Goal: Task Accomplishment & Management: Use online tool/utility

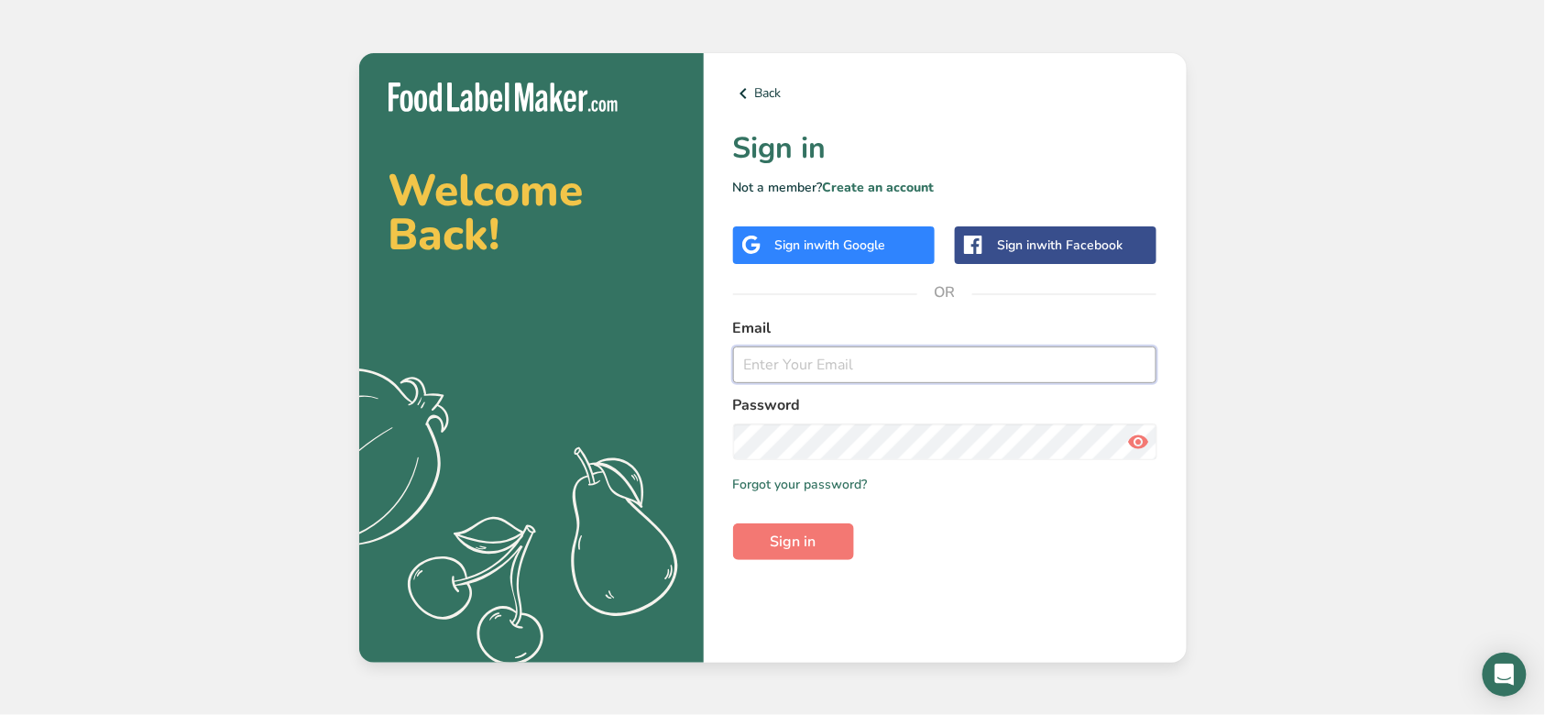
click at [900, 363] on input "email" at bounding box center [945, 364] width 424 height 37
type input "[EMAIL_ADDRESS][DOMAIN_NAME]"
click at [733, 523] on button "Sign in" at bounding box center [793, 541] width 121 height 37
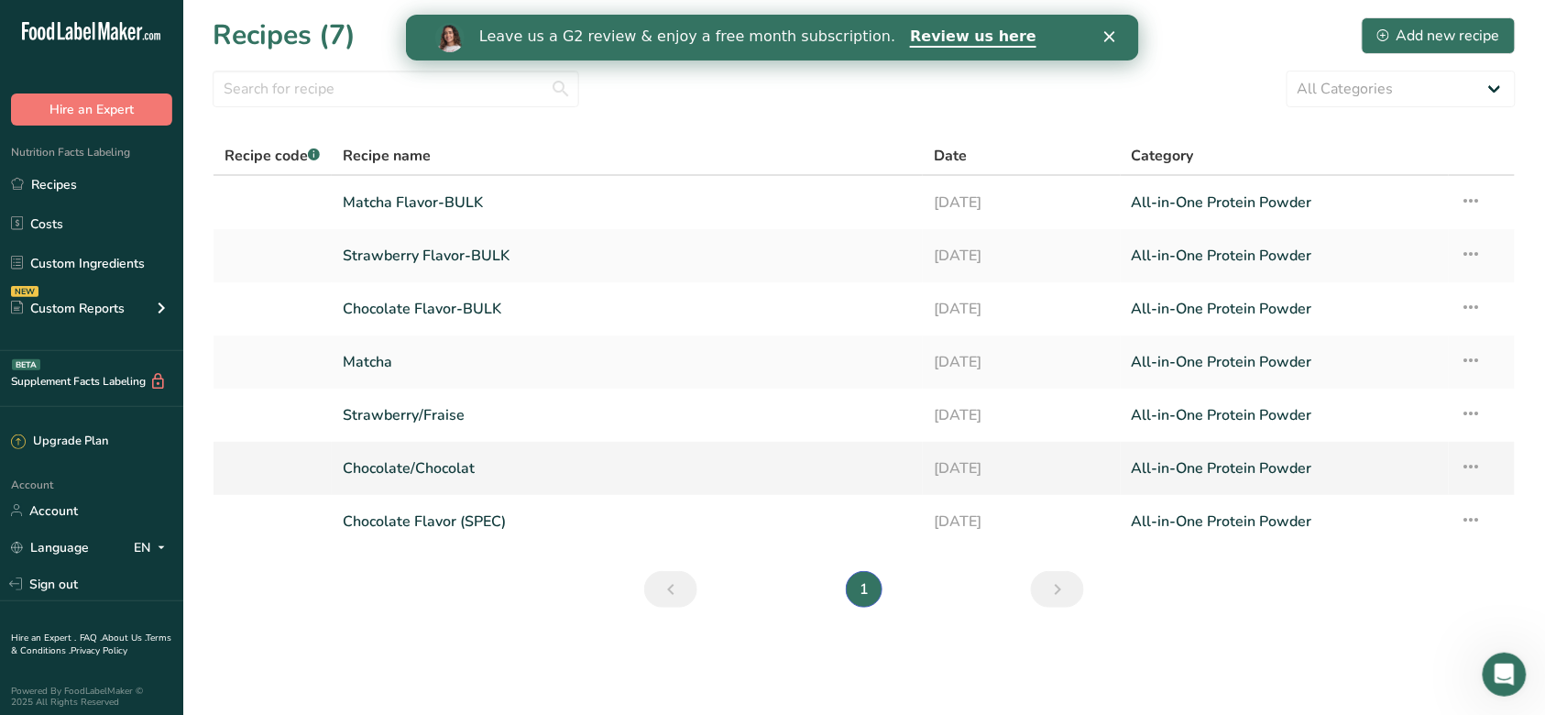
click at [1478, 478] on icon at bounding box center [1471, 466] width 22 height 33
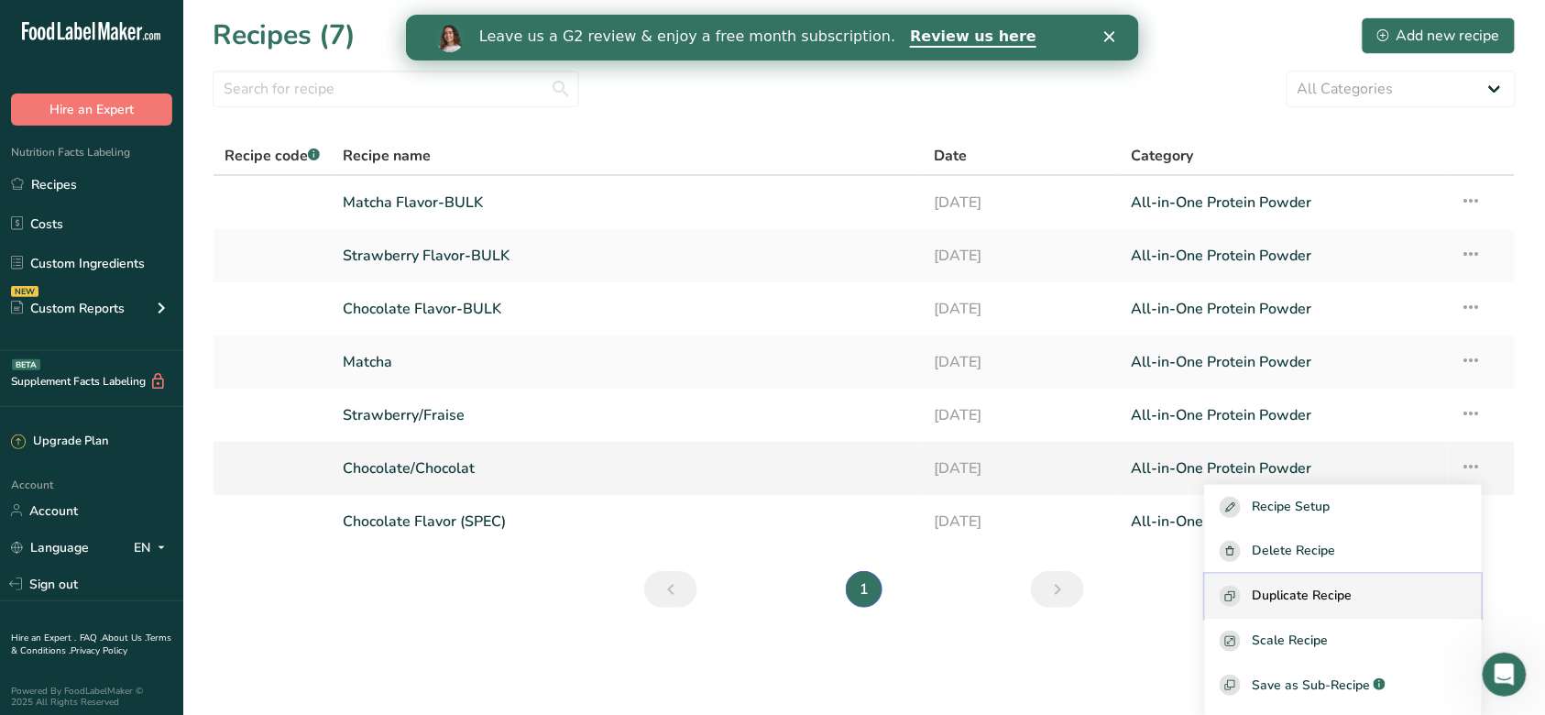
click at [1352, 598] on span "Duplicate Recipe" at bounding box center [1302, 596] width 100 height 21
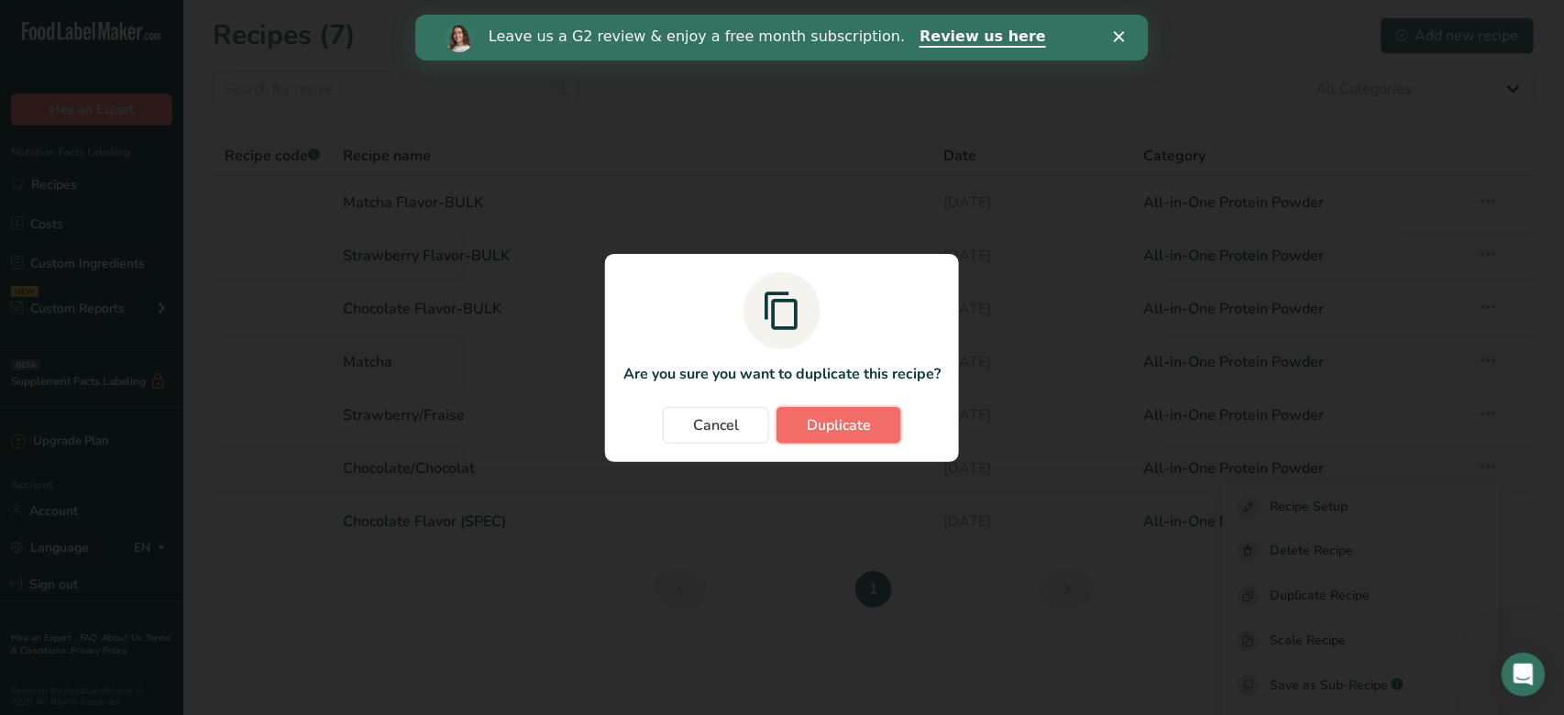
click at [847, 433] on span "Duplicate" at bounding box center [839, 425] width 64 height 22
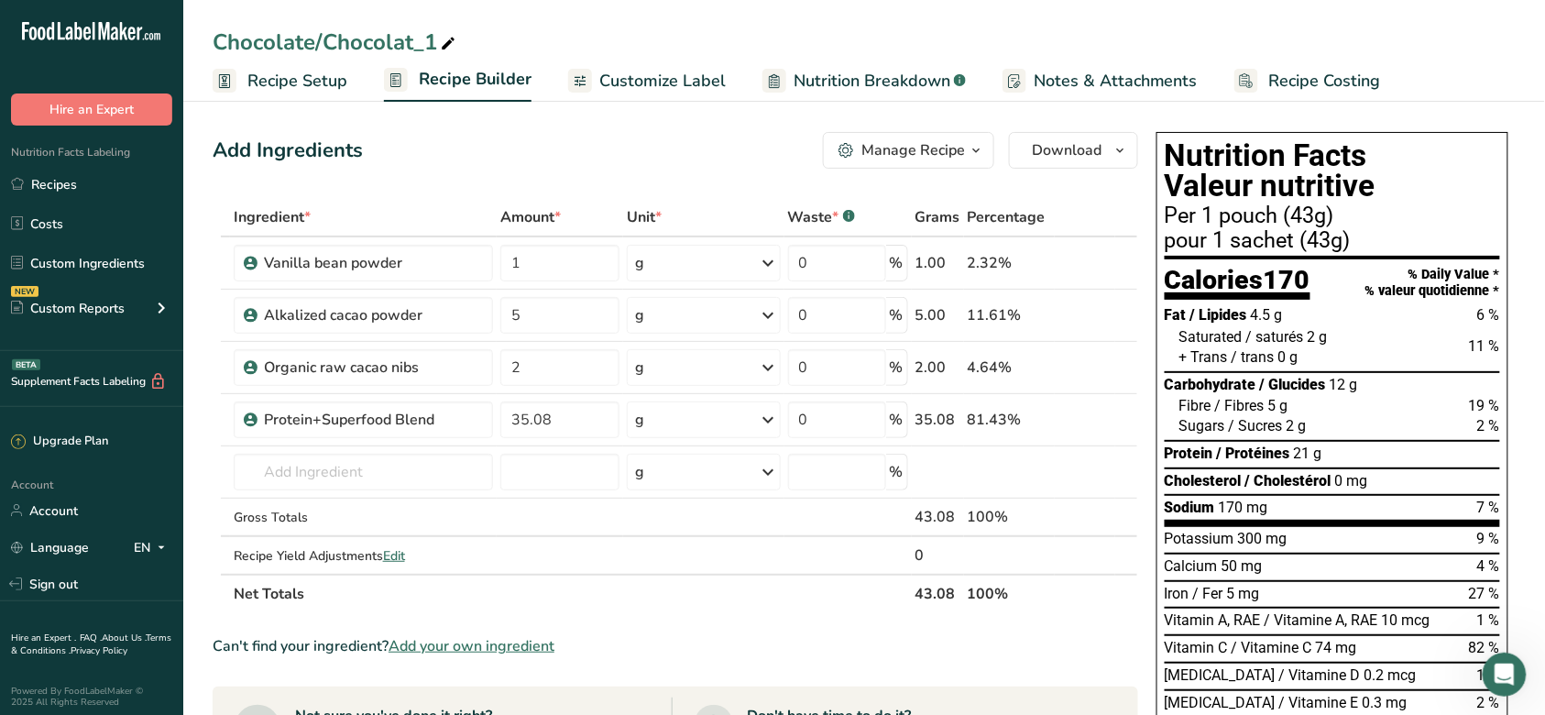
click at [445, 42] on icon at bounding box center [448, 44] width 16 height 26
type input "Chocolate/Chocolat (ELITE)"
click at [1106, 423] on icon at bounding box center [1100, 420] width 13 height 19
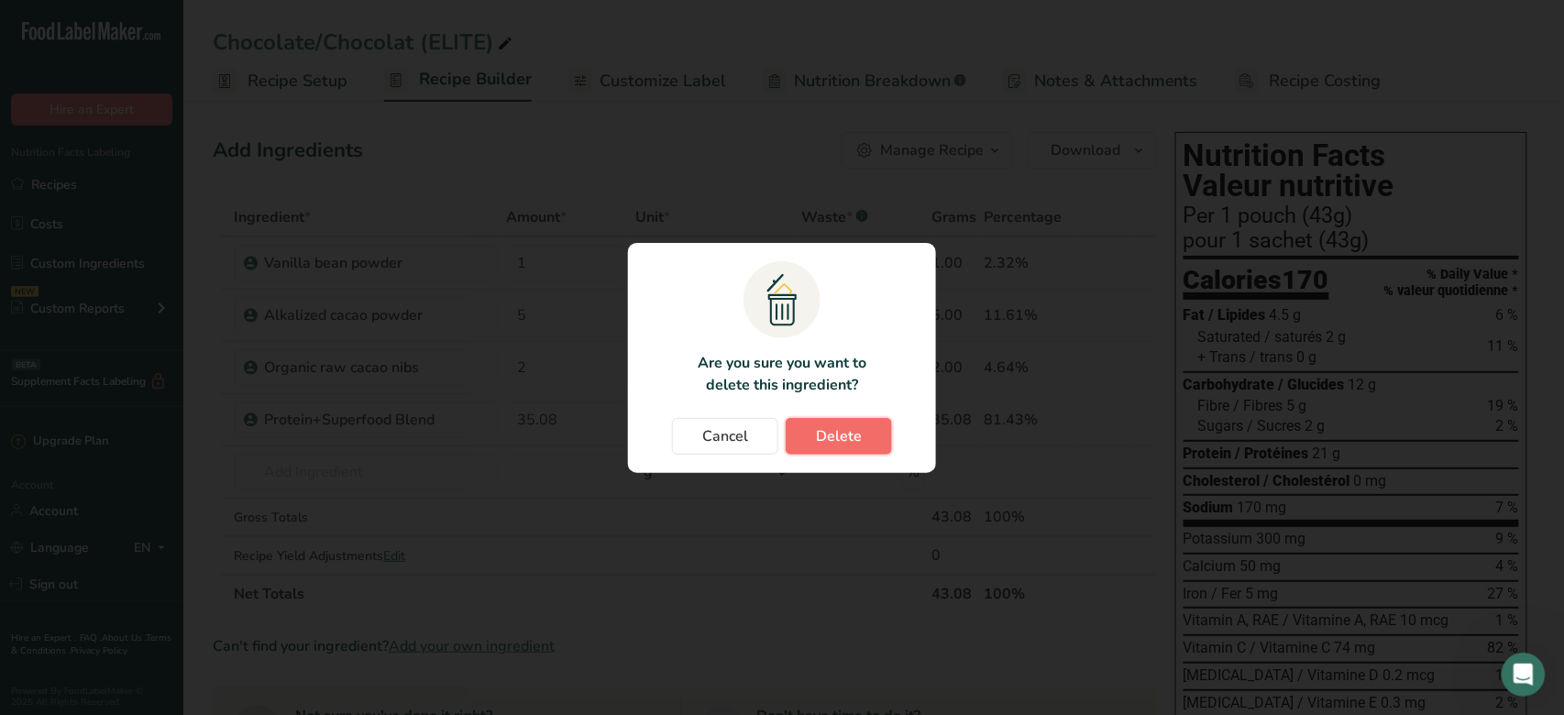
click at [864, 432] on button "Delete" at bounding box center [839, 436] width 106 height 37
type input "5"
type input "2"
type input "1"
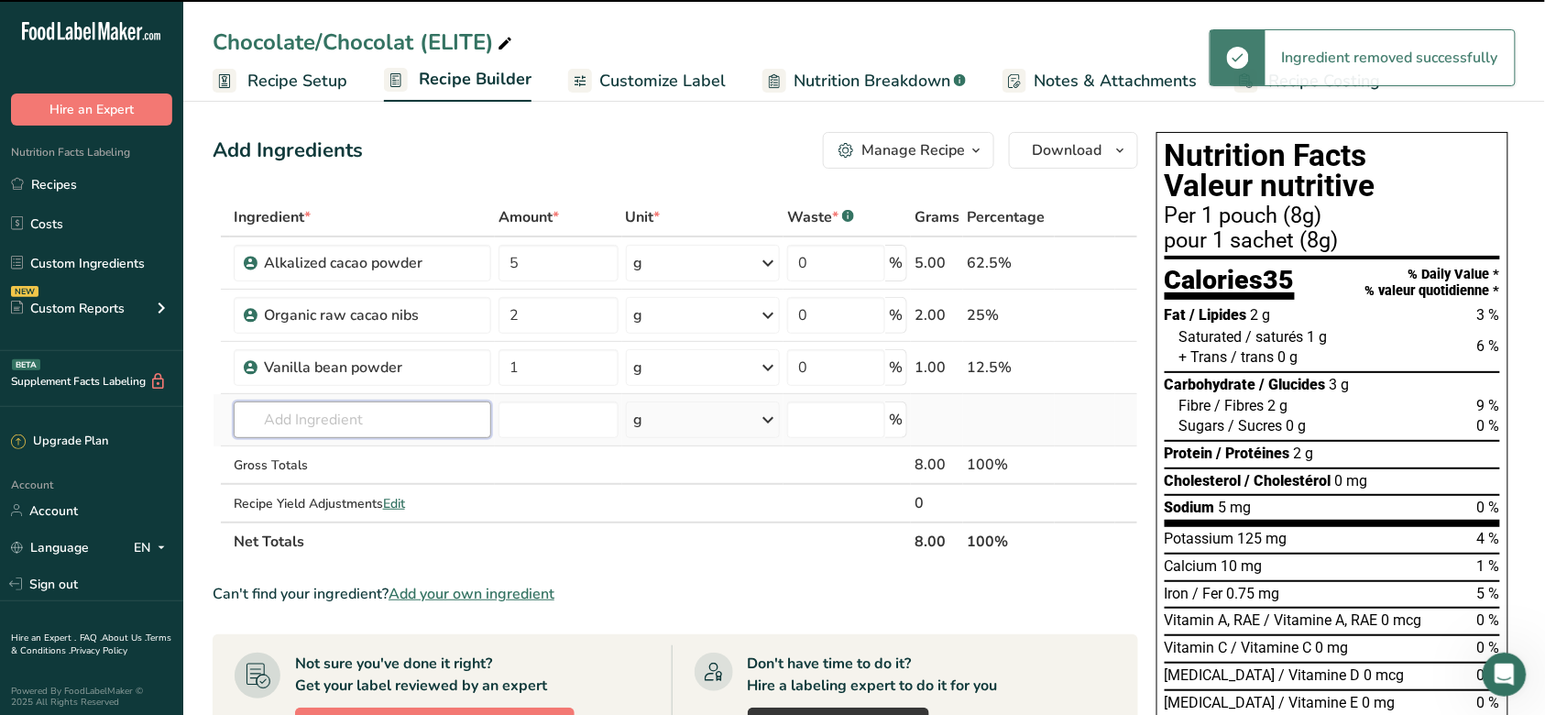
click at [433, 422] on input "text" at bounding box center [363, 419] width 258 height 37
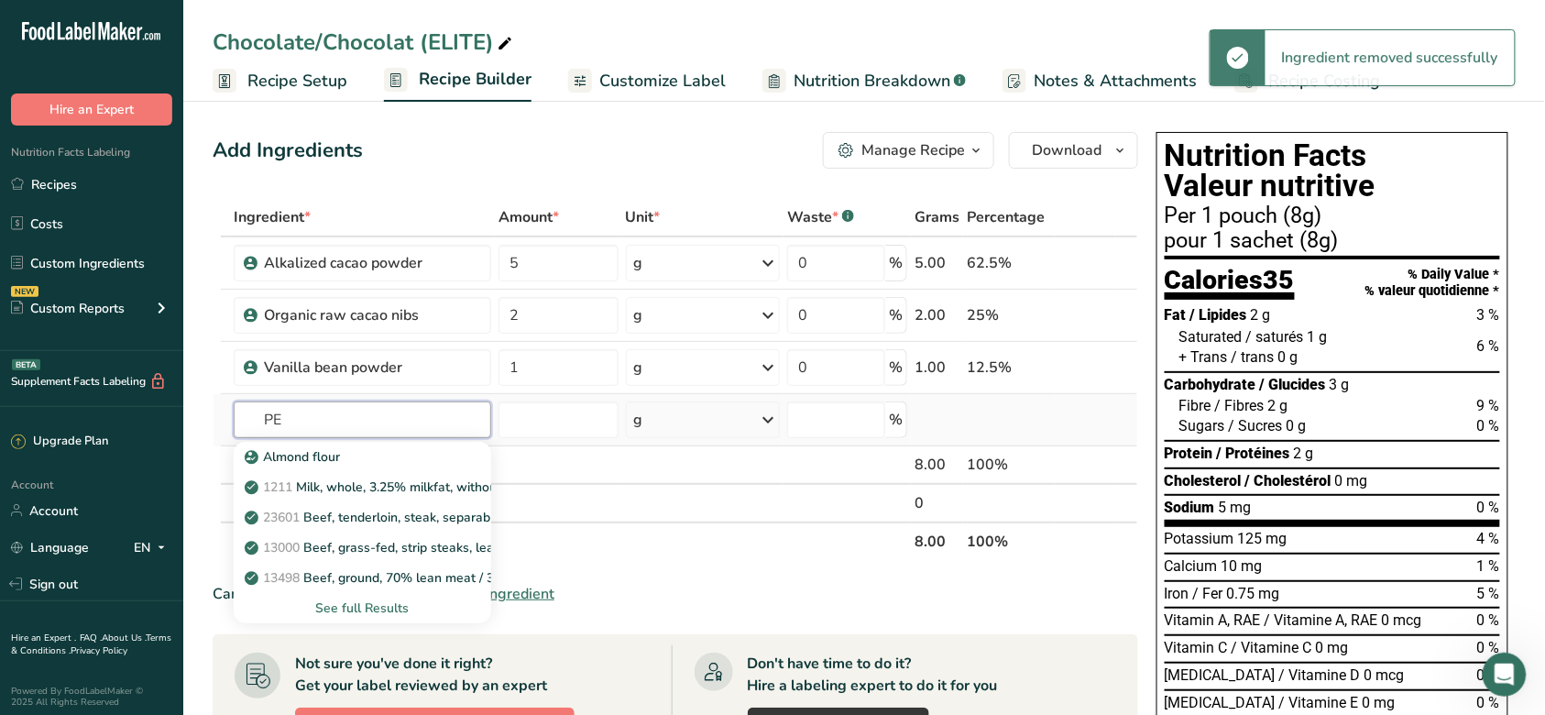
type input "P"
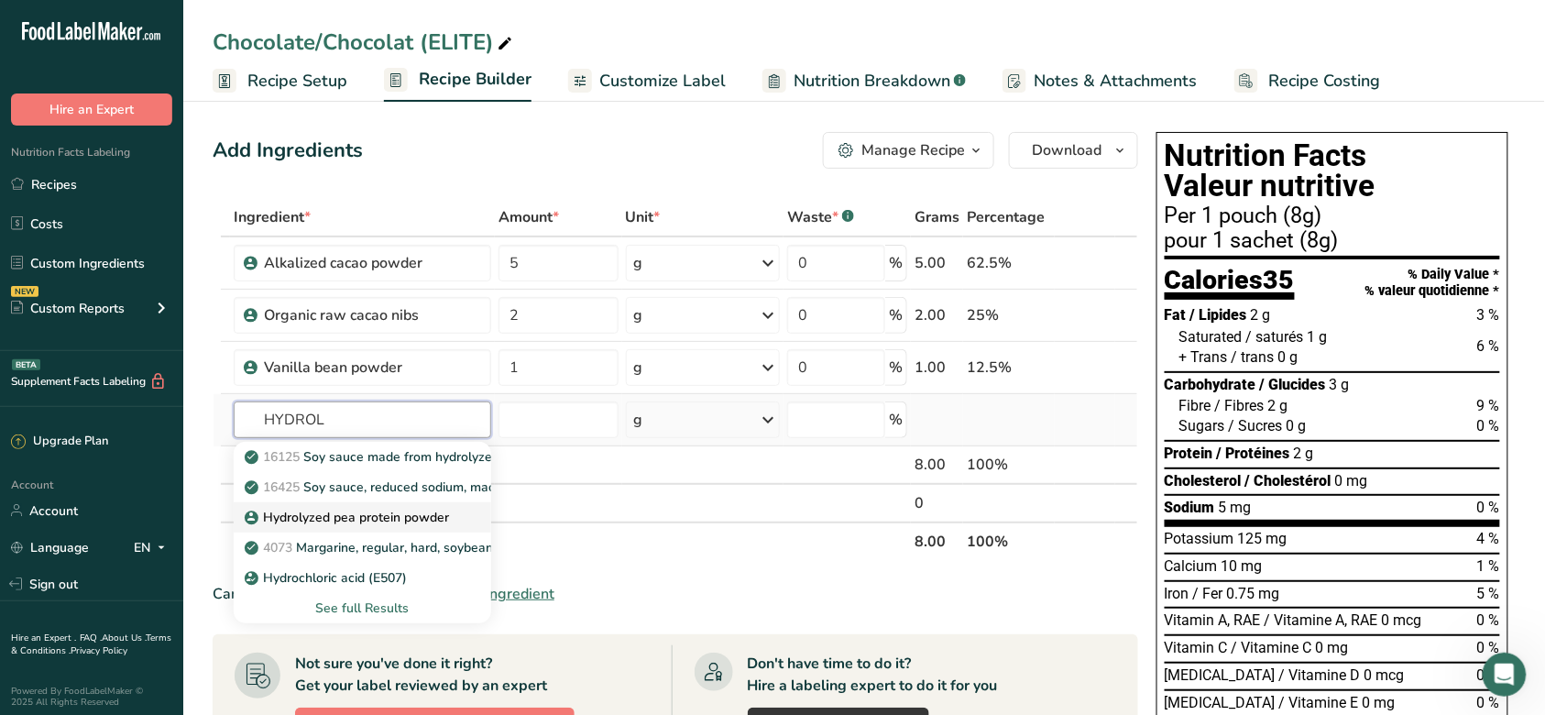
type input "HYDROL"
click at [425, 518] on p "Hydrolyzed pea protein powder" at bounding box center [348, 517] width 201 height 19
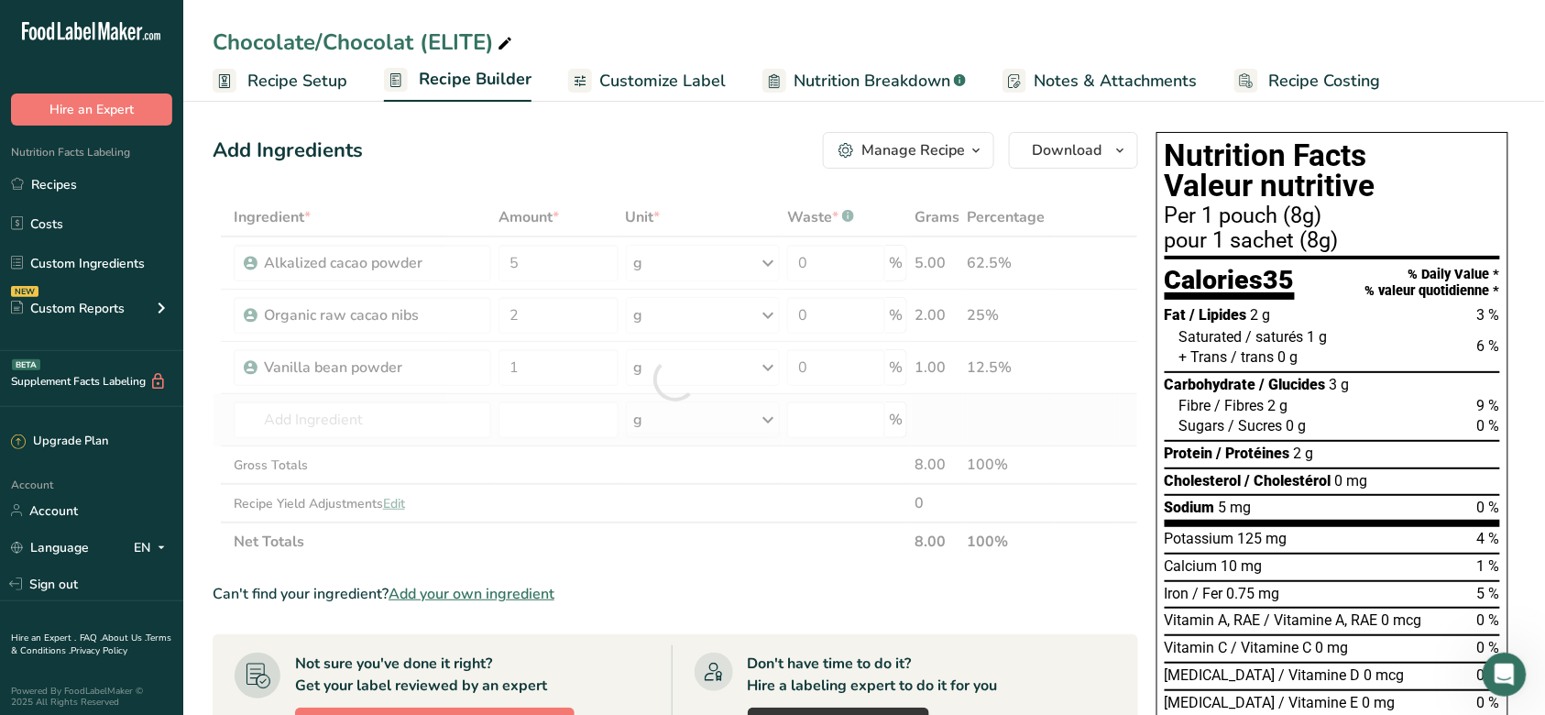
type input "Hydrolyzed pea protein powder"
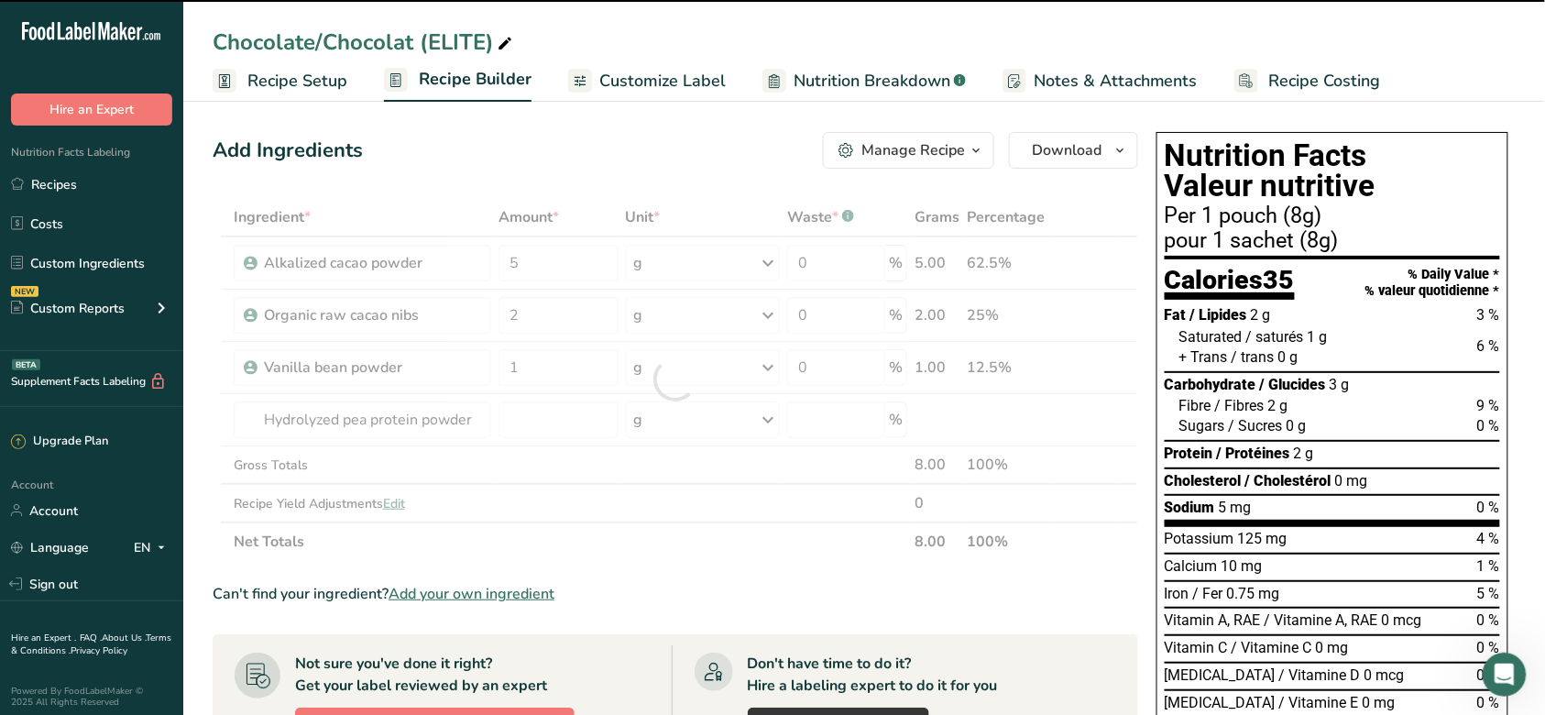
type input "0"
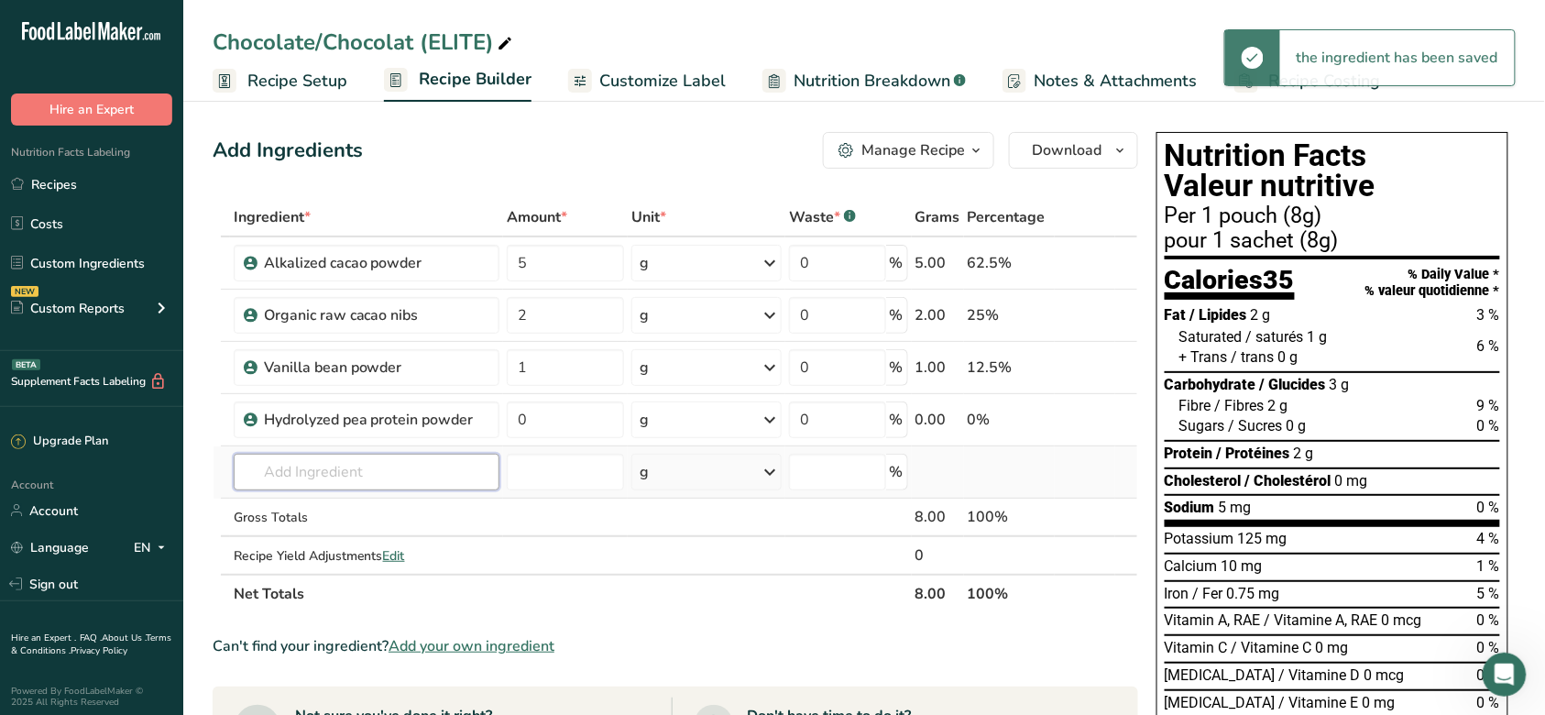
click at [382, 465] on input "text" at bounding box center [367, 472] width 266 height 37
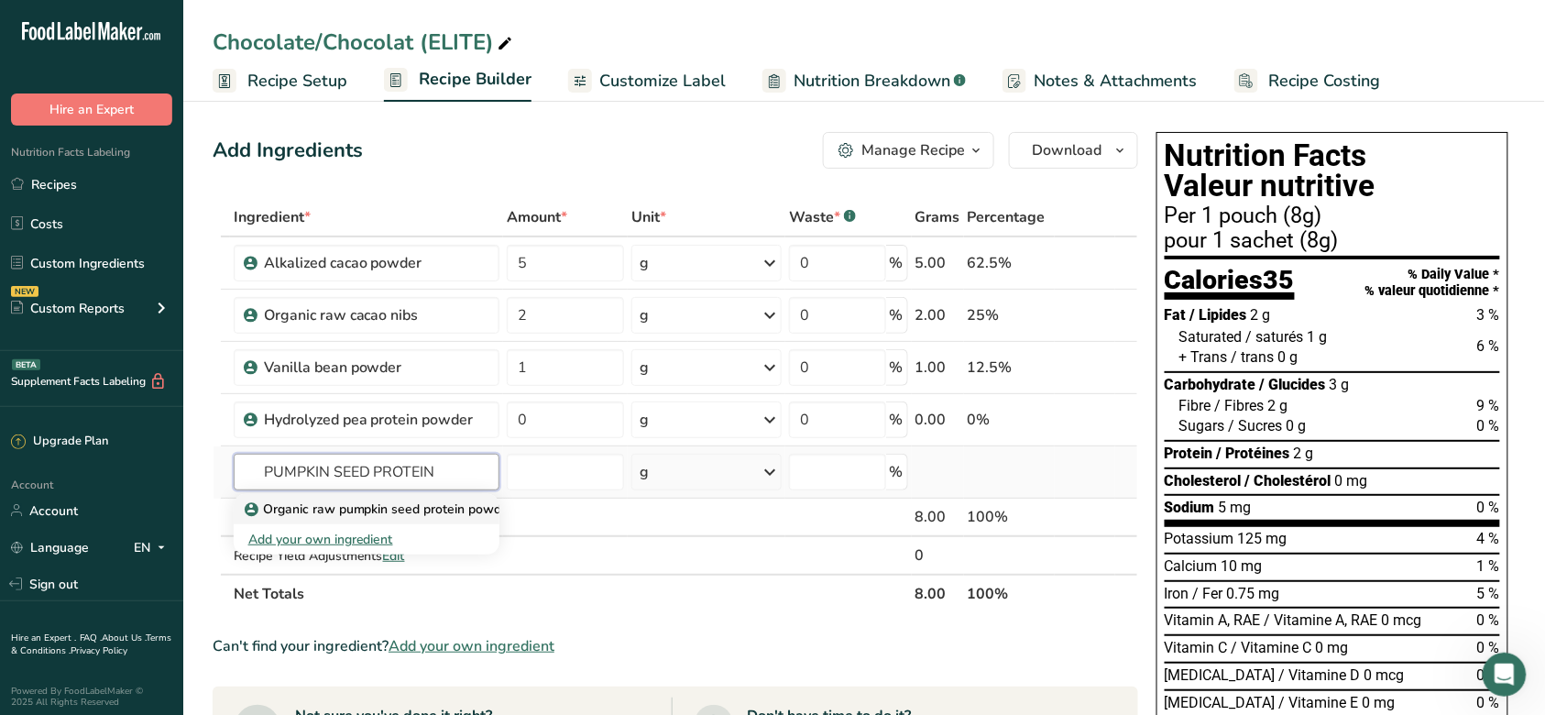
type input "PUMPKIN SEED PROTEIN"
click at [363, 510] on p "Organic raw pumpkin seed protein powder" at bounding box center [381, 509] width 266 height 19
type input "Organic raw pumpkin seed protein powder"
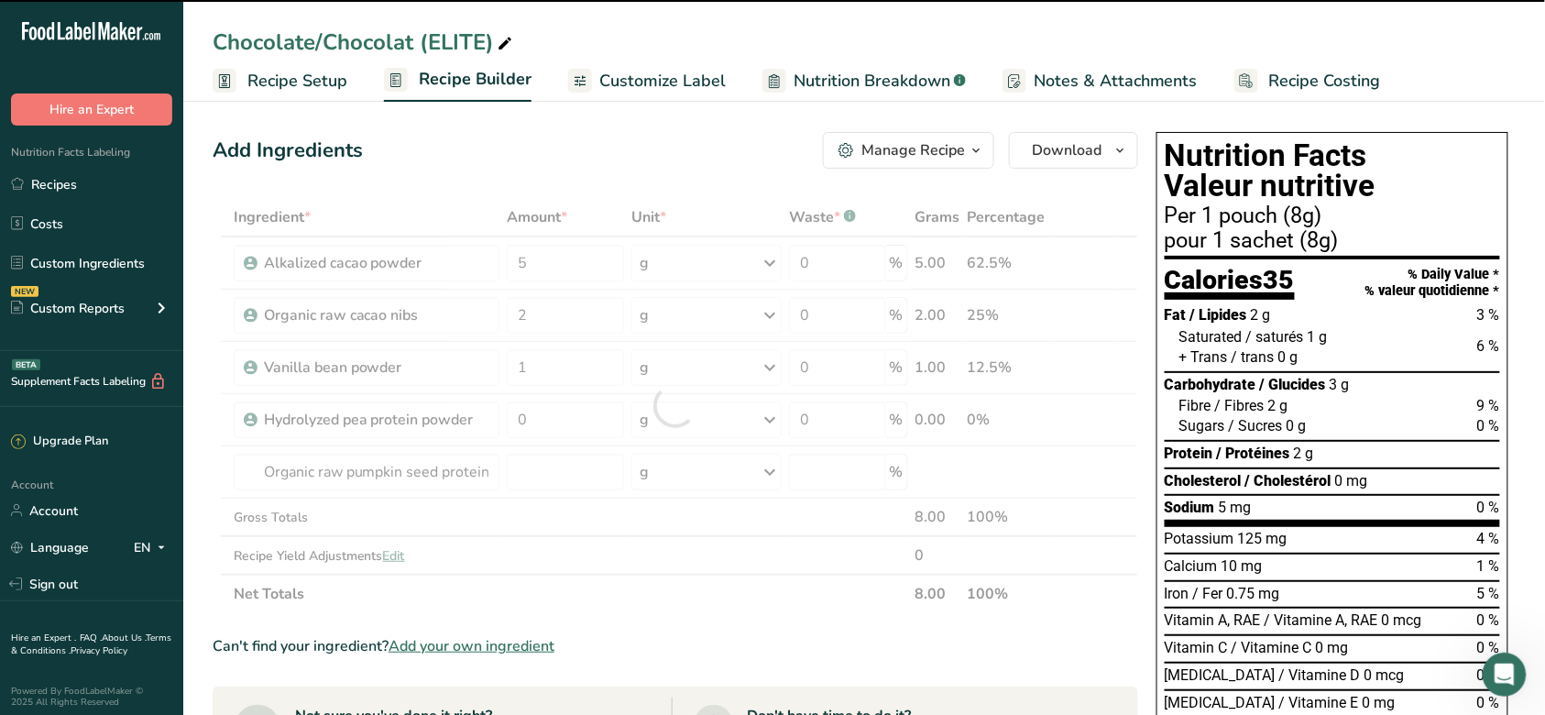
type input "0"
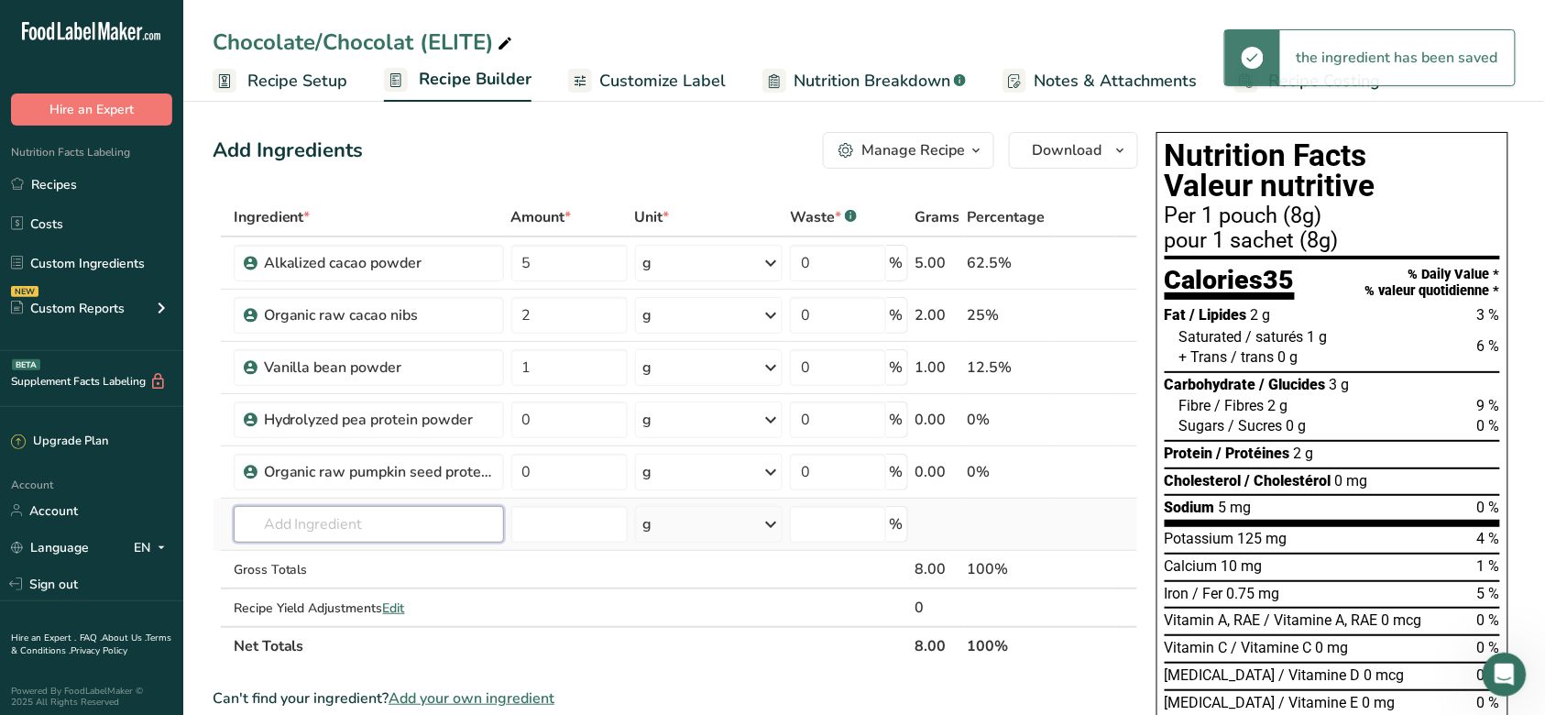
click at [386, 524] on input "text" at bounding box center [369, 524] width 270 height 37
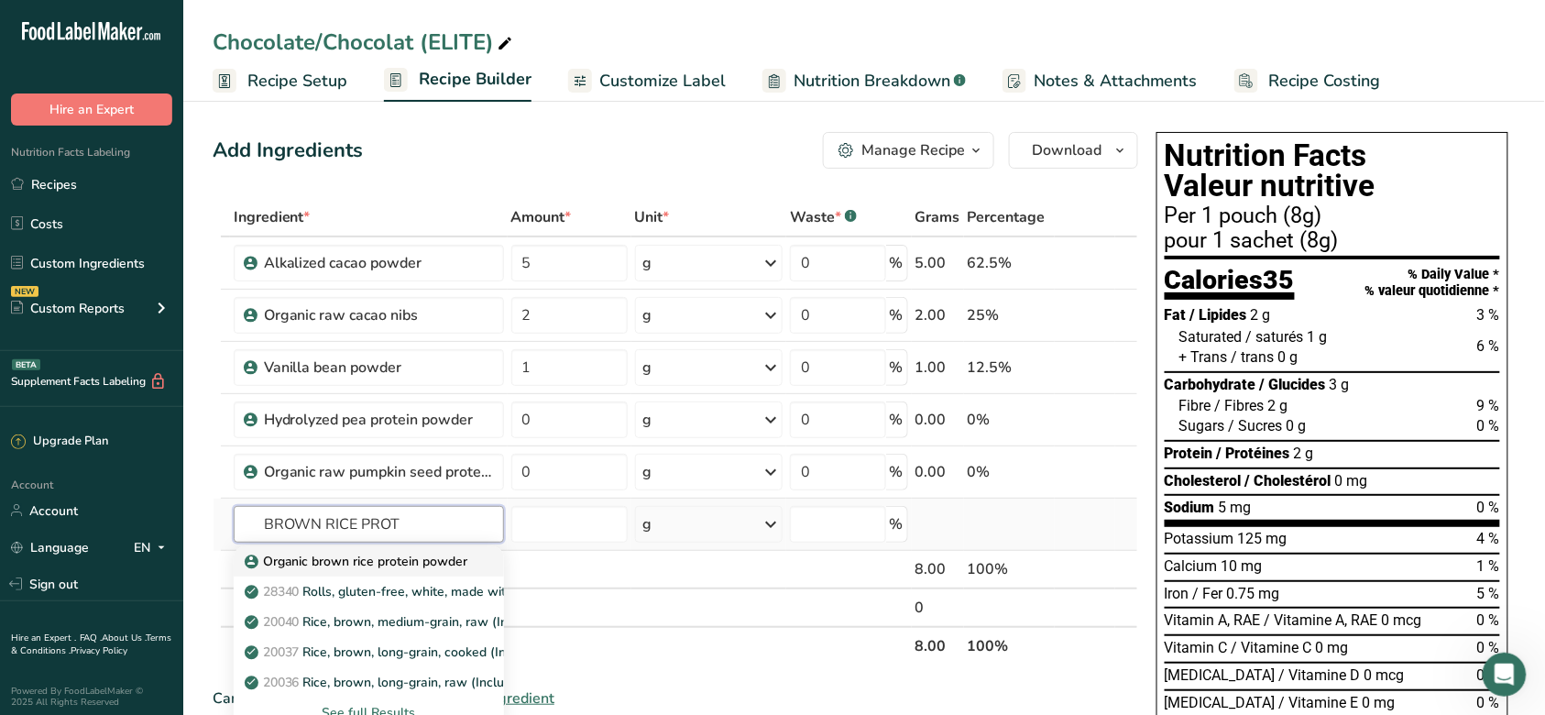
type input "BROWN RICE PROT"
click at [387, 561] on p "Organic brown rice protein powder" at bounding box center [358, 561] width 220 height 19
type input "Organic brown rice protein powder"
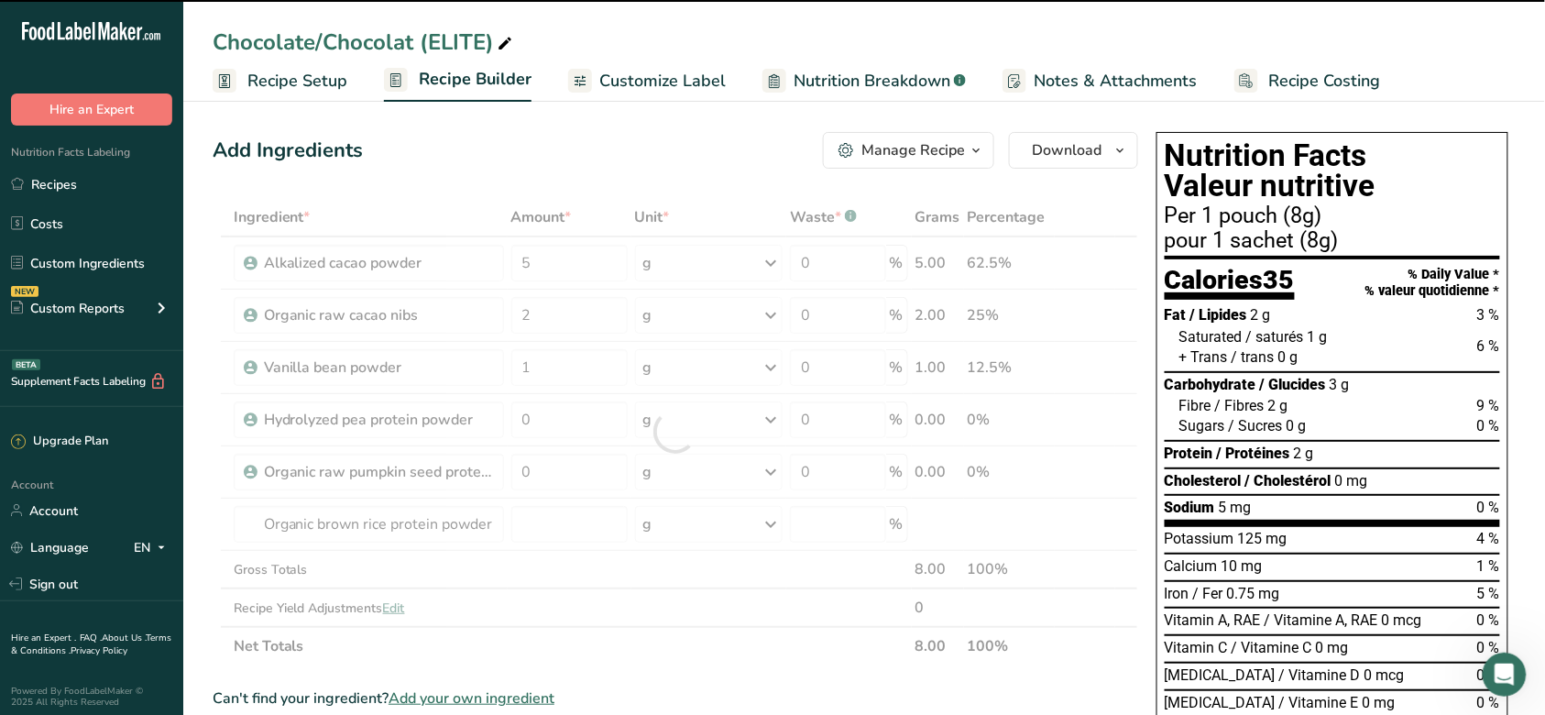
type input "0"
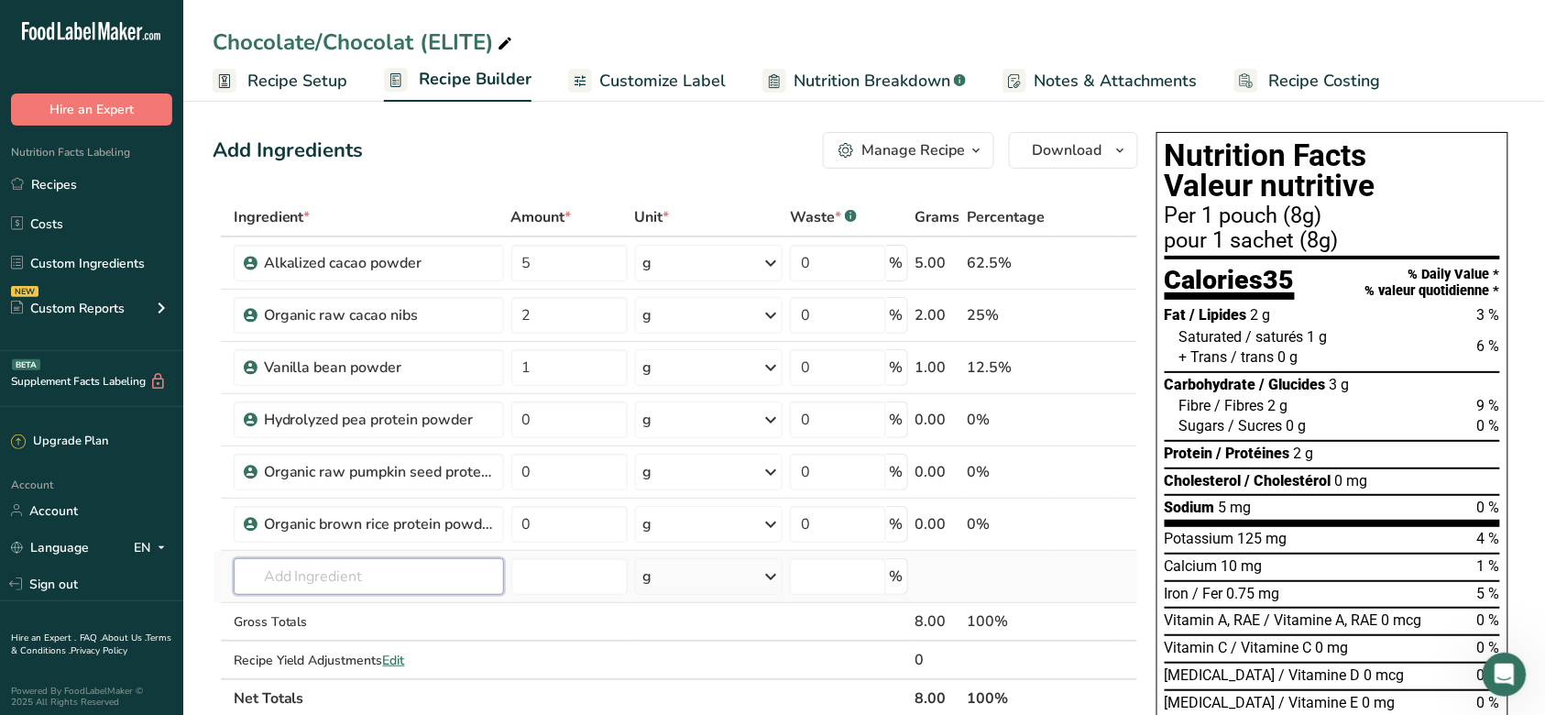
click at [434, 583] on input "text" at bounding box center [369, 576] width 270 height 37
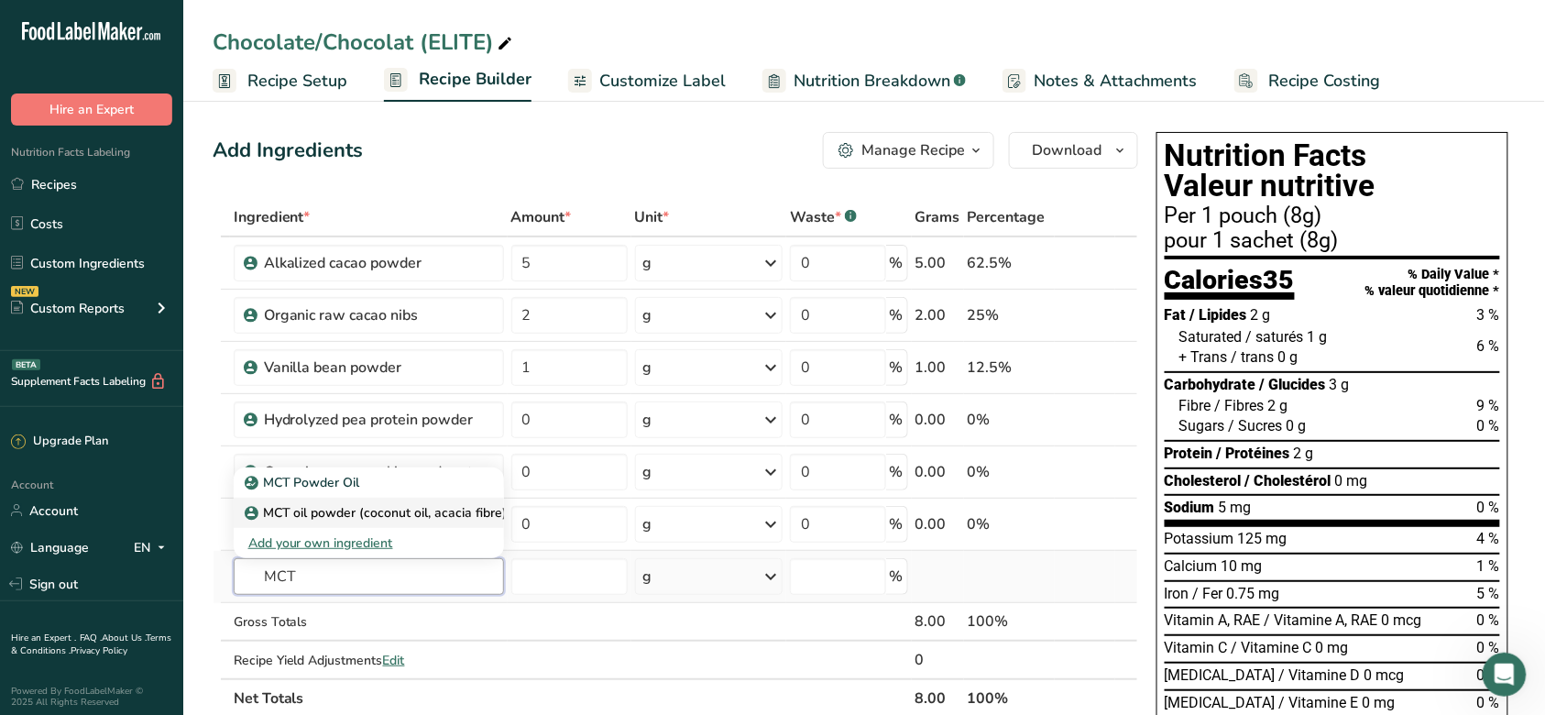
type input "MCT"
click at [396, 520] on p "MCT oil powder (coconut oil, acacia fibre)" at bounding box center [377, 512] width 259 height 19
type input "MCT oil powder (coconut oil, acacia fibre)"
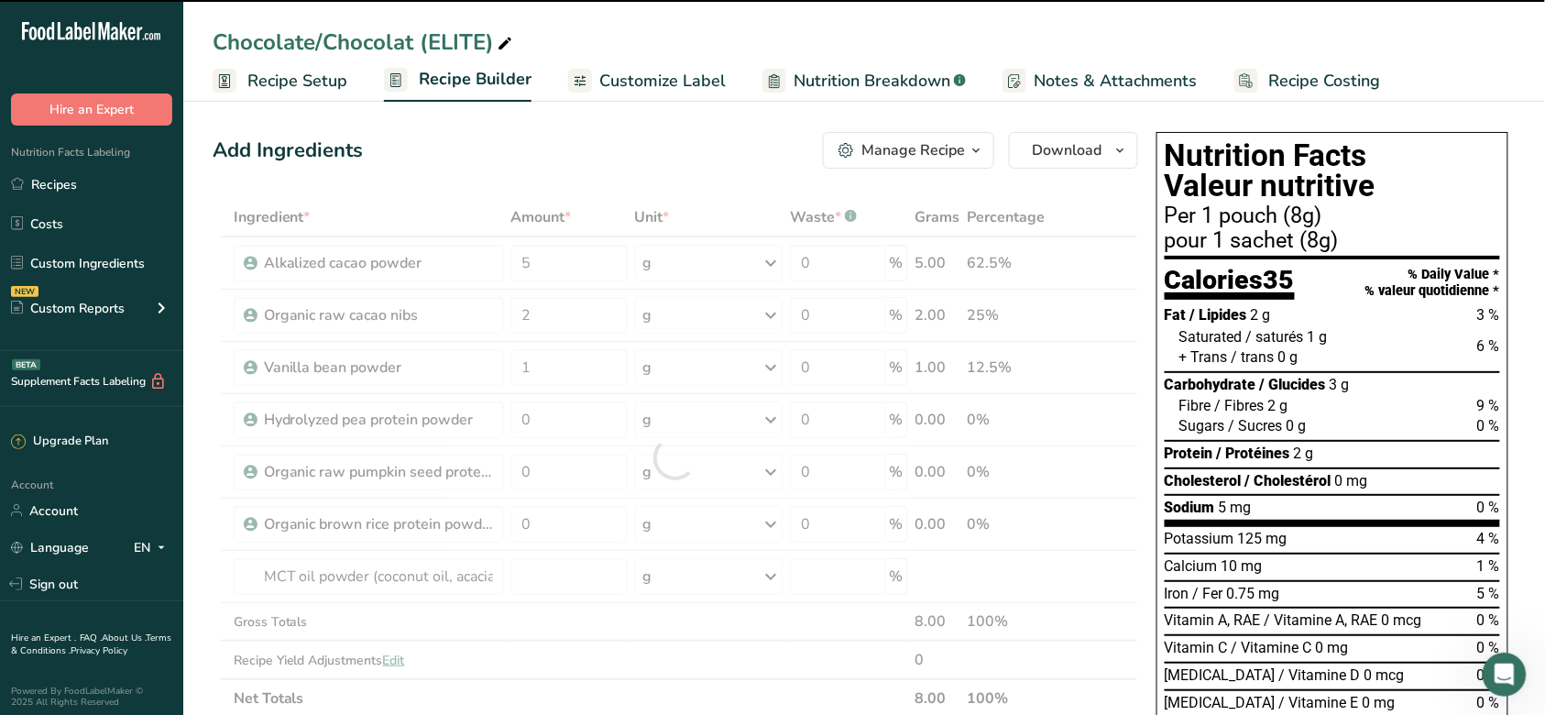
type input "0"
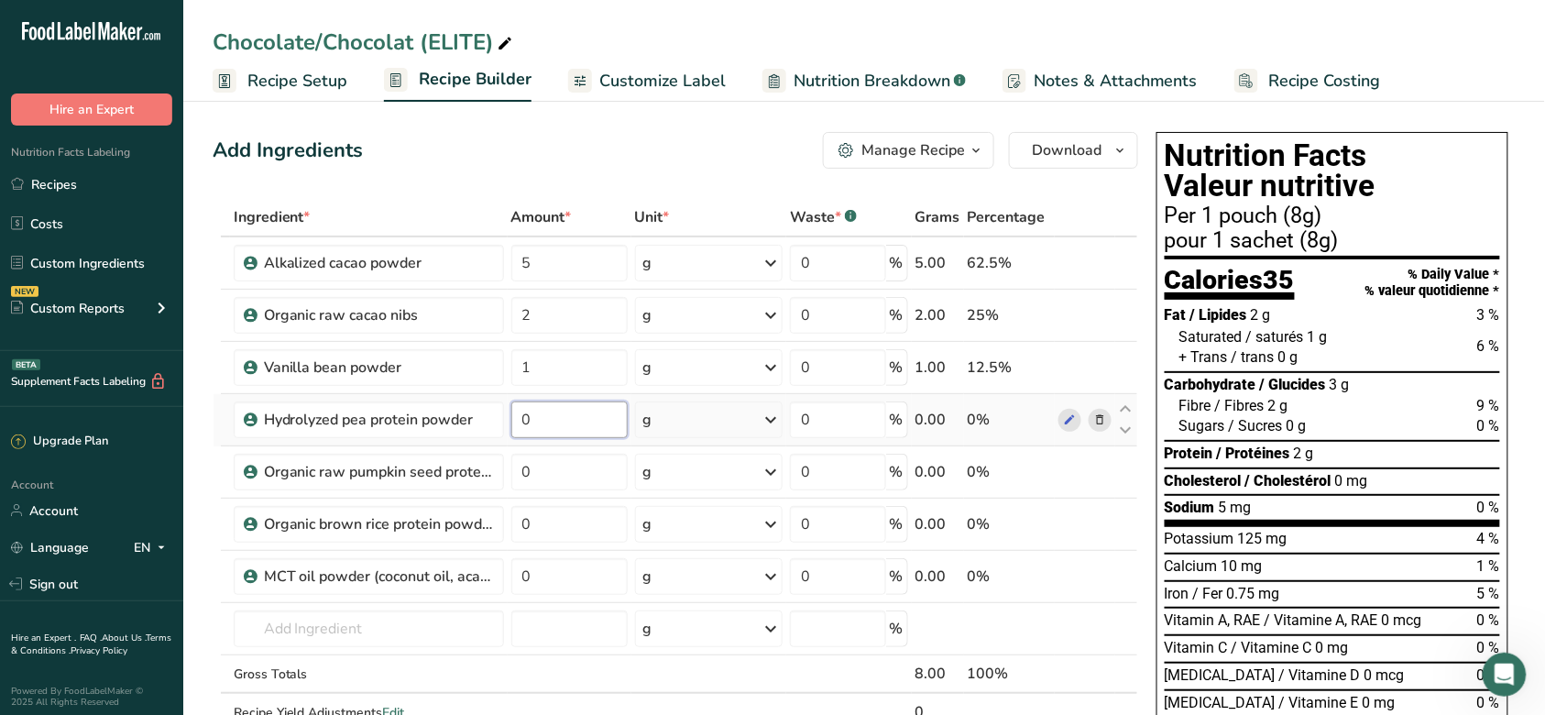
drag, startPoint x: 583, startPoint y: 411, endPoint x: 523, endPoint y: 411, distance: 59.6
click at [523, 411] on input "0" at bounding box center [569, 419] width 116 height 37
type input "30"
click at [797, 157] on div "Add Ingredients Manage Recipe Delete Recipe Duplicate Recipe Scale Recipe Save …" at bounding box center [676, 150] width 926 height 37
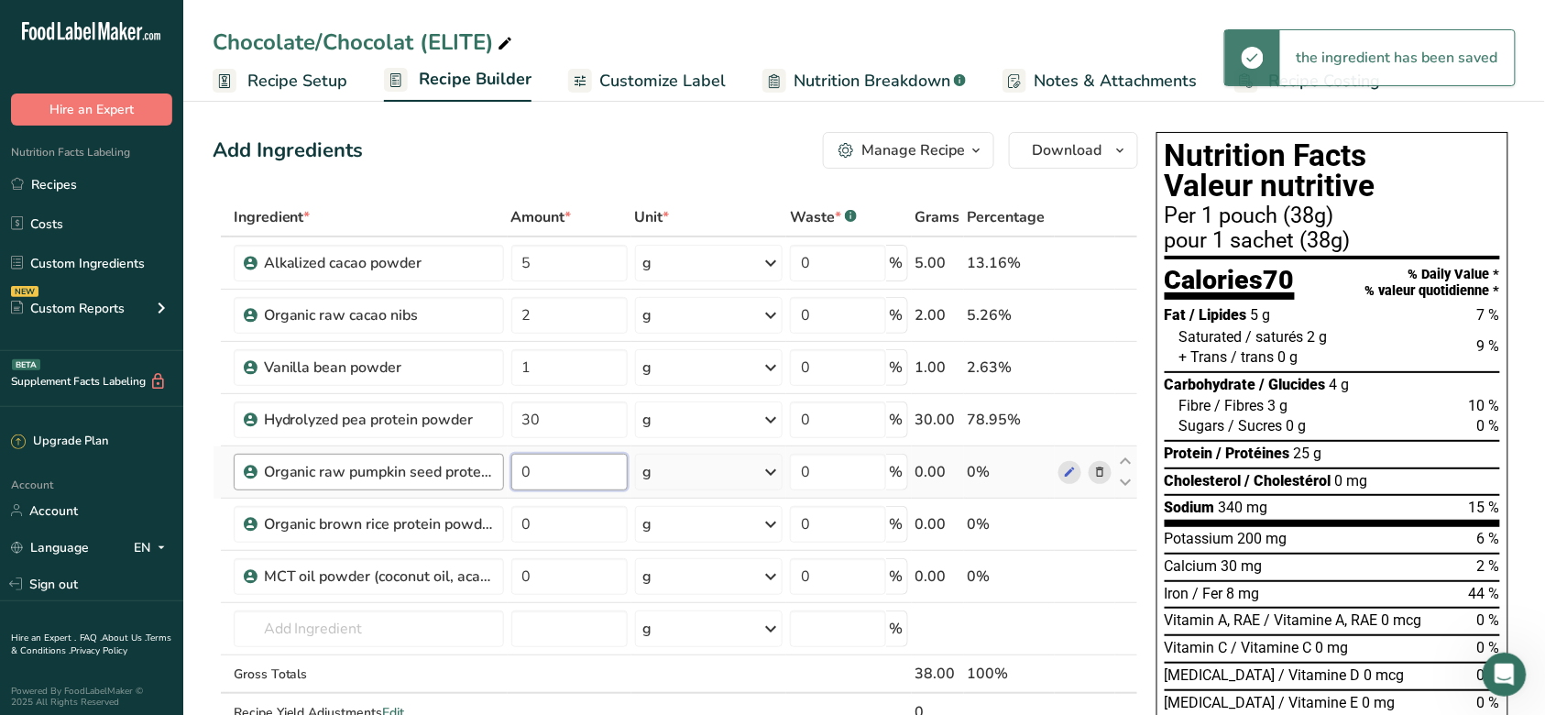
drag, startPoint x: 577, startPoint y: 477, endPoint x: 477, endPoint y: 475, distance: 100.8
click at [477, 475] on tr "Organic raw pumpkin seed protein powder 0 g Weight Units g kg mg See more Volum…" at bounding box center [676, 472] width 924 height 52
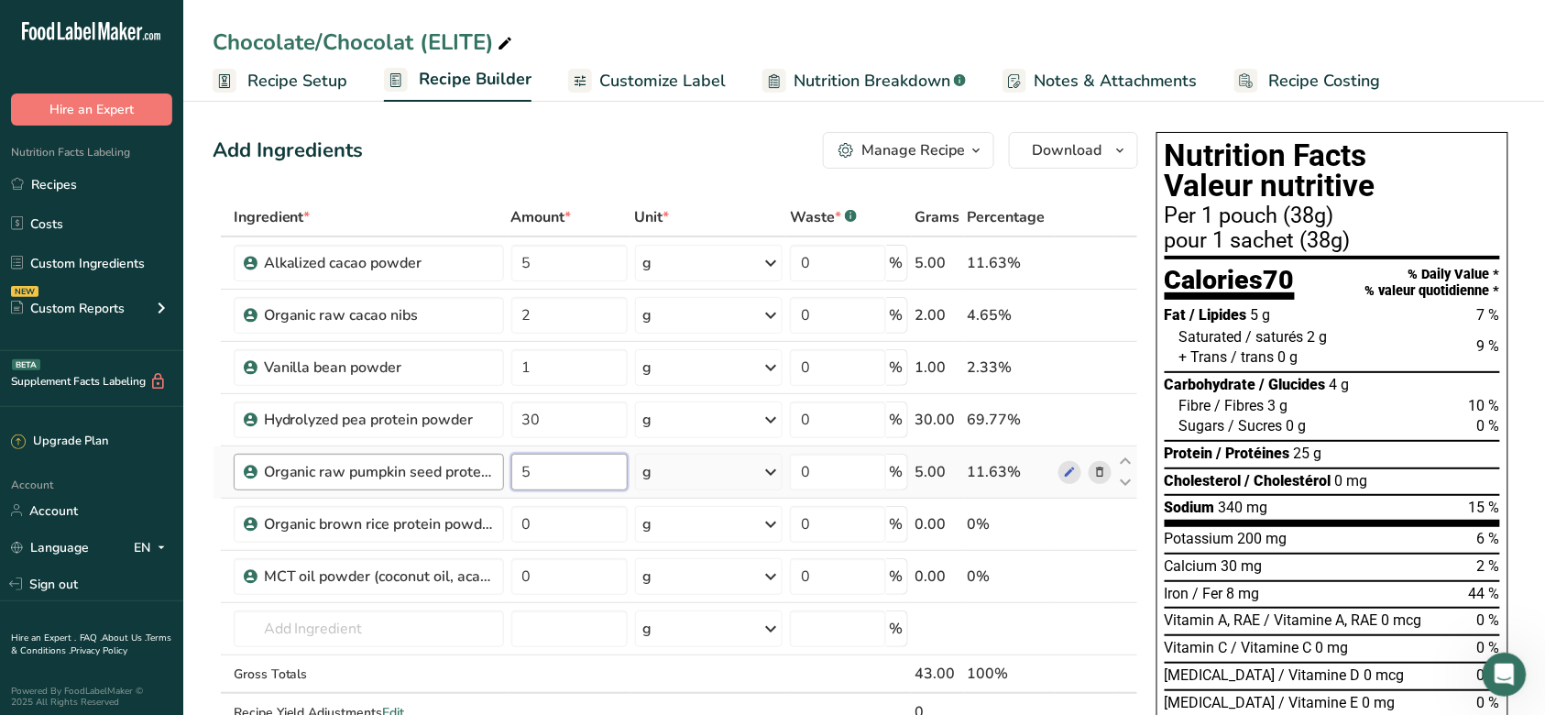
type input "5"
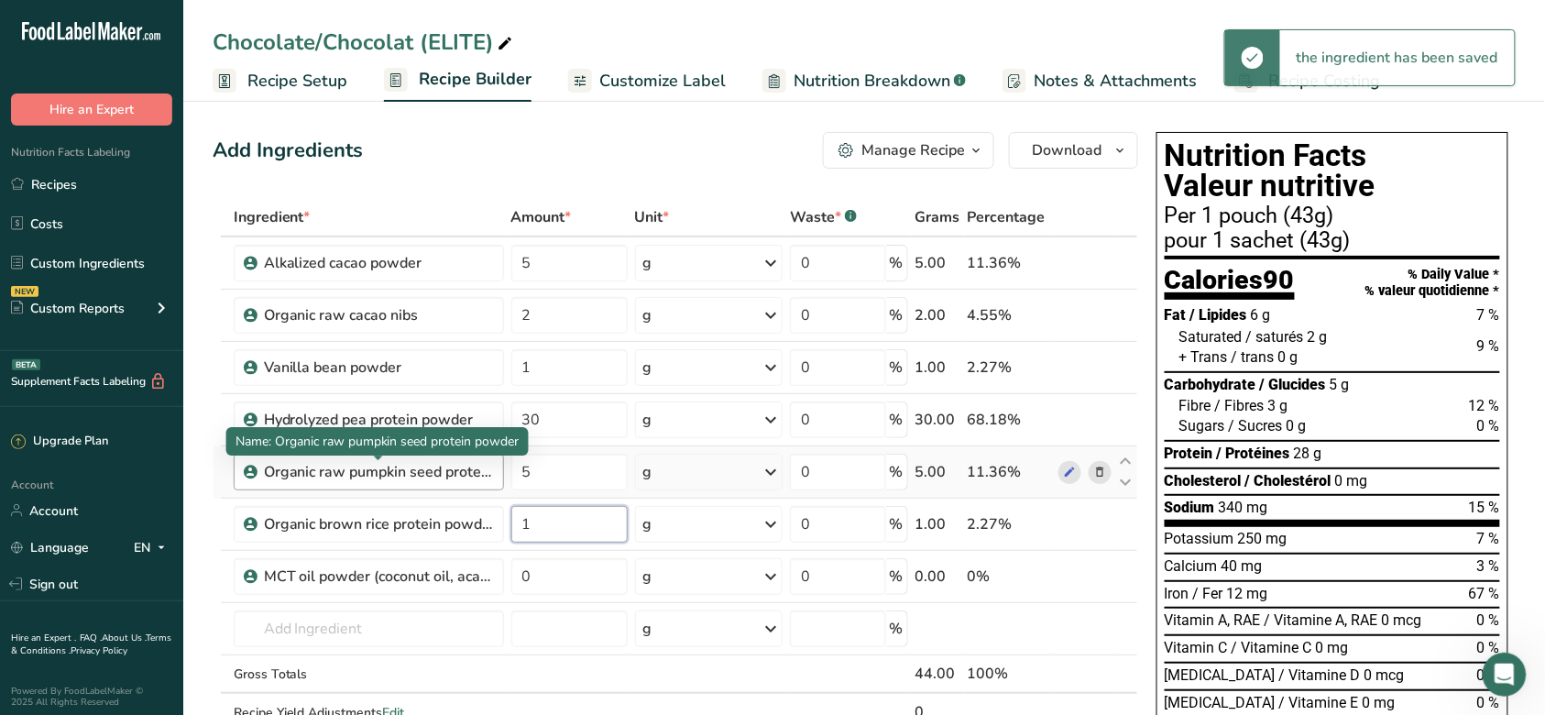
type input "1"
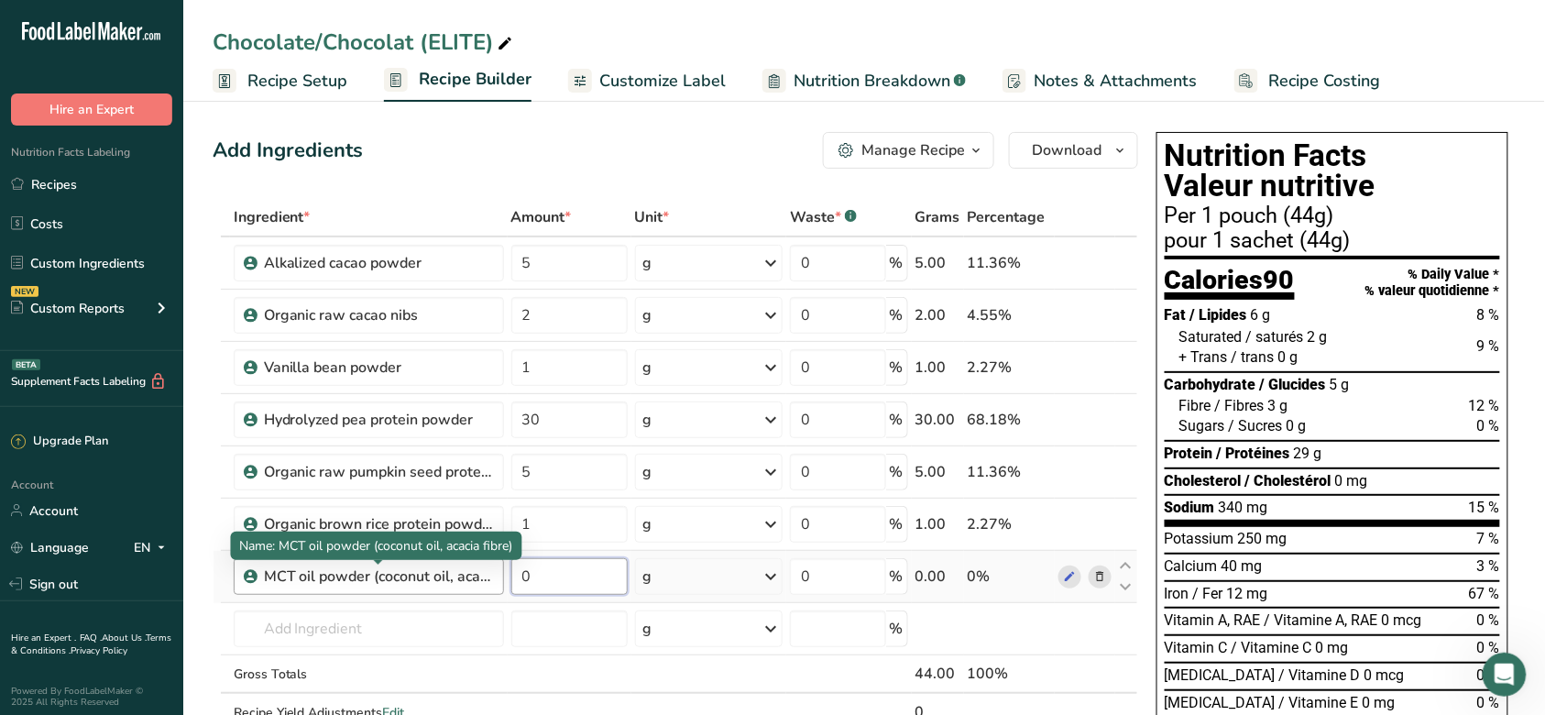
drag, startPoint x: 592, startPoint y: 583, endPoint x: 490, endPoint y: 576, distance: 102.0
click at [490, 576] on tr "MCT oil powder (coconut oil, acacia fibre) 0 g Weight Units g kg mg See more Vo…" at bounding box center [676, 577] width 924 height 52
type input "1"
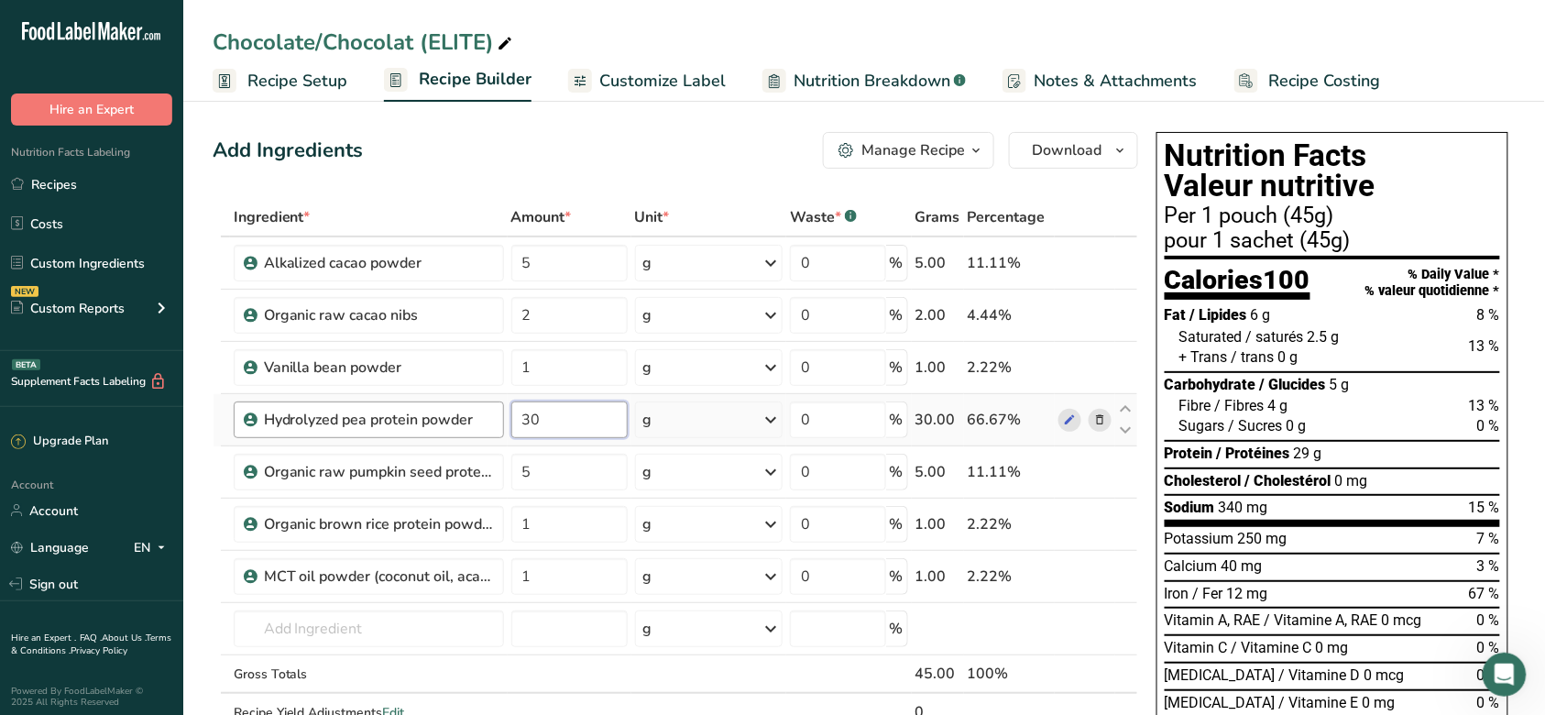
drag, startPoint x: 586, startPoint y: 426, endPoint x: 501, endPoint y: 428, distance: 84.4
click at [501, 428] on tr "Hydrolyzed pea protein powder 30 g Weight Units g kg mg See more Volume Units l…" at bounding box center [676, 420] width 924 height 52
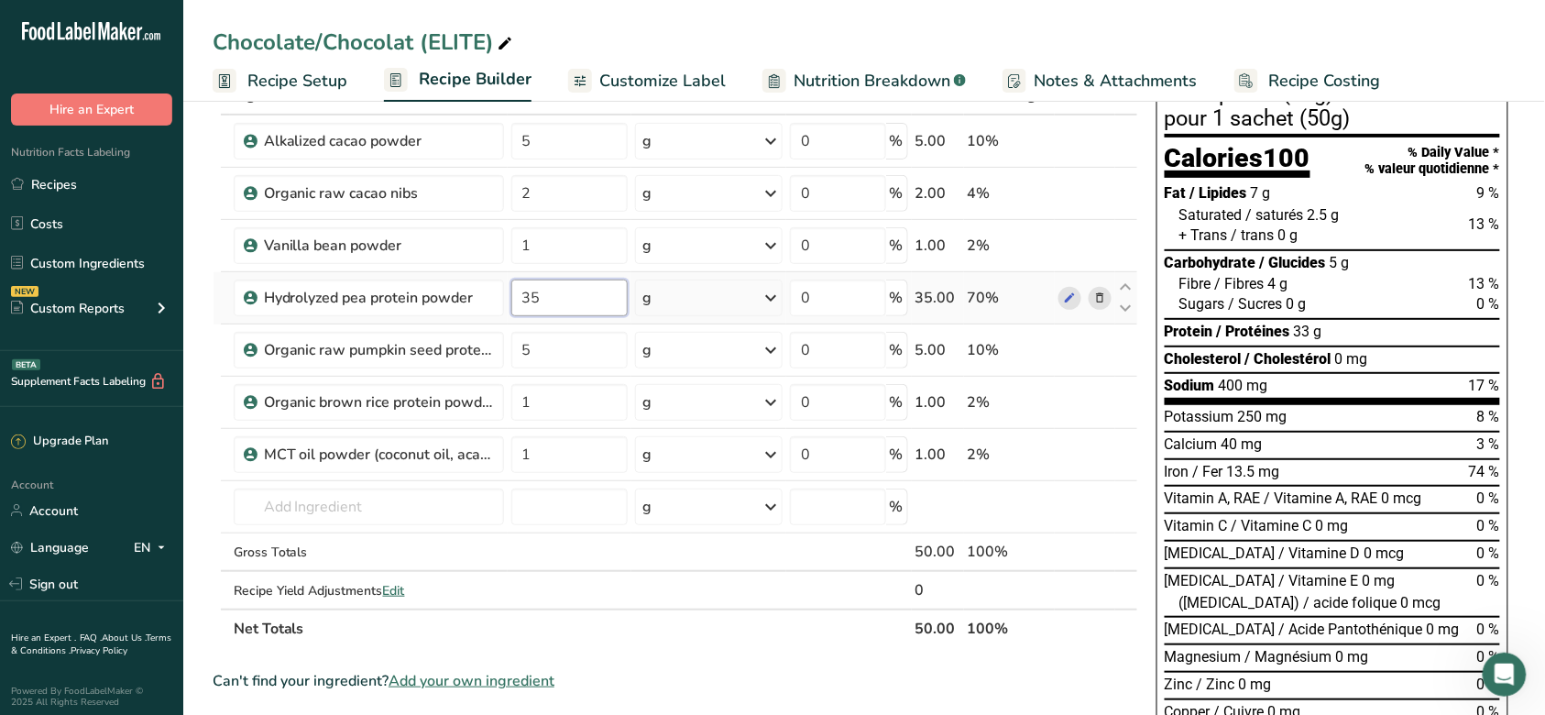
drag, startPoint x: 569, startPoint y: 314, endPoint x: 509, endPoint y: 313, distance: 60.5
click at [509, 313] on td "35" at bounding box center [570, 298] width 124 height 52
type input "34"
drag, startPoint x: 566, startPoint y: 402, endPoint x: 513, endPoint y: 401, distance: 53.2
click at [513, 401] on input "1" at bounding box center [569, 402] width 116 height 37
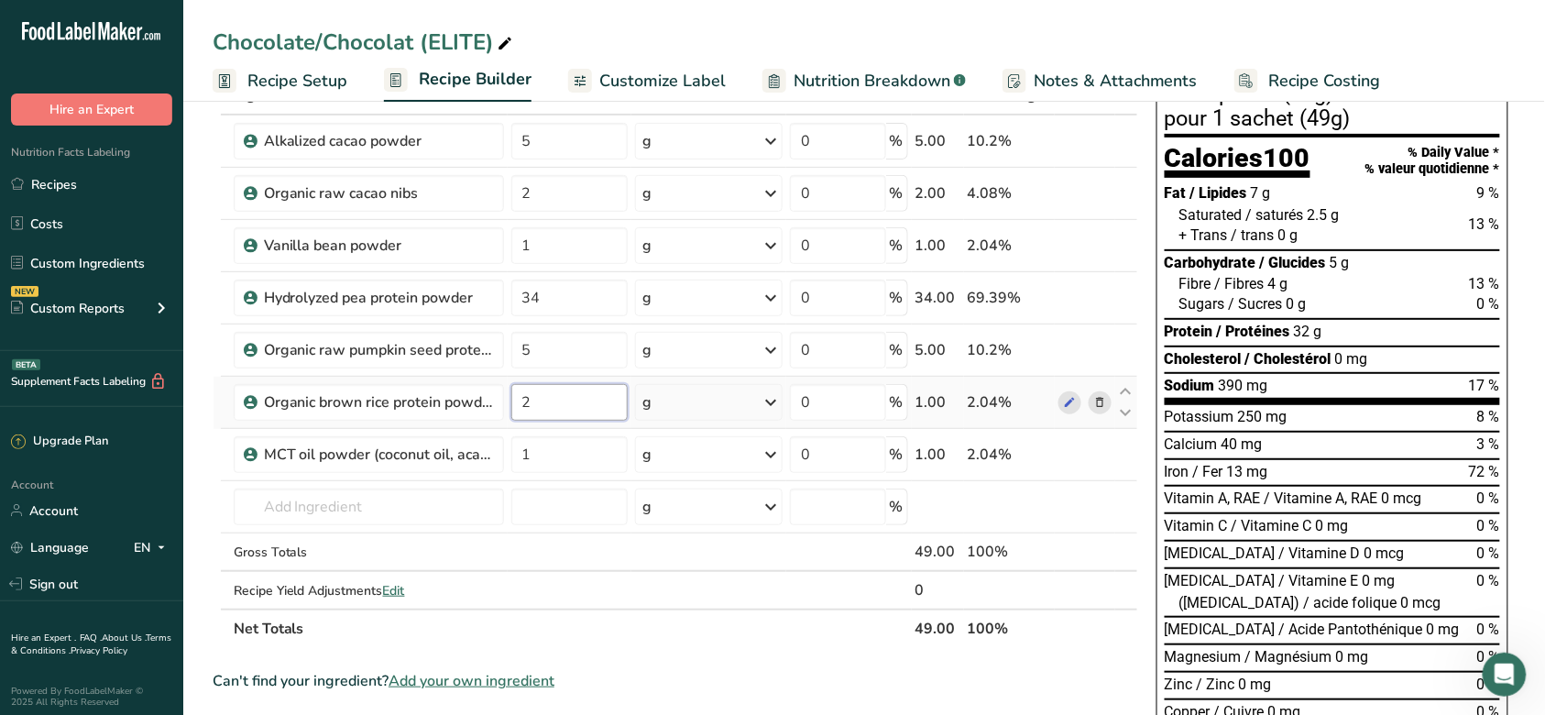
type input "2"
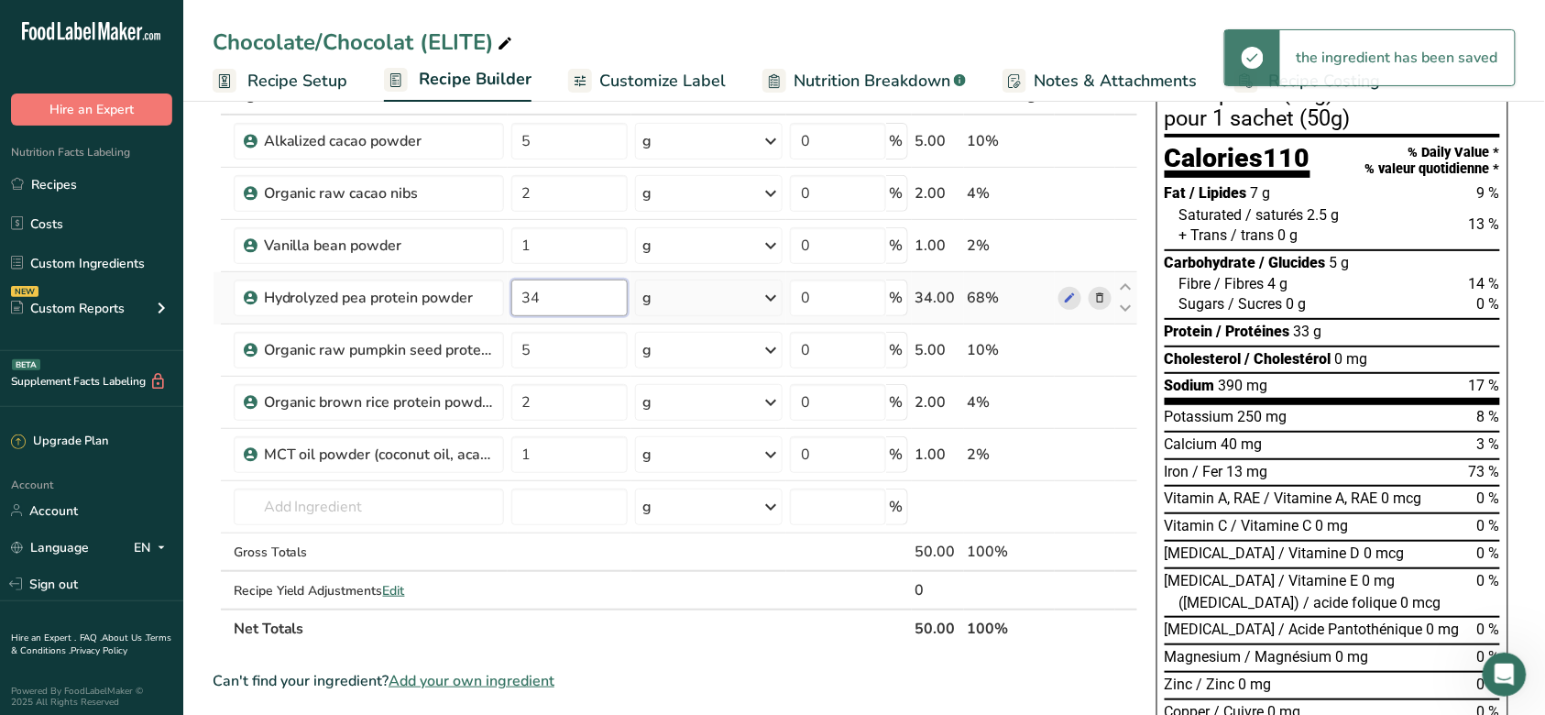
drag, startPoint x: 566, startPoint y: 299, endPoint x: 528, endPoint y: 300, distance: 38.5
click at [528, 300] on input "34" at bounding box center [569, 298] width 116 height 37
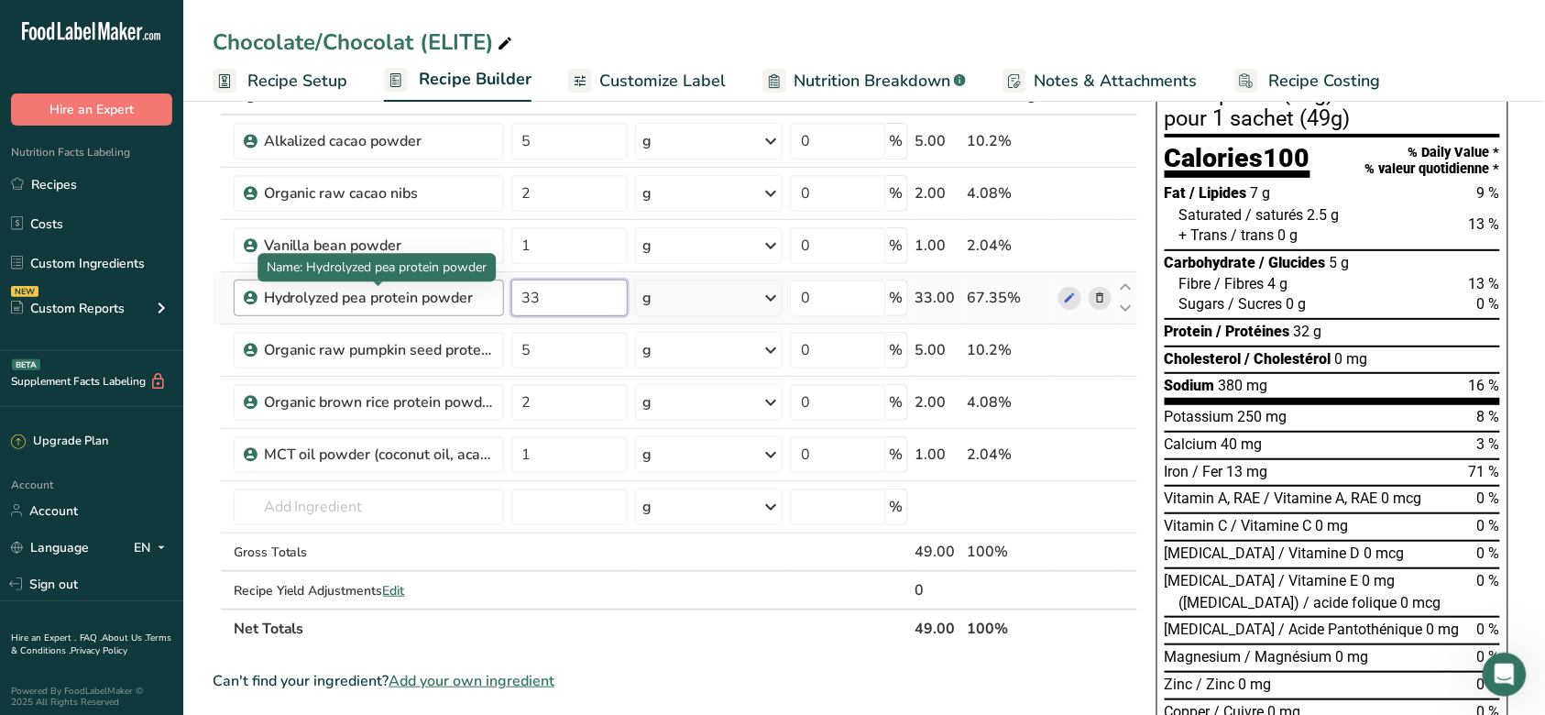
drag, startPoint x: 573, startPoint y: 306, endPoint x: 467, endPoint y: 298, distance: 106.7
click at [467, 298] on tr "Hydrolyzed pea protein powder 33 g Weight Units g kg mg See more Volume Units l…" at bounding box center [676, 298] width 924 height 52
type input "30"
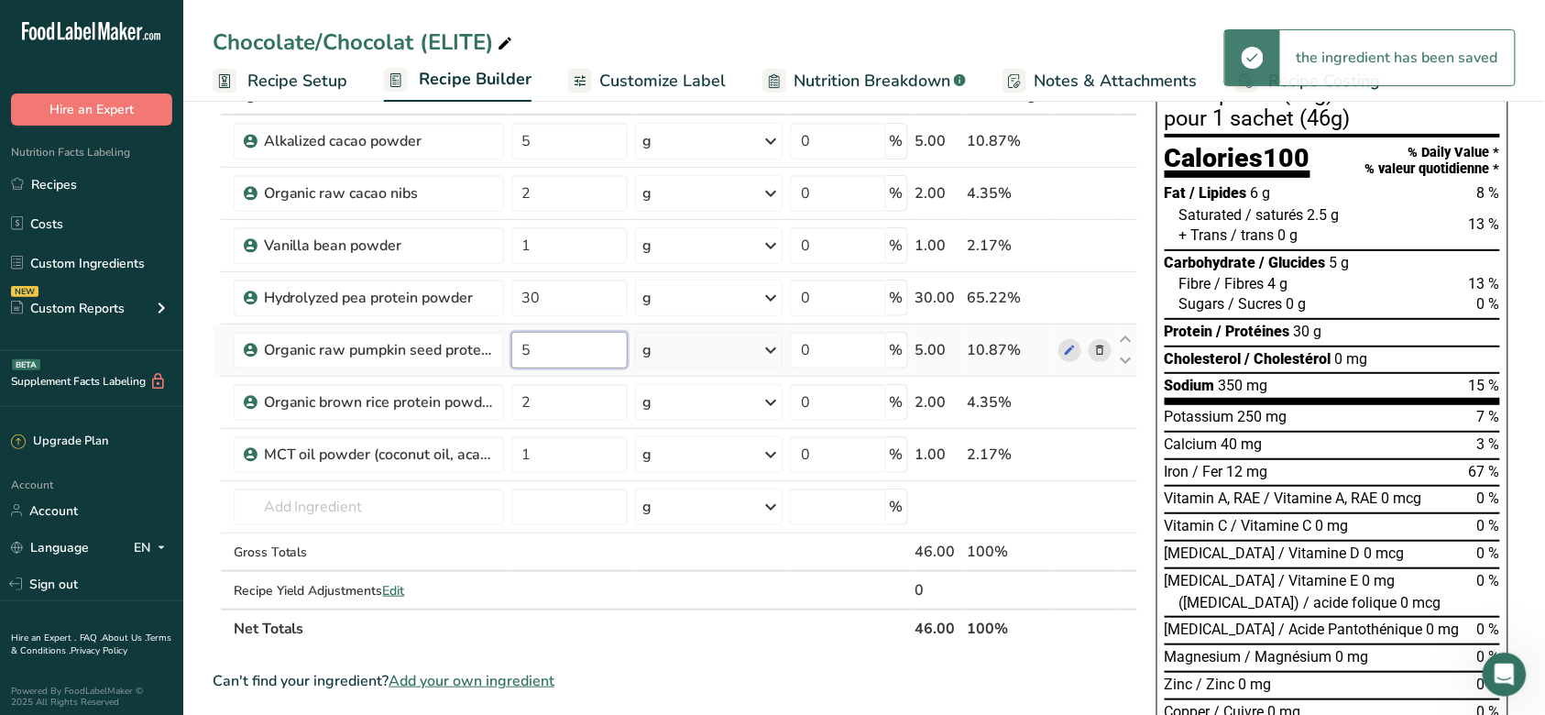
drag, startPoint x: 554, startPoint y: 360, endPoint x: 506, endPoint y: 357, distance: 47.7
click at [508, 357] on td "5" at bounding box center [570, 350] width 124 height 52
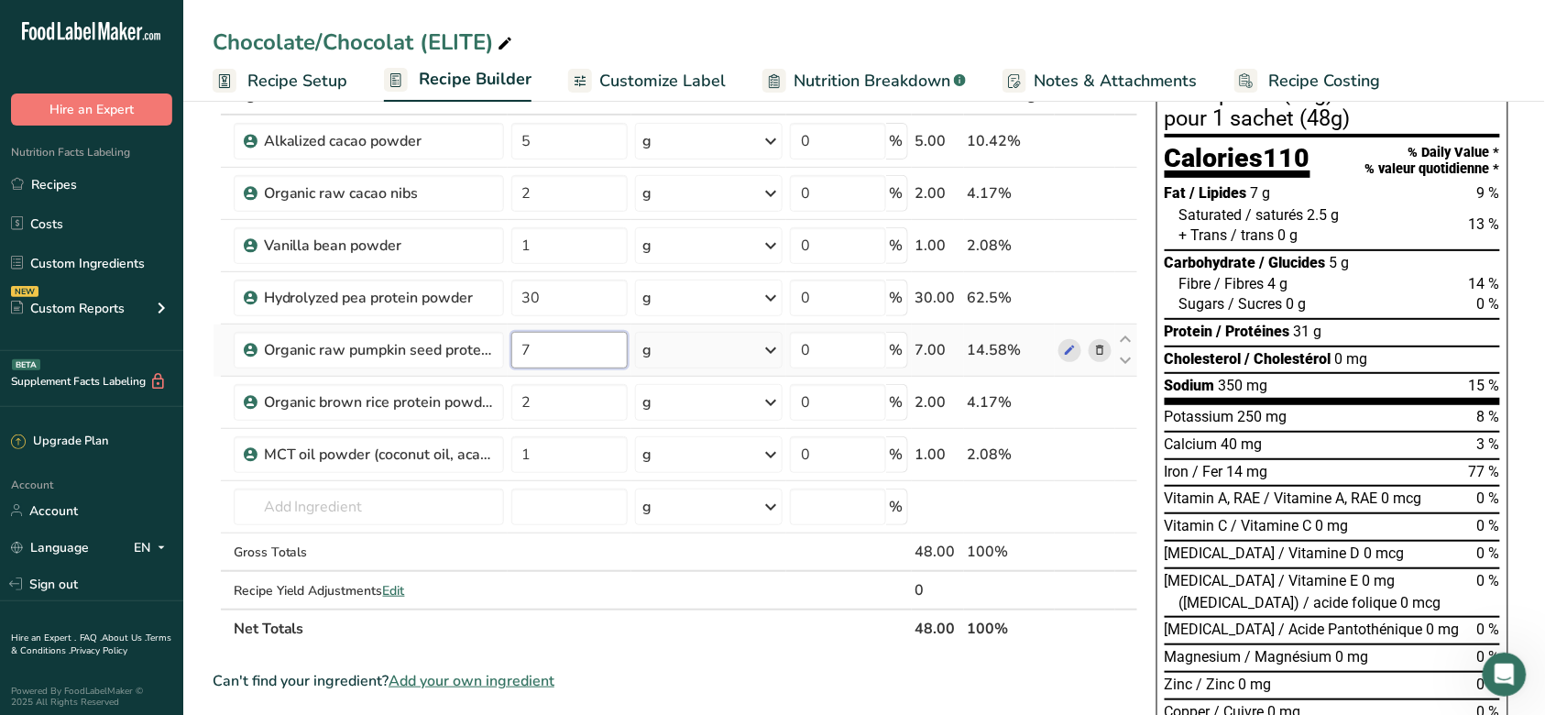
click at [555, 354] on input "7" at bounding box center [569, 350] width 116 height 37
click at [562, 356] on input "7.5" at bounding box center [569, 350] width 116 height 37
type input "7"
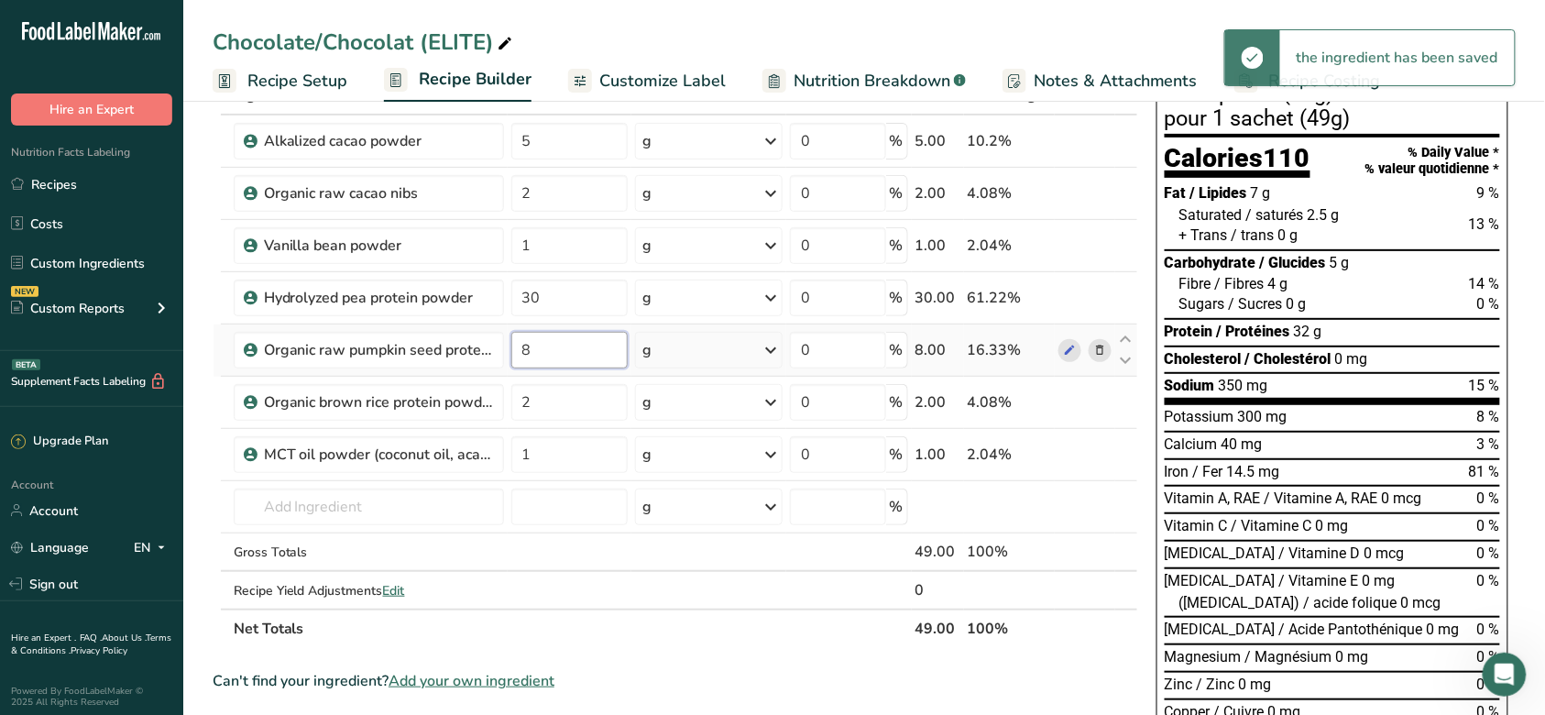
drag, startPoint x: 570, startPoint y: 347, endPoint x: 508, endPoint y: 354, distance: 62.7
click at [508, 354] on td "8" at bounding box center [570, 350] width 124 height 52
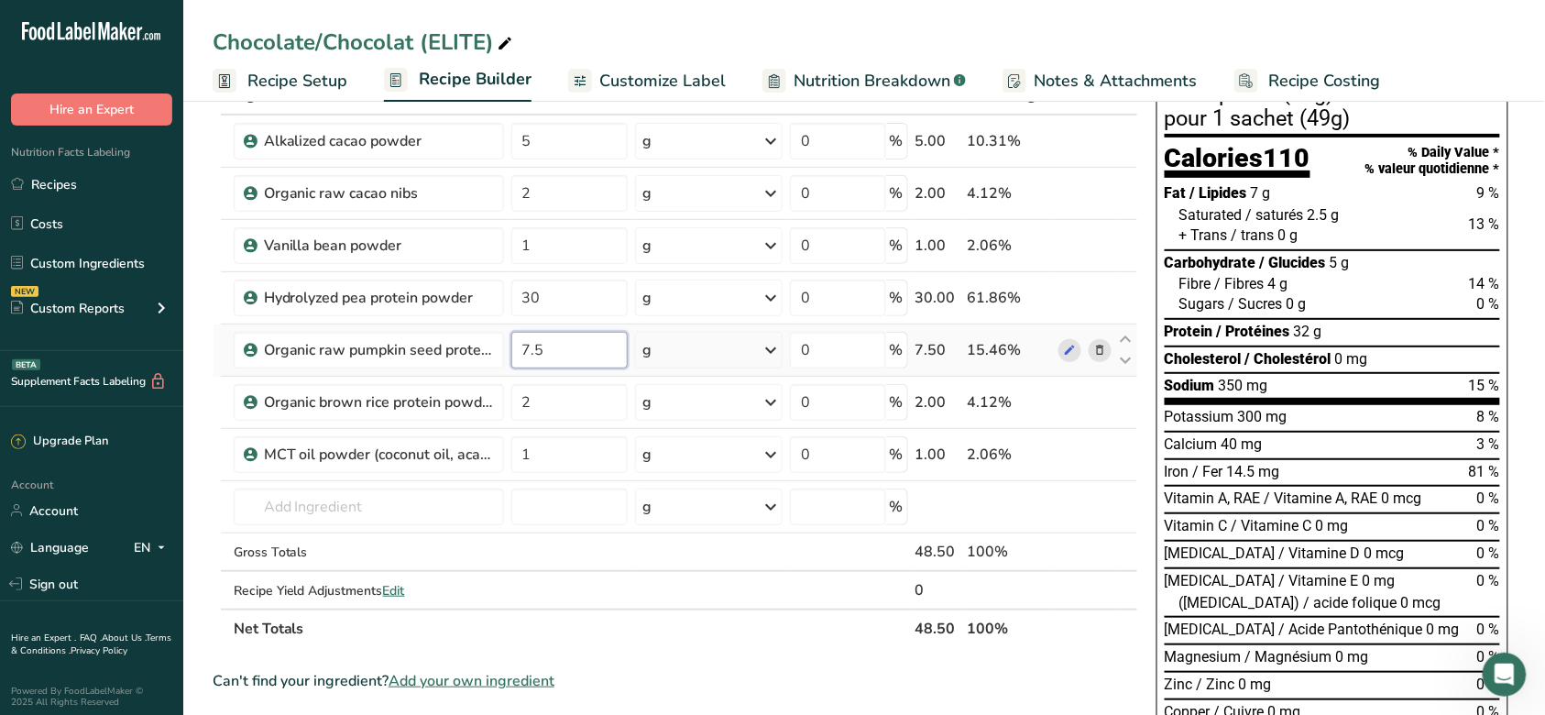
type input "7.5"
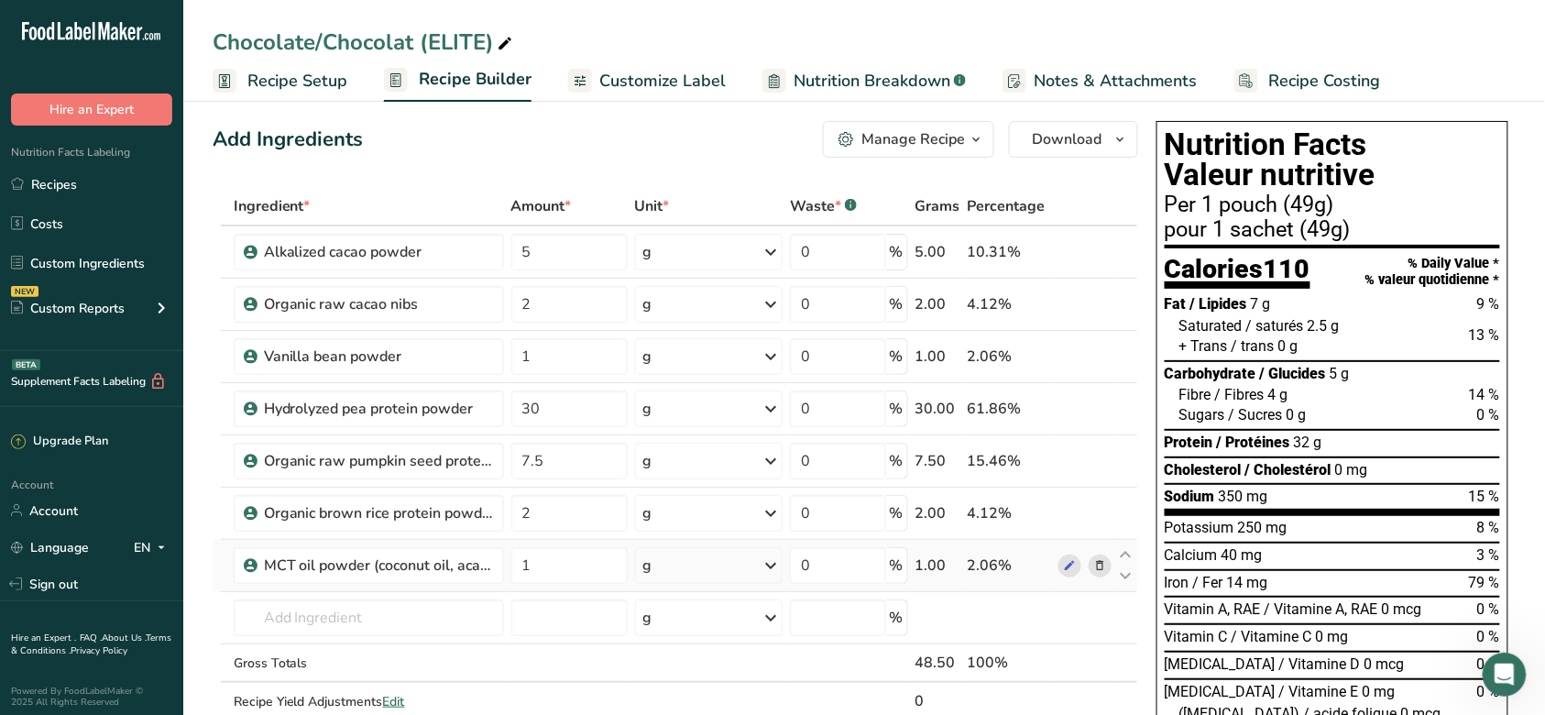
scroll to position [0, 0]
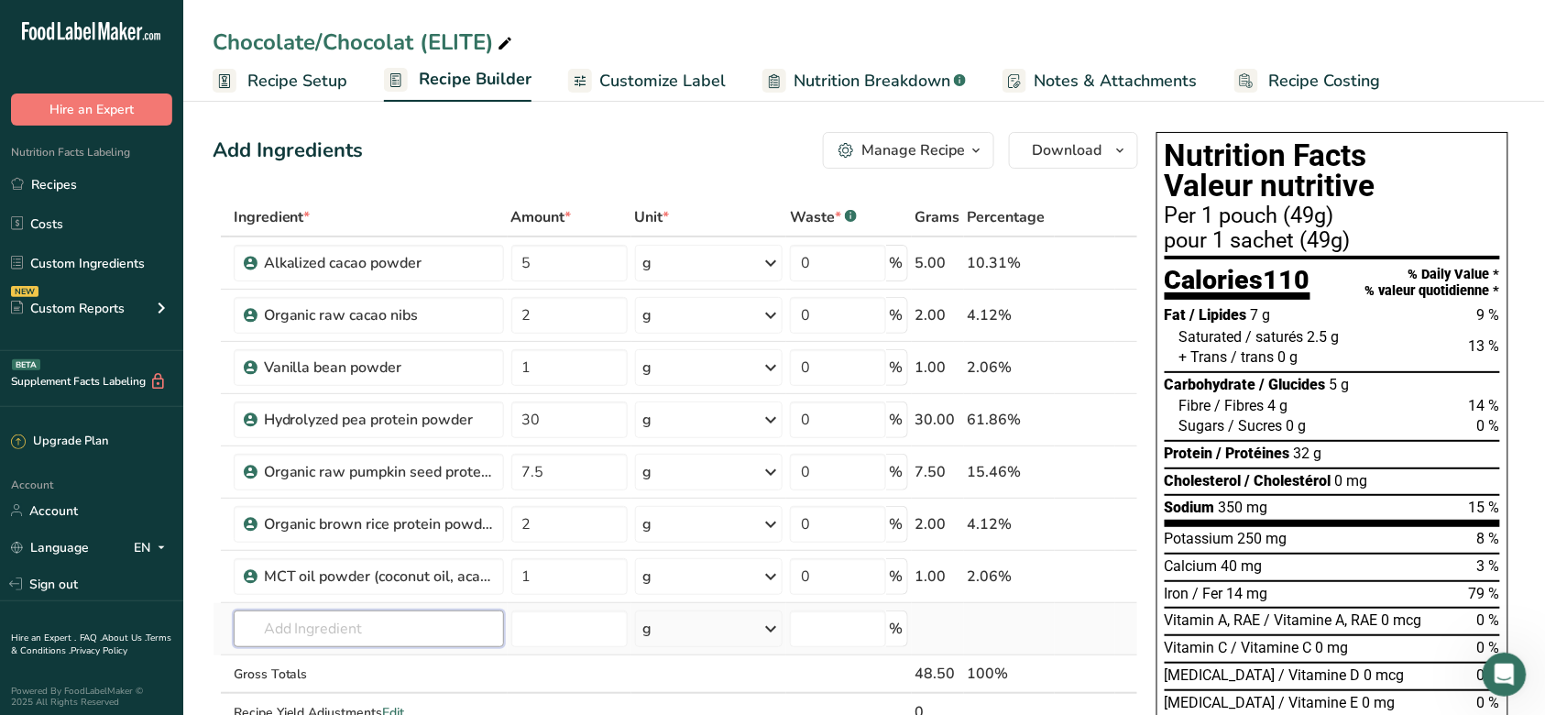
click at [401, 634] on input "text" at bounding box center [369, 628] width 270 height 37
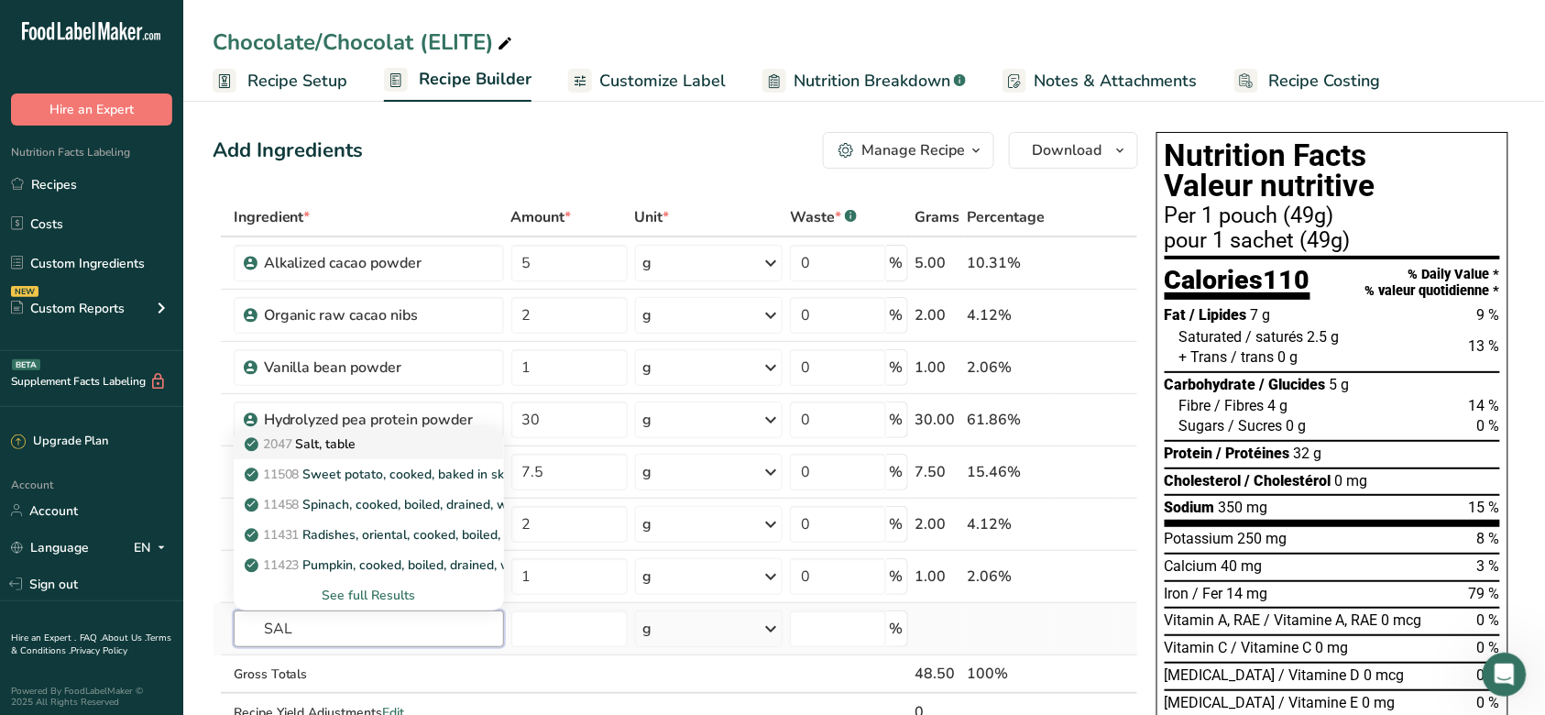
type input "SAL"
click at [414, 455] on link "2047 Salt, table" at bounding box center [369, 444] width 270 height 30
type input "Salt, table"
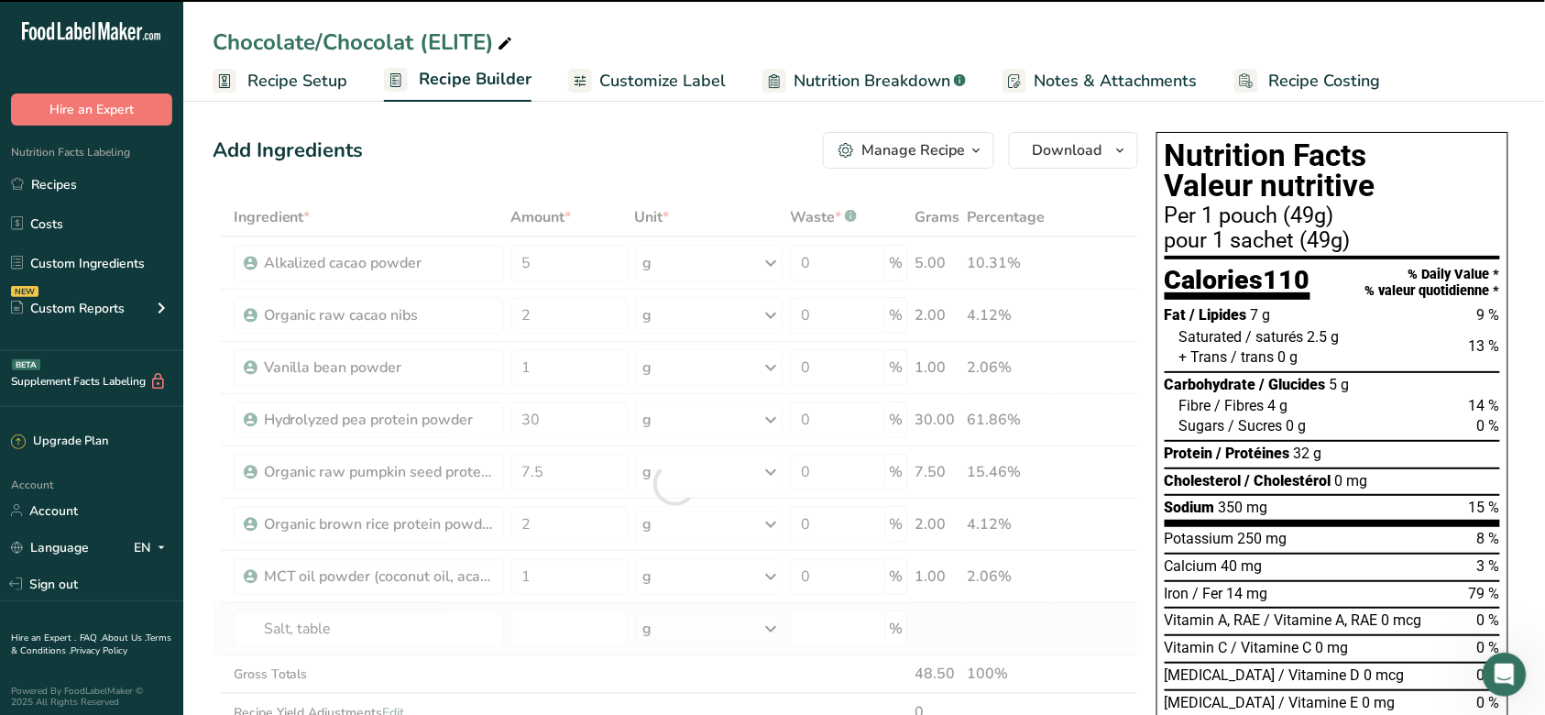
type input "0"
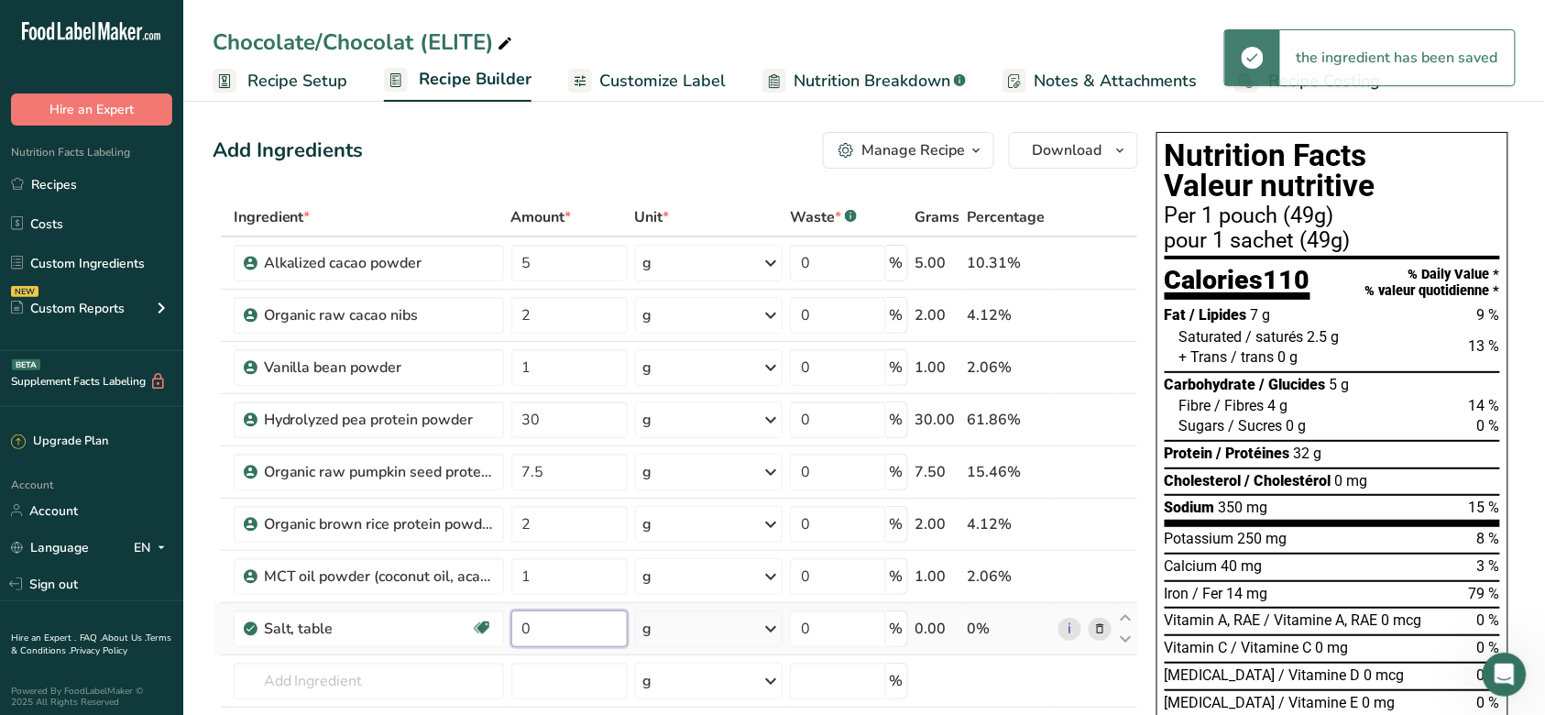
click at [602, 643] on input "0" at bounding box center [569, 628] width 116 height 37
type input "0.15"
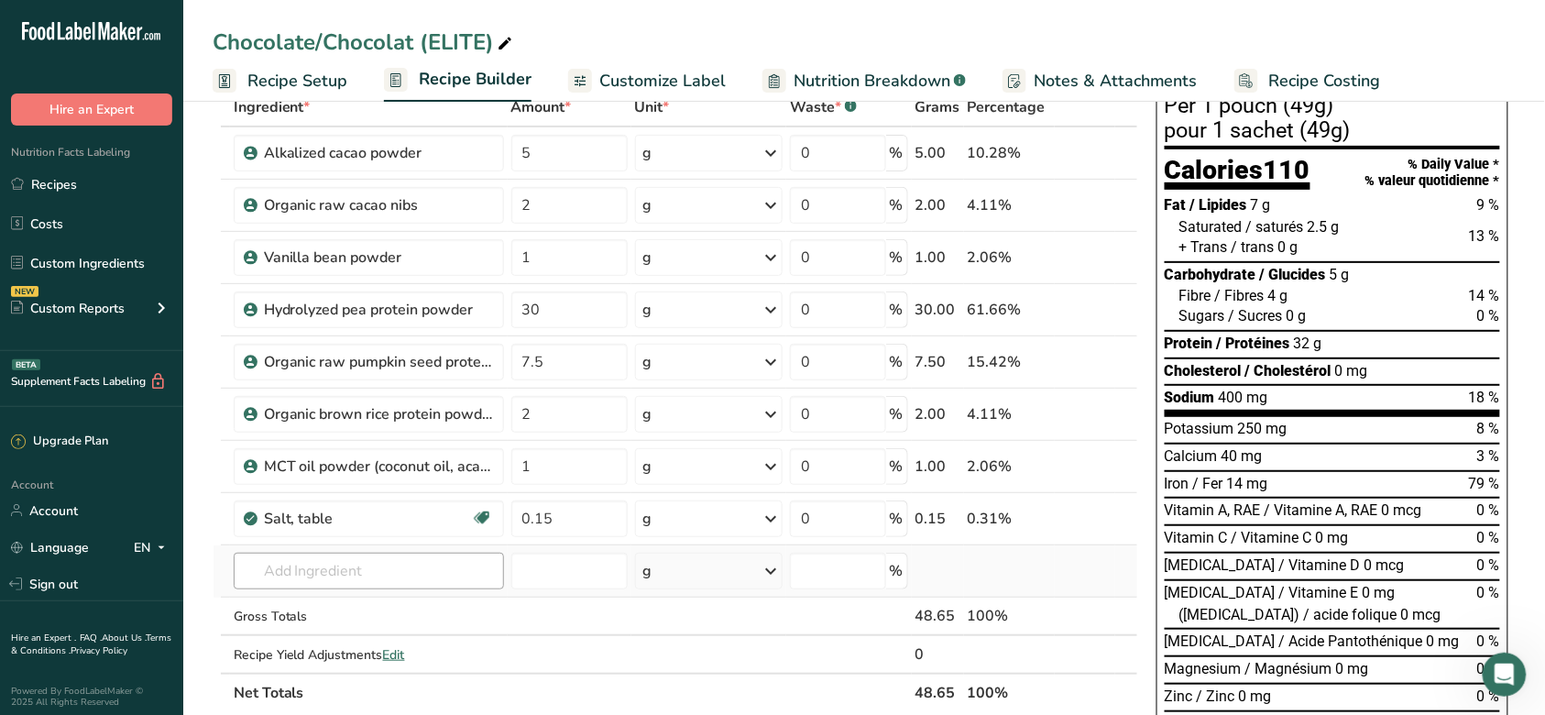
scroll to position [122, 0]
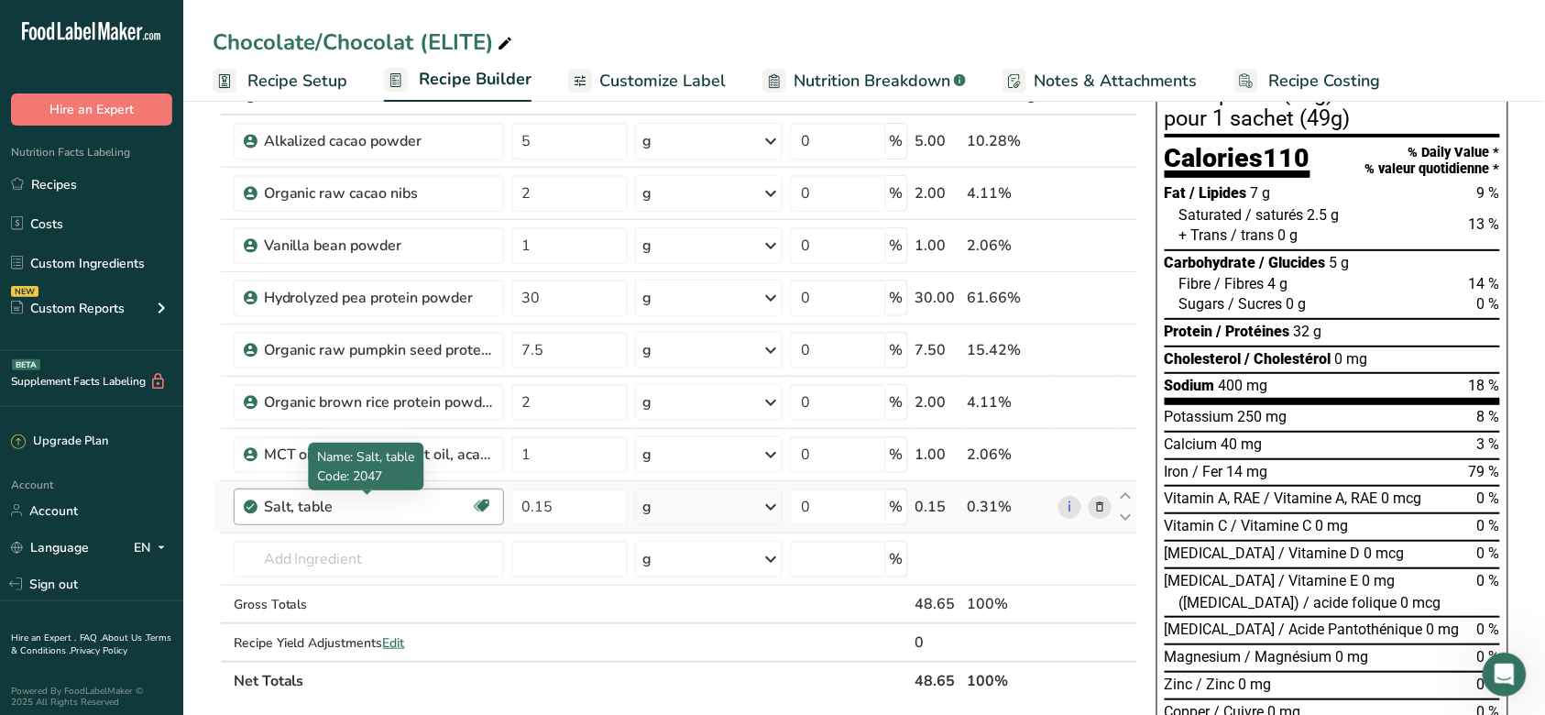
click at [357, 511] on div "Salt, table" at bounding box center [367, 507] width 207 height 22
click at [374, 504] on div "Salt, table" at bounding box center [367, 507] width 207 height 22
click at [330, 502] on div "Salt, table" at bounding box center [367, 507] width 207 height 22
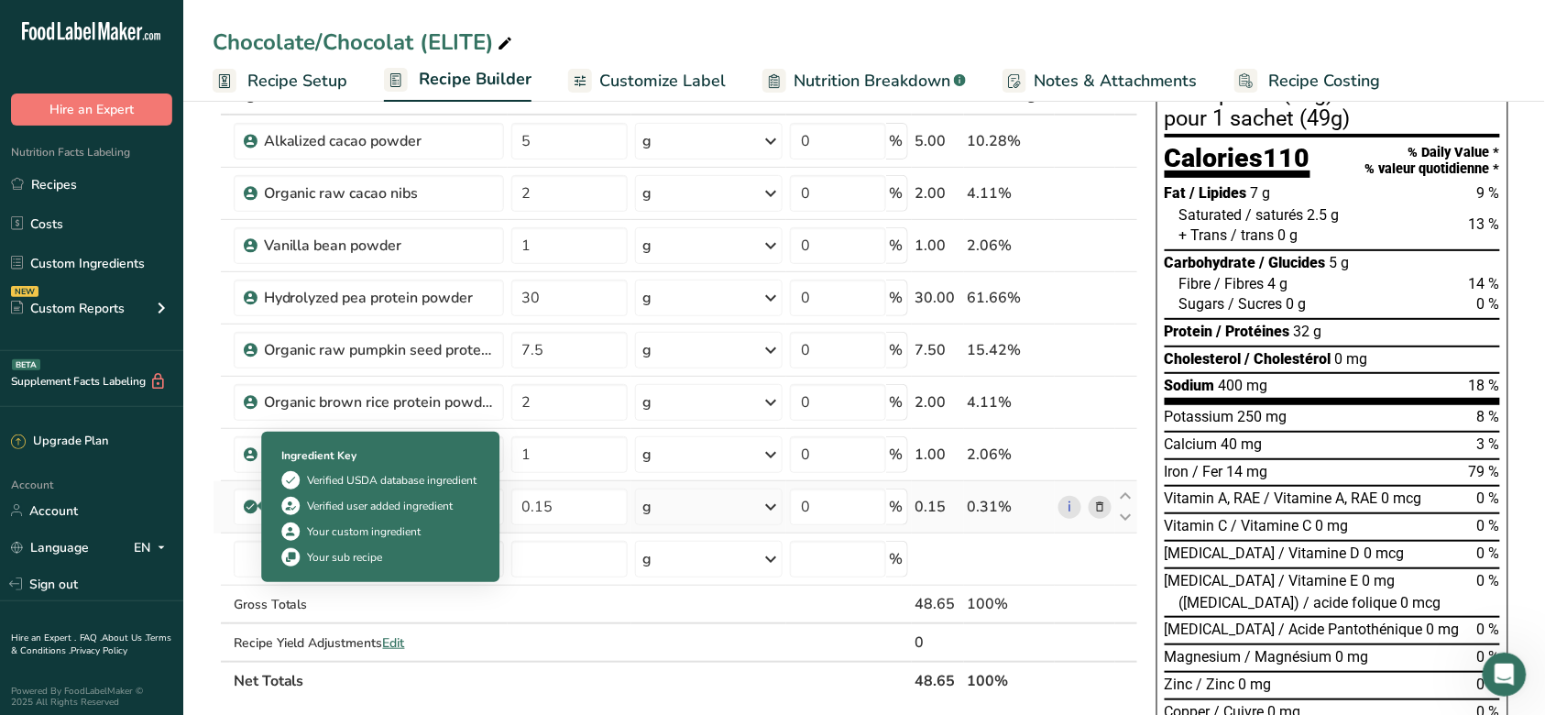
drag, startPoint x: 334, startPoint y: 502, endPoint x: 220, endPoint y: 505, distance: 113.7
click at [220, 505] on tr "Salt, table Dairy free Gluten free Vegan Vegetarian Soy free 0.15 g Portions 1 …" at bounding box center [676, 507] width 924 height 52
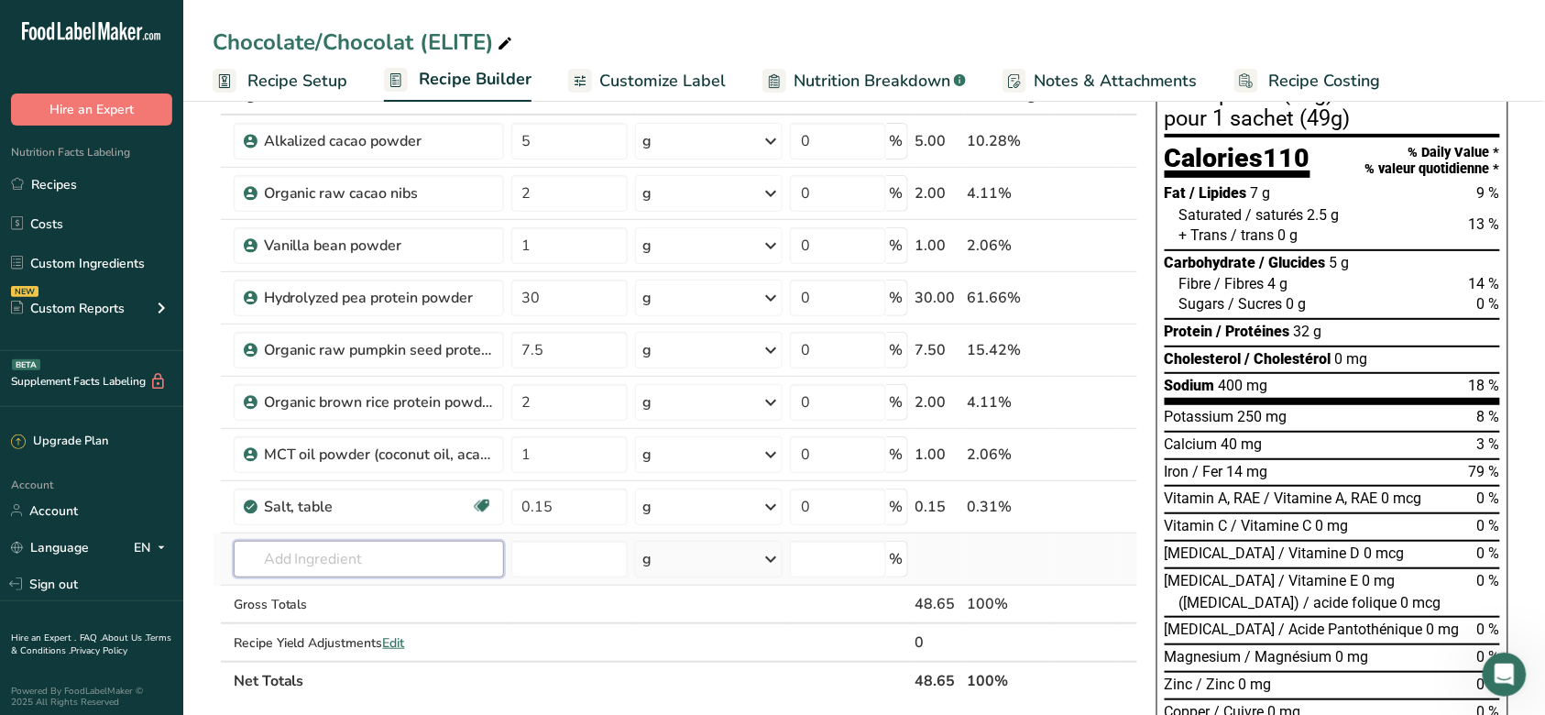
click at [419, 556] on input "text" at bounding box center [369, 559] width 270 height 37
type input "M"
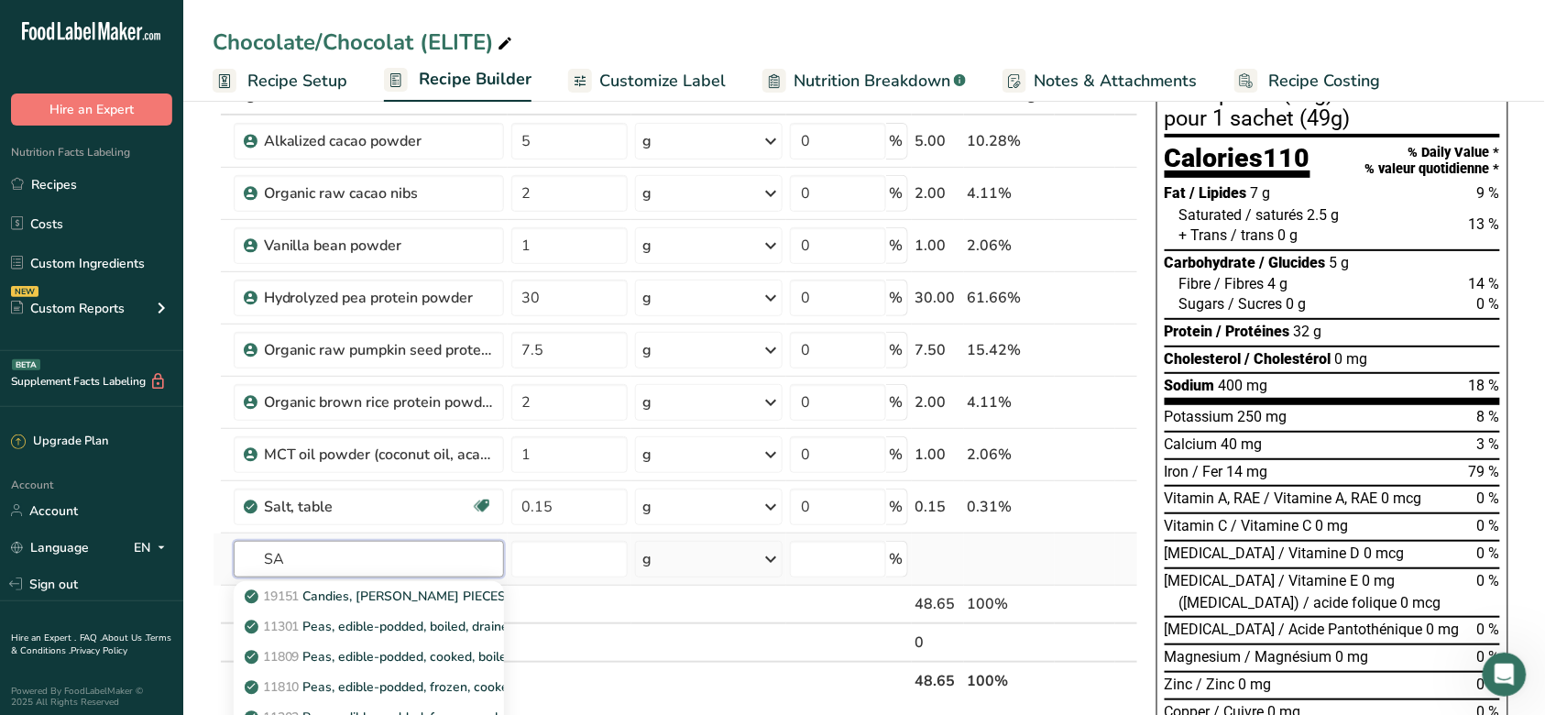
type input "S"
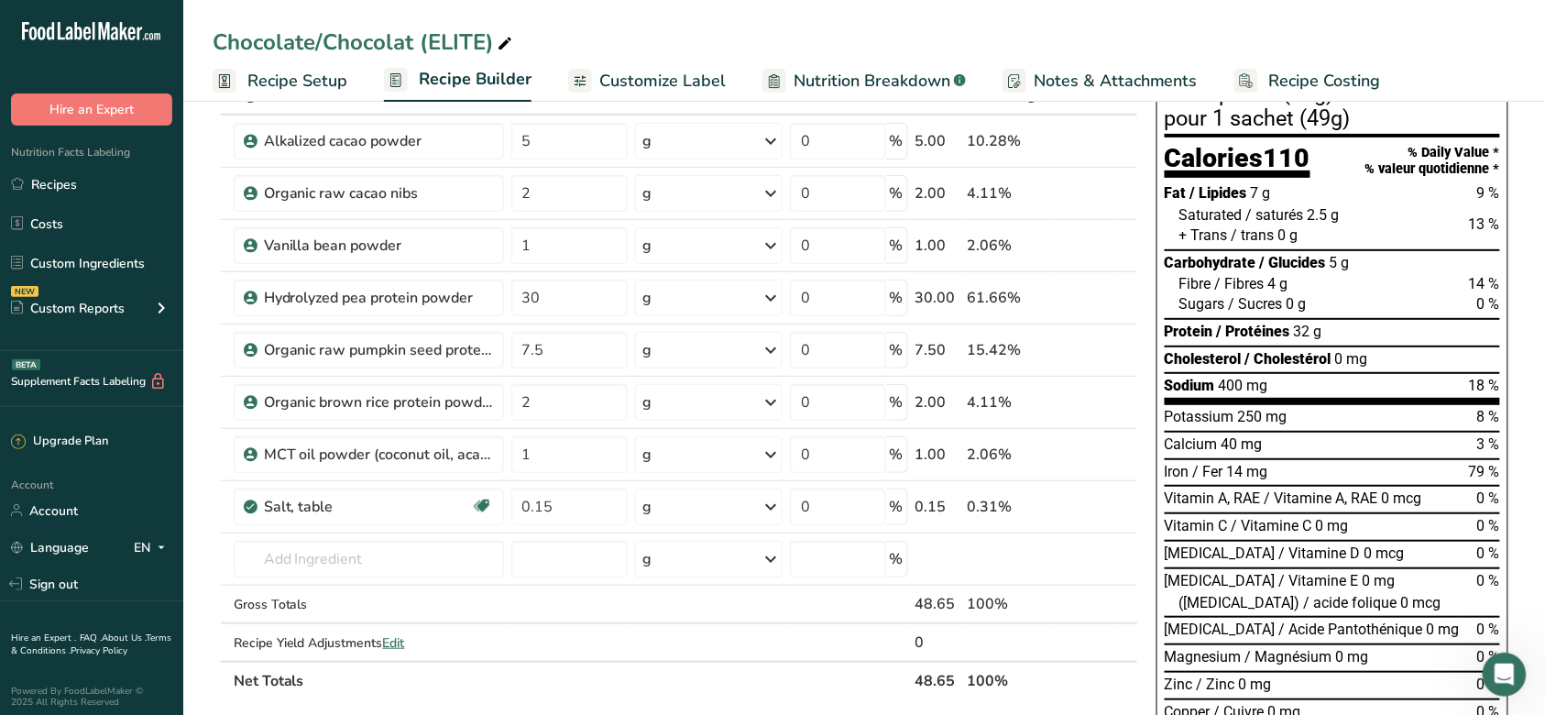
click at [192, 568] on section "Add Ingredients Manage Recipe Delete Recipe Duplicate Recipe Scale Recipe Save …" at bounding box center [864, 698] width 1362 height 1450
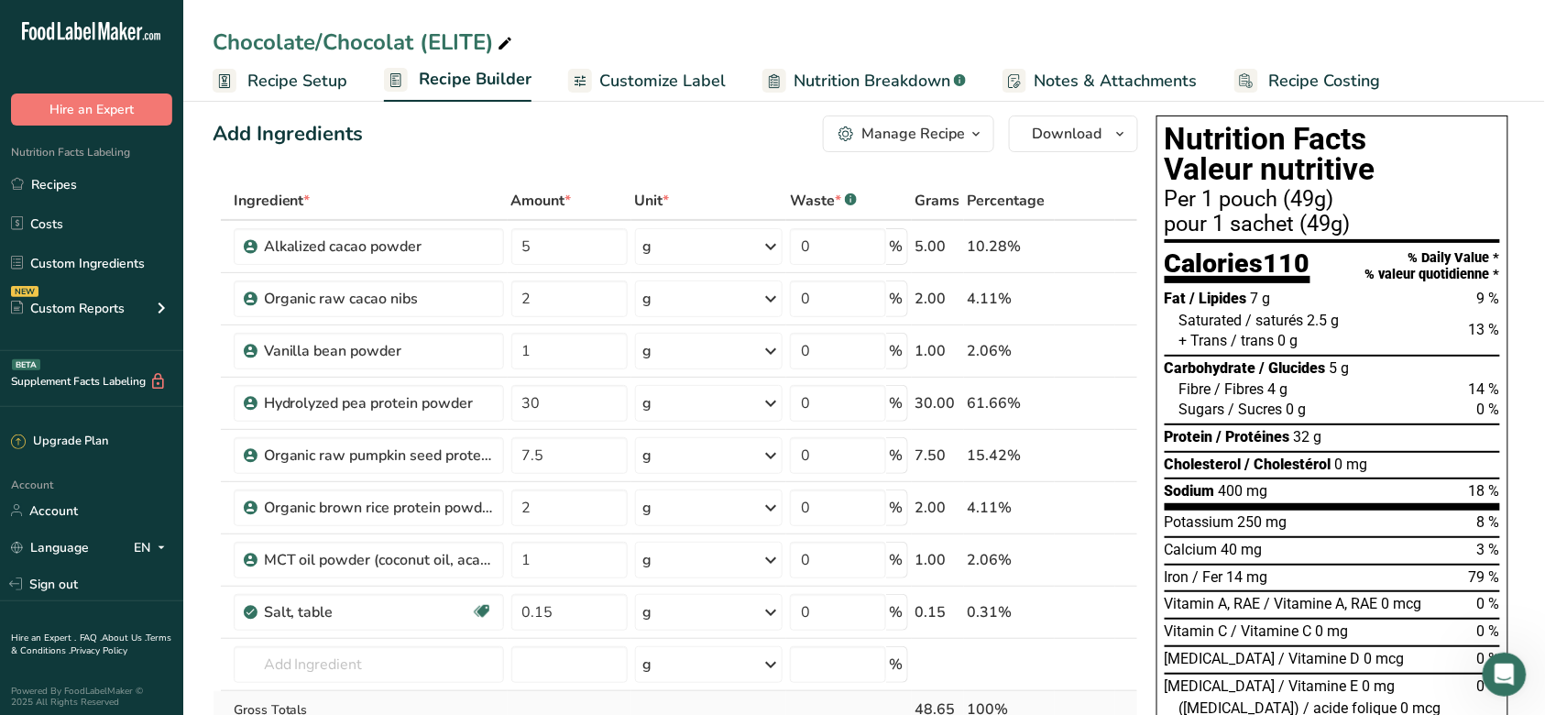
scroll to position [0, 0]
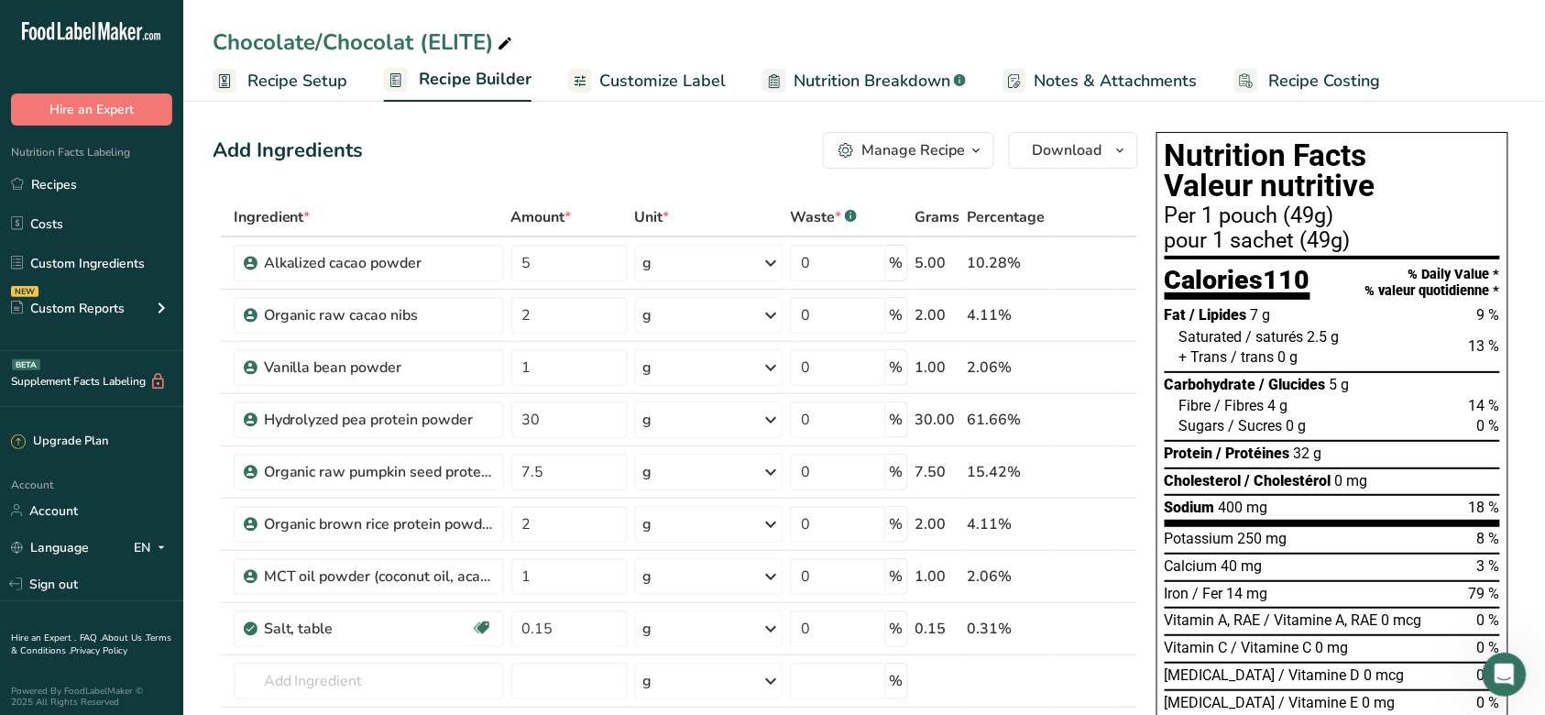
drag, startPoint x: 670, startPoint y: 83, endPoint x: 652, endPoint y: 215, distance: 133.3
click at [670, 83] on span "Customize Label" at bounding box center [662, 81] width 126 height 25
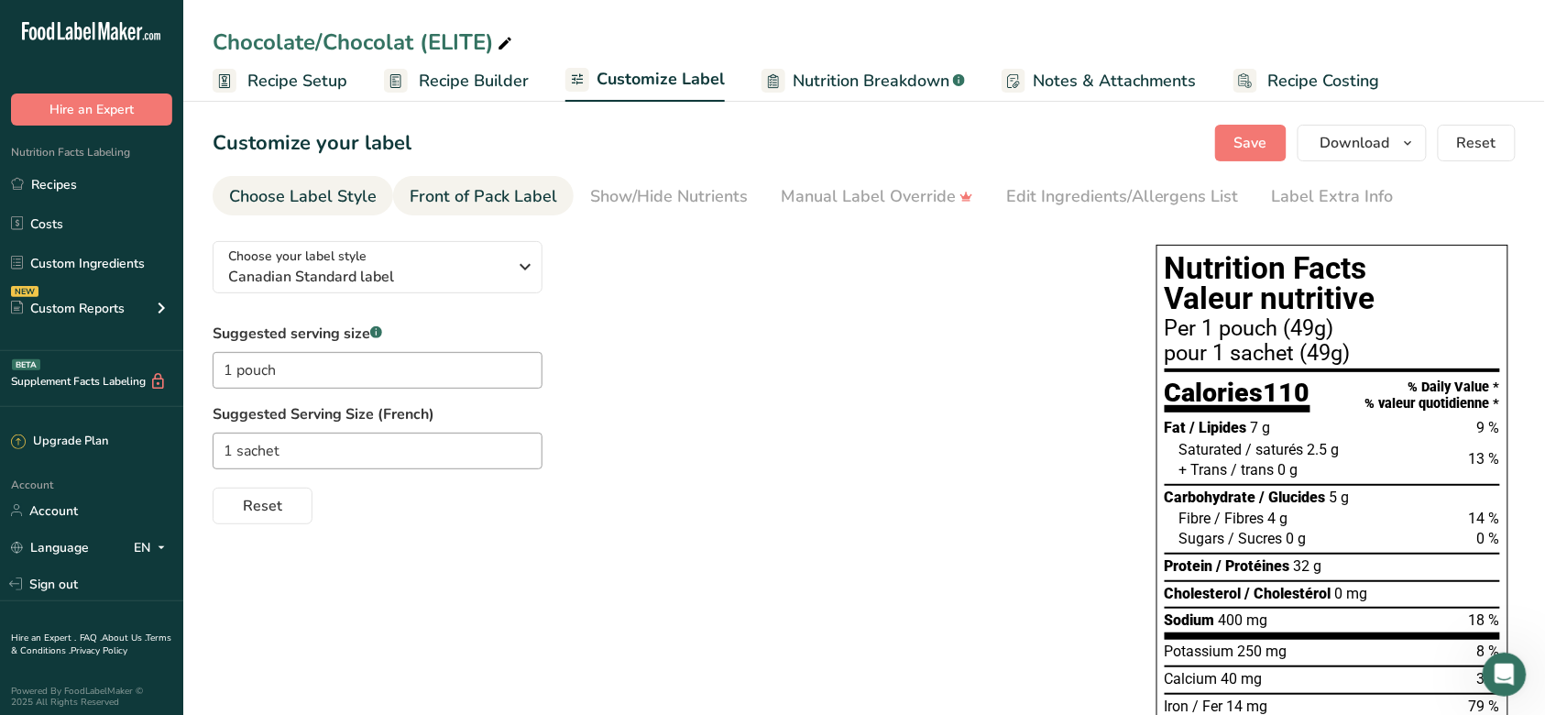
click at [510, 194] on div "Front of Pack Label" at bounding box center [484, 196] width 148 height 25
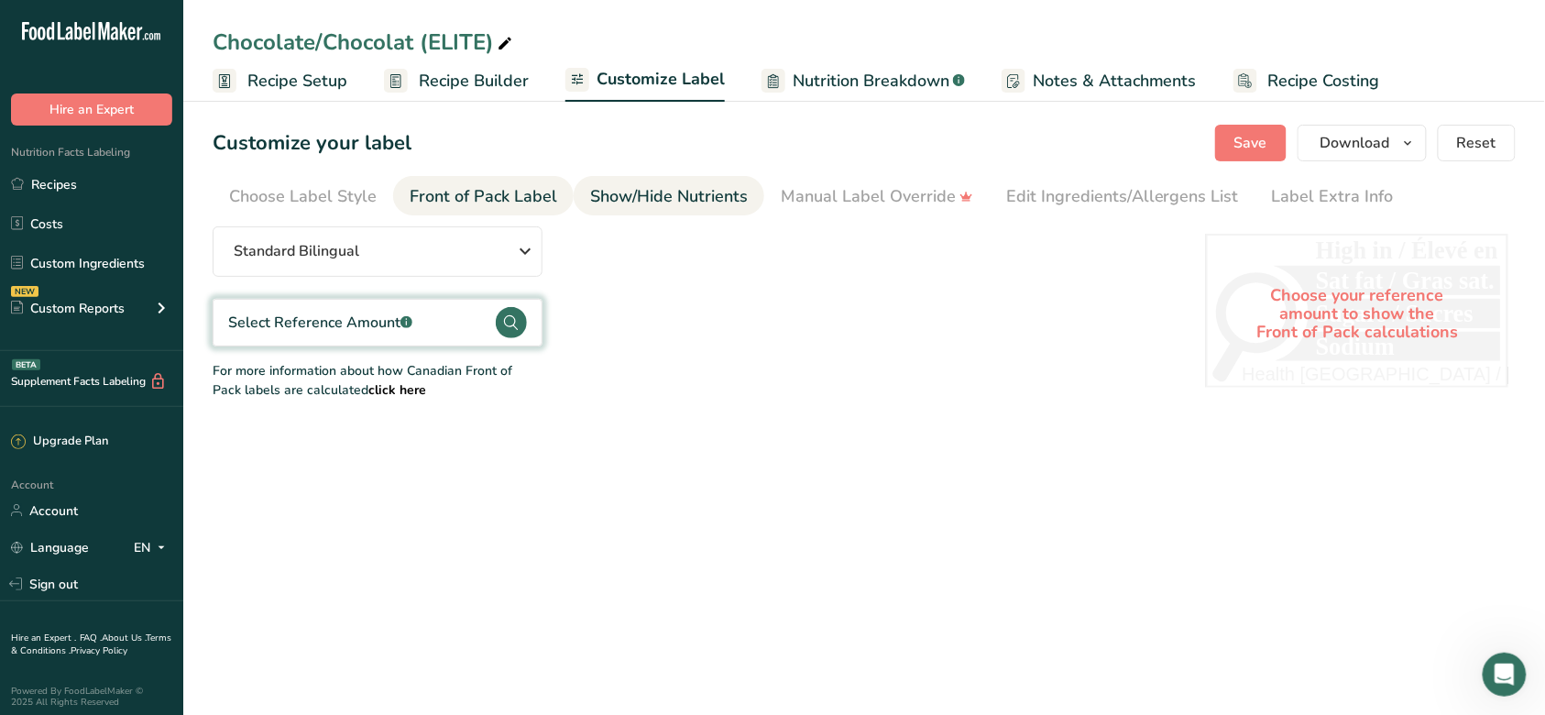
click at [646, 192] on div "Show/Hide Nutrients" at bounding box center [669, 196] width 158 height 25
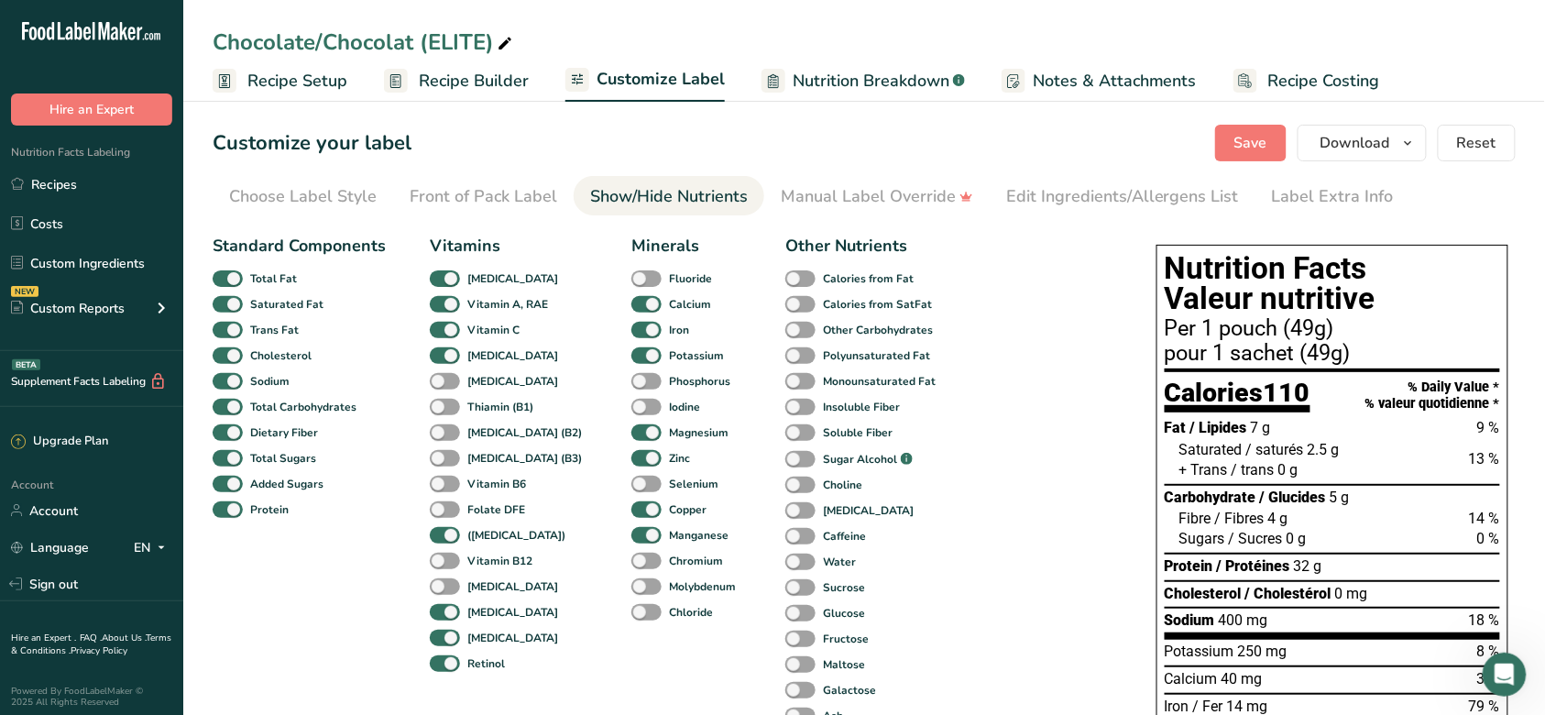
scroll to position [122, 0]
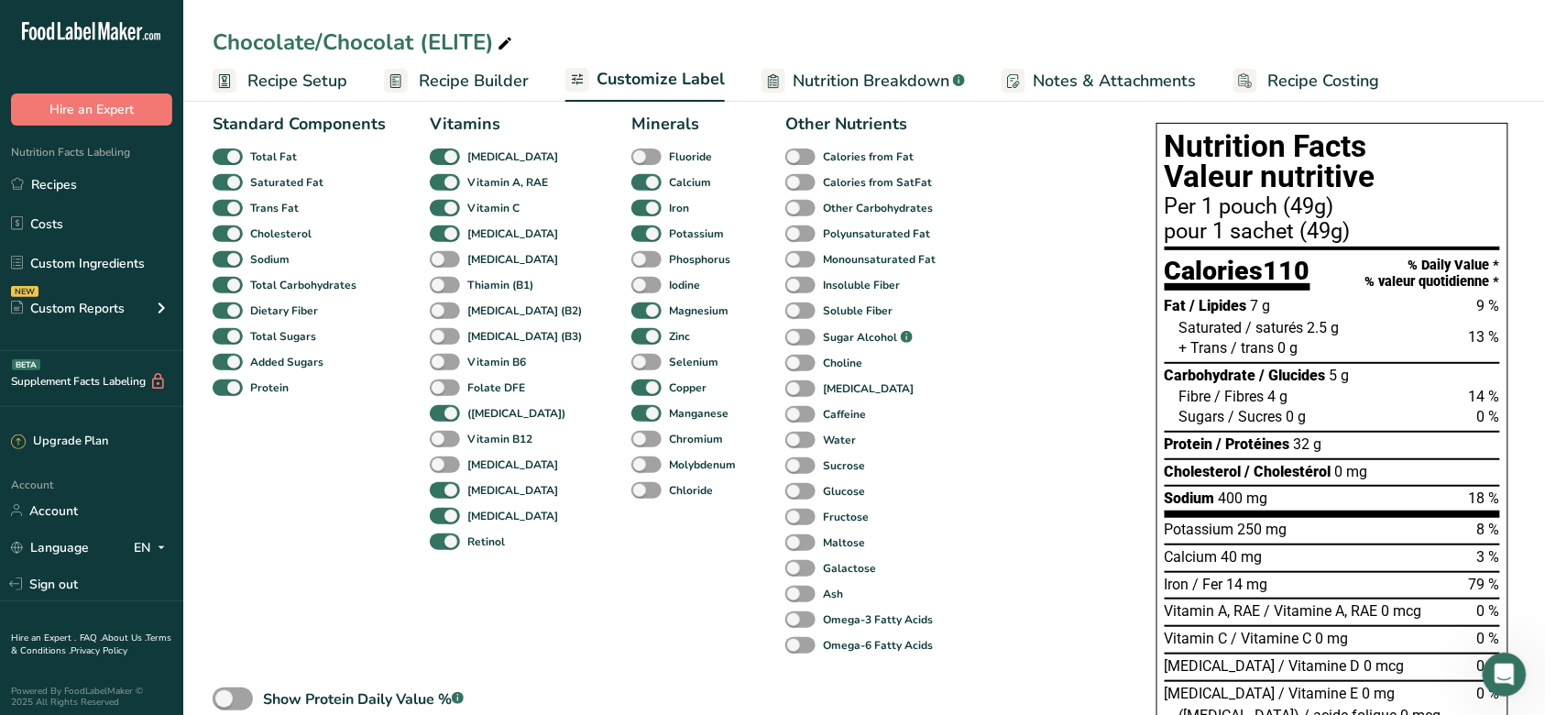
click at [632, 248] on div "Phosphorus" at bounding box center [645, 260] width 27 height 26
click at [632, 260] on span at bounding box center [647, 259] width 30 height 17
click at [632, 260] on input "Phosphorus" at bounding box center [638, 259] width 12 height 12
checkbox input "true"
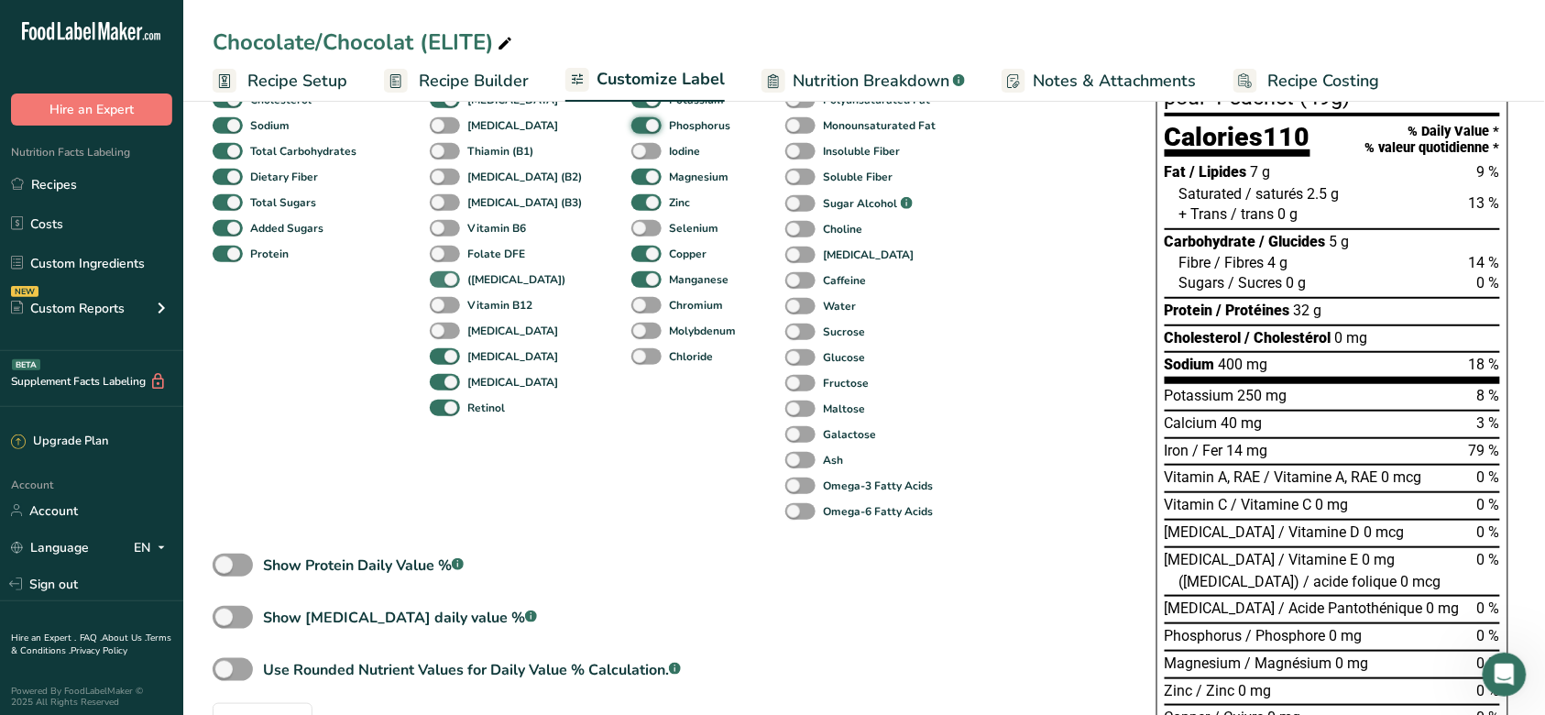
scroll to position [244, 0]
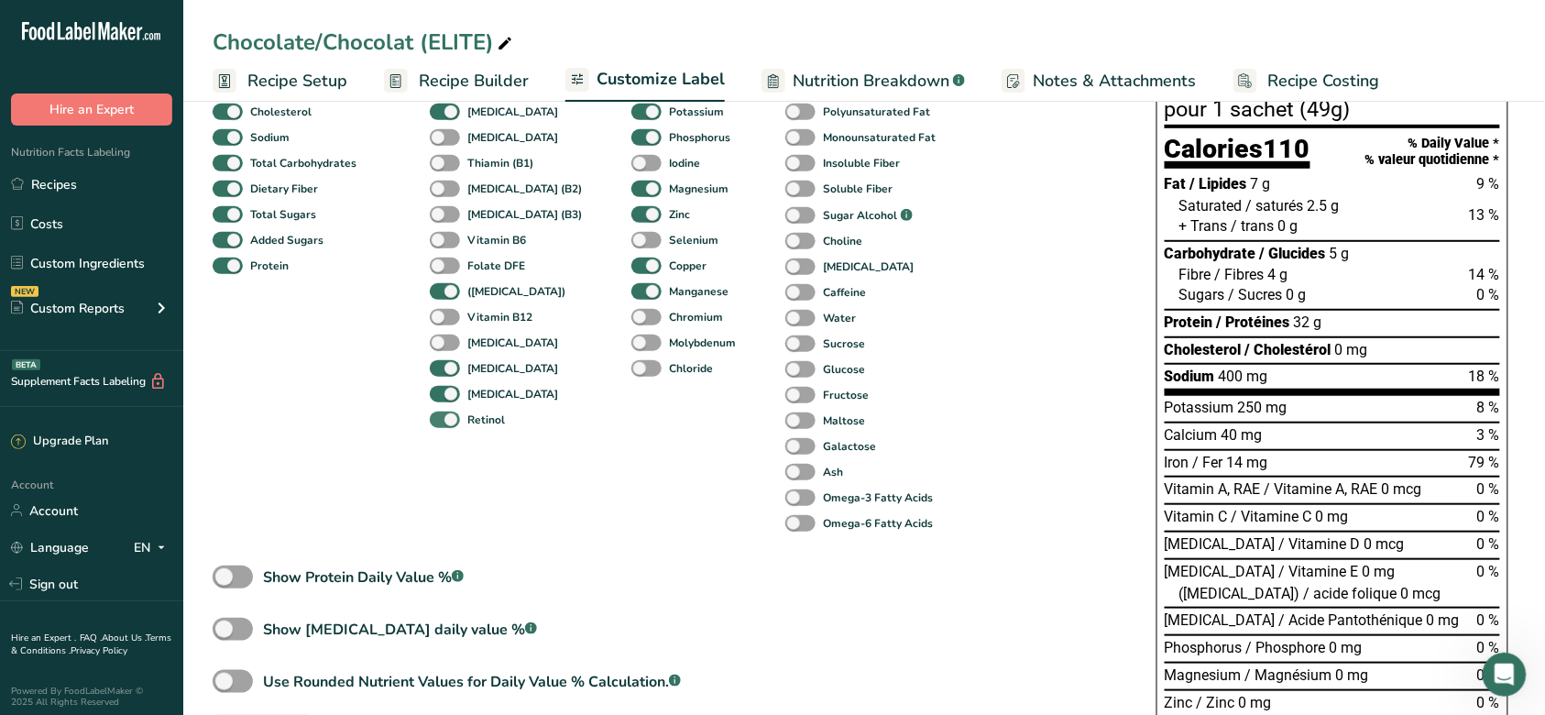
click at [452, 414] on span at bounding box center [445, 420] width 30 height 17
click at [442, 414] on input "Retinol" at bounding box center [436, 419] width 12 height 12
click at [452, 414] on span at bounding box center [445, 420] width 30 height 17
click at [442, 414] on input "Retinol" at bounding box center [436, 419] width 12 height 12
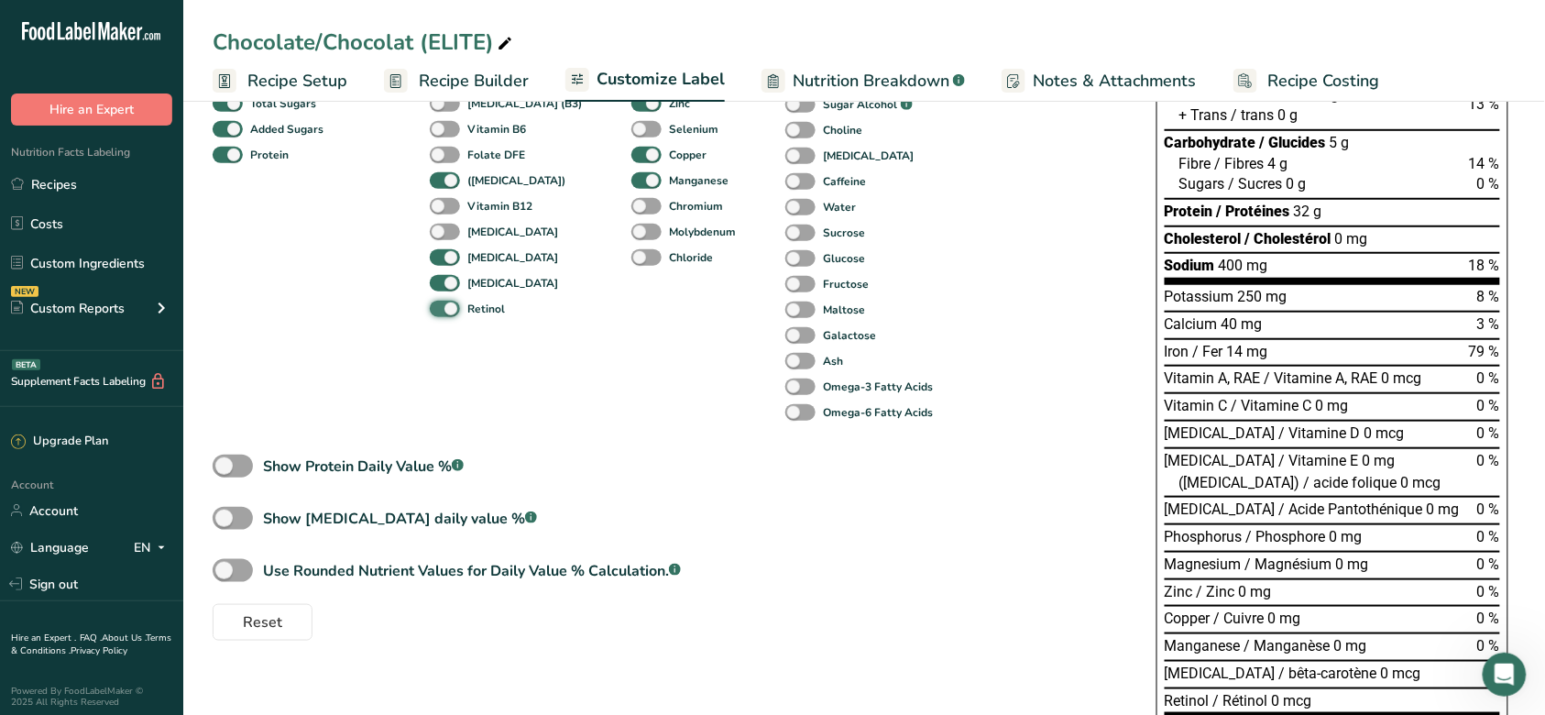
scroll to position [367, 0]
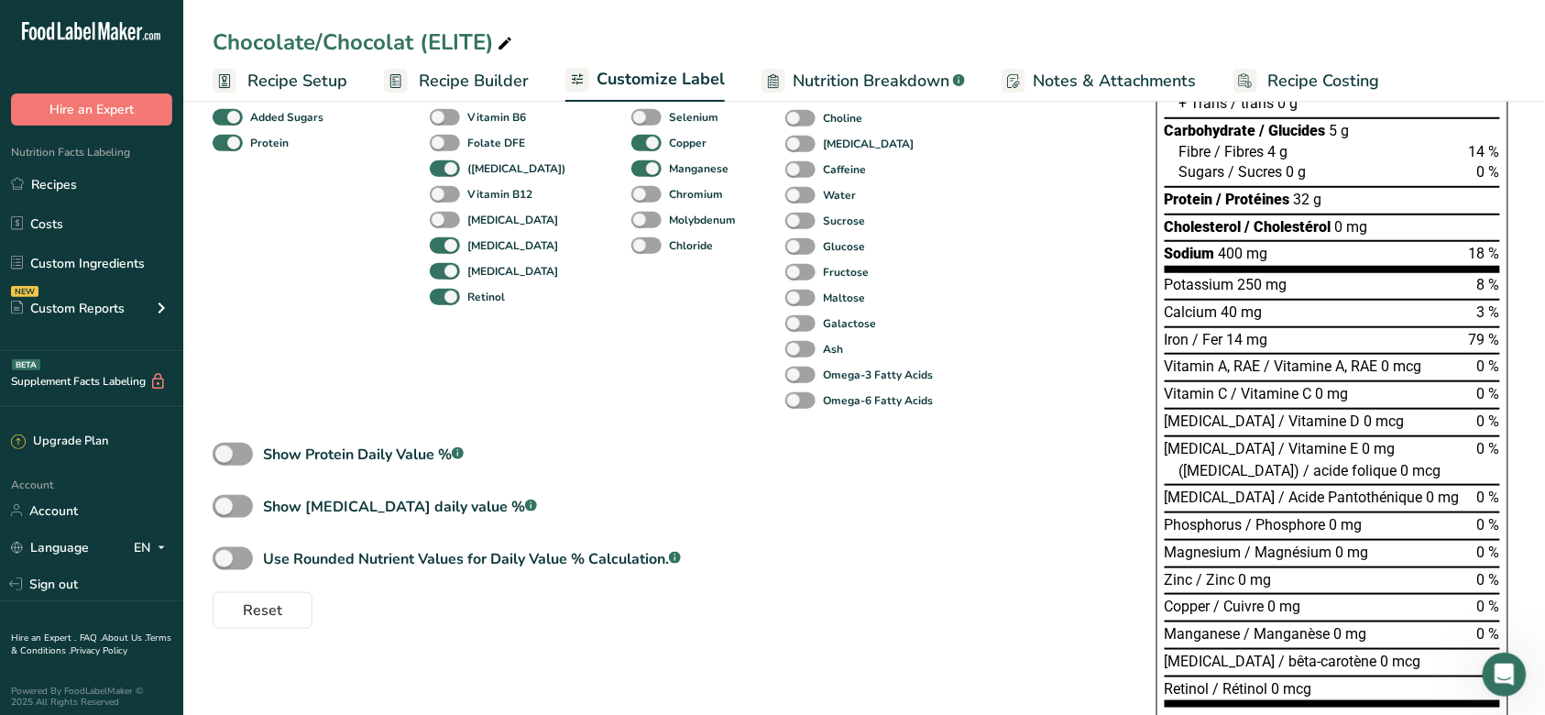
click at [450, 282] on div "[MEDICAL_DATA]" at bounding box center [449, 271] width 39 height 26
click at [445, 296] on span at bounding box center [445, 297] width 30 height 17
click at [442, 296] on input "Retinol" at bounding box center [436, 297] width 12 height 12
checkbox input "false"
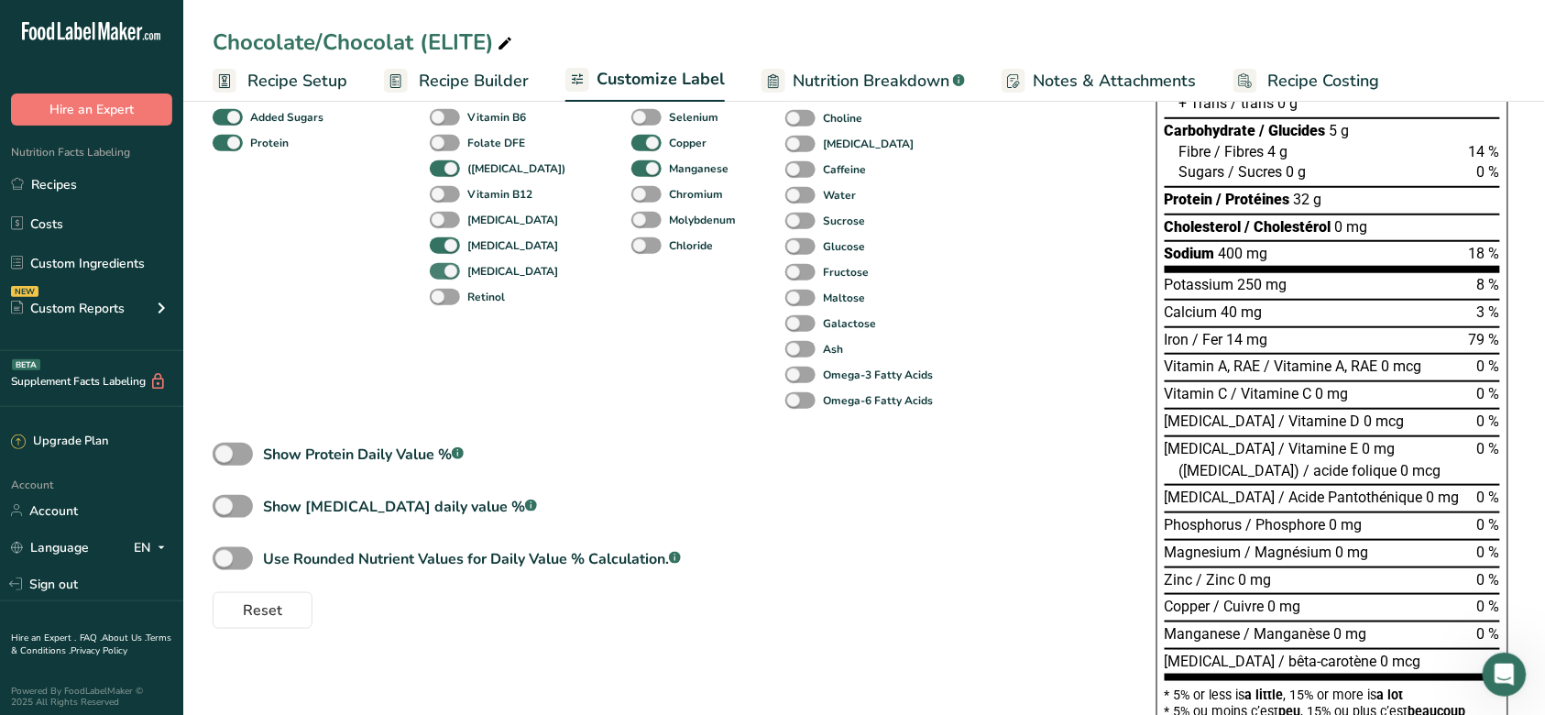
click at [451, 264] on span at bounding box center [445, 271] width 30 height 17
click at [442, 265] on input "[MEDICAL_DATA]" at bounding box center [436, 271] width 12 height 12
checkbox input "false"
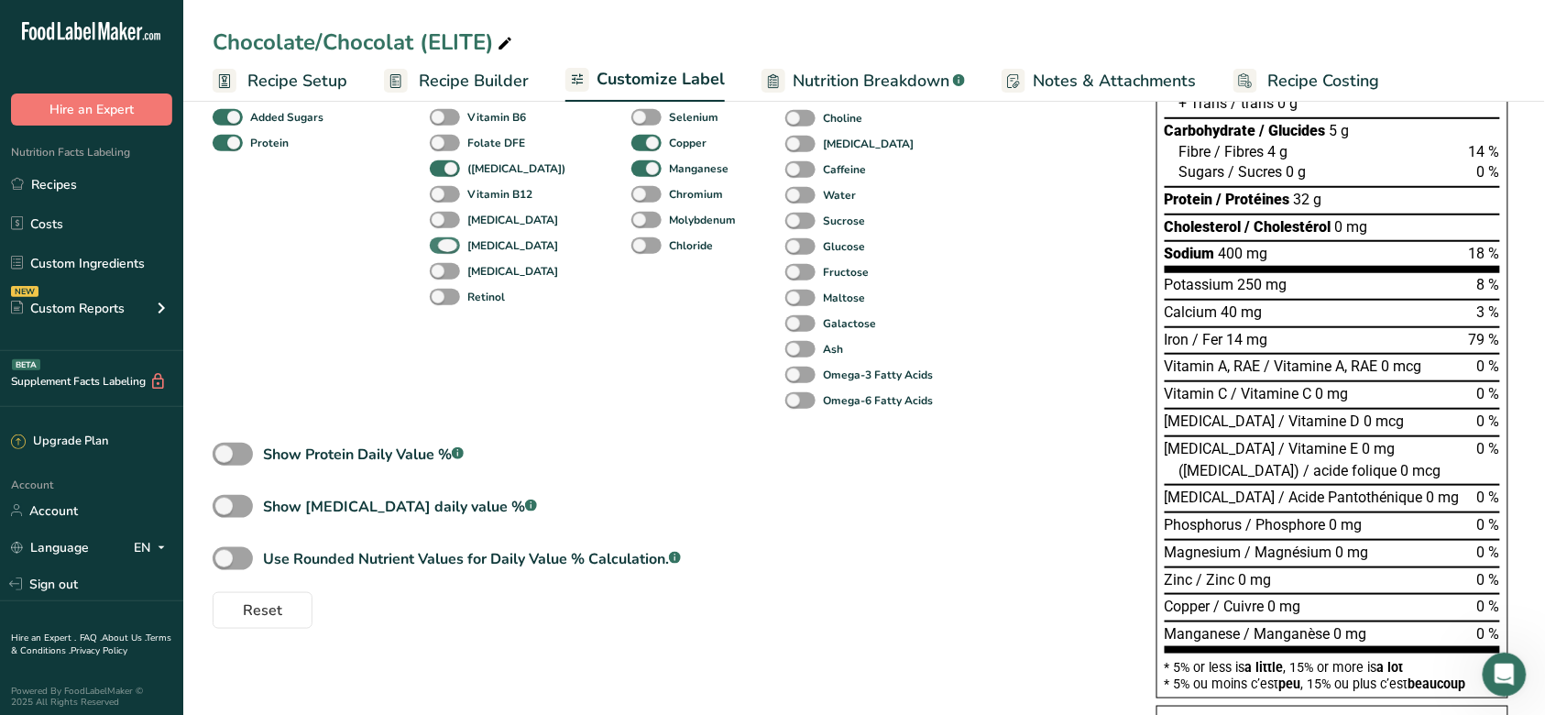
click at [453, 243] on span at bounding box center [445, 245] width 30 height 17
click at [442, 243] on input "[MEDICAL_DATA]" at bounding box center [436, 245] width 12 height 12
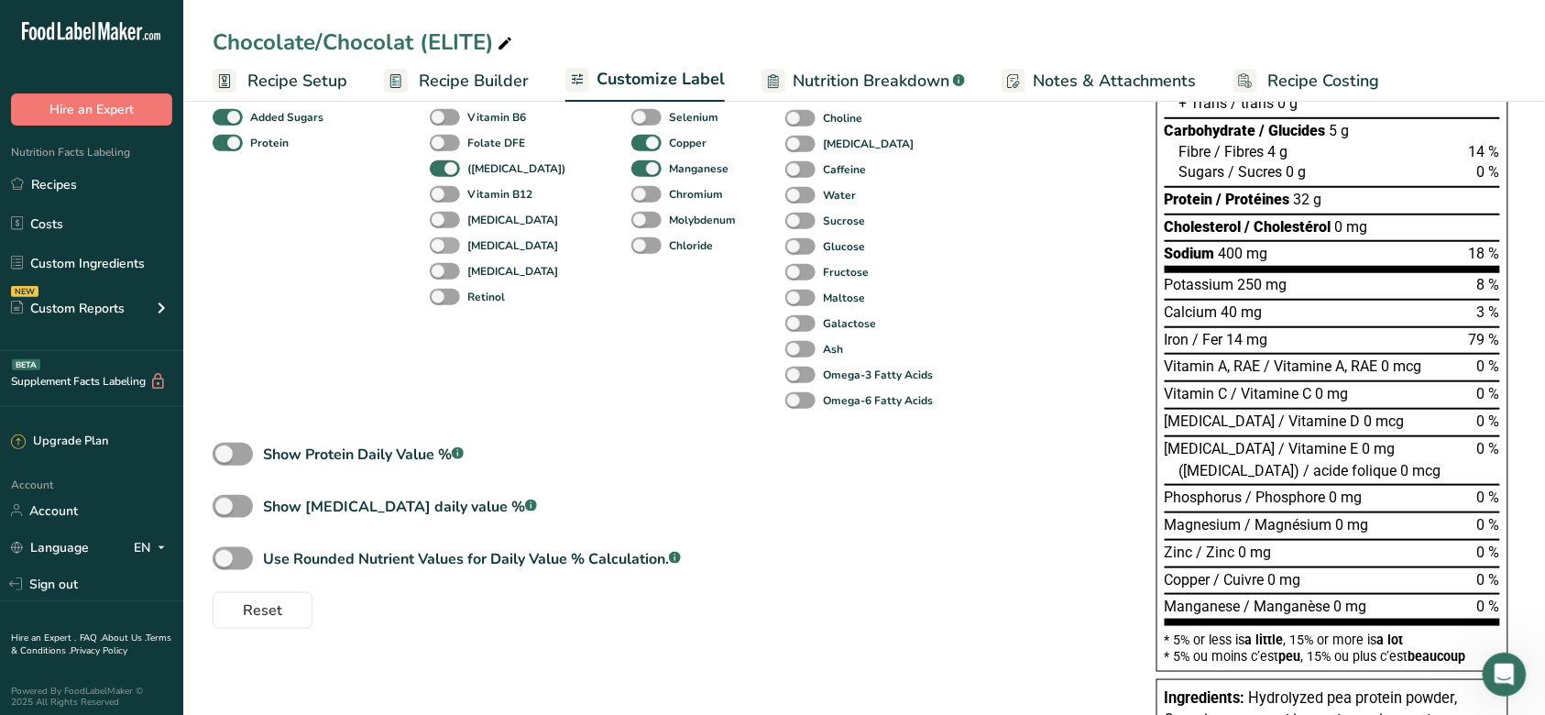
click at [453, 243] on span at bounding box center [445, 245] width 30 height 17
click at [442, 243] on input "[MEDICAL_DATA]" at bounding box center [436, 245] width 12 height 12
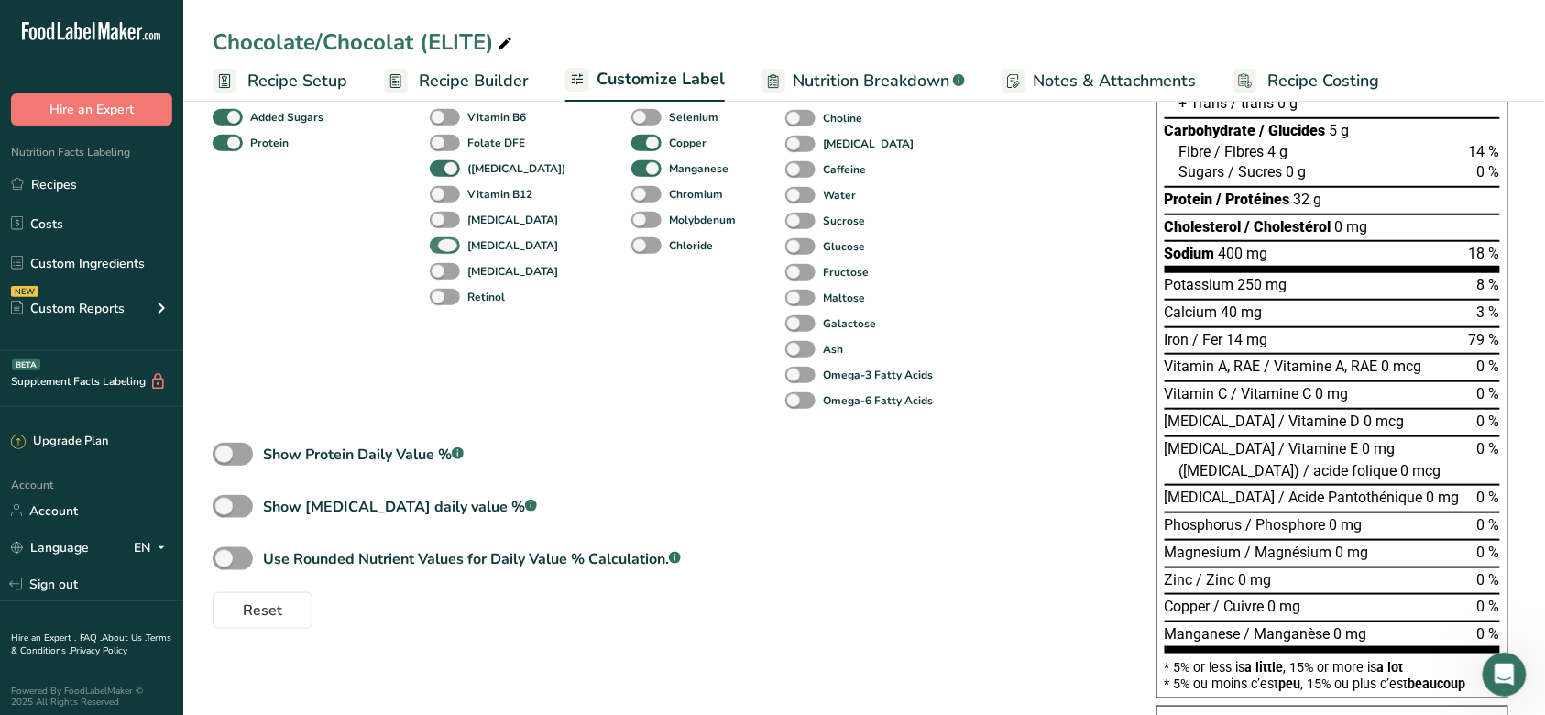
click at [453, 243] on span at bounding box center [445, 245] width 30 height 17
click at [442, 243] on input "[MEDICAL_DATA]" at bounding box center [436, 245] width 12 height 12
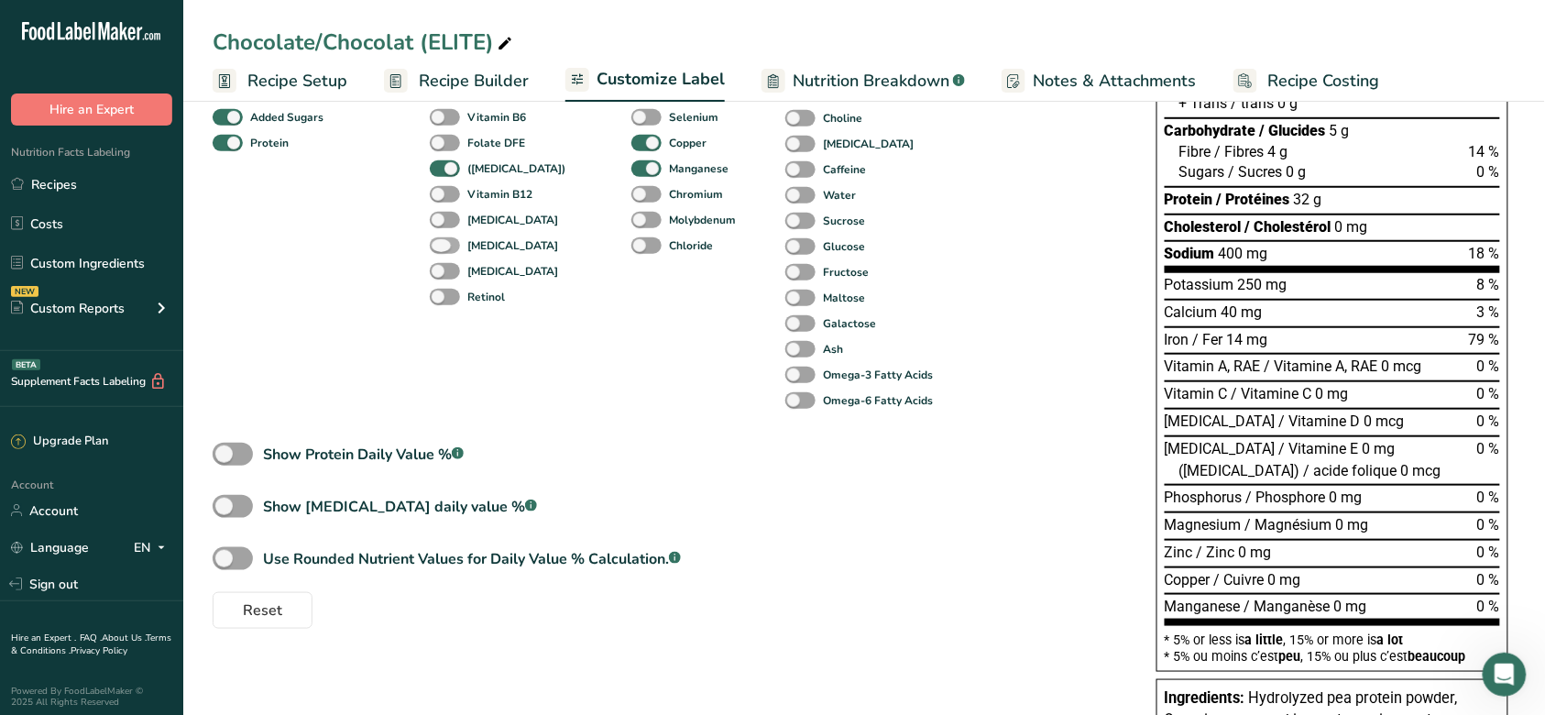
click at [453, 243] on span at bounding box center [445, 245] width 30 height 17
click at [442, 243] on input "[MEDICAL_DATA]" at bounding box center [436, 245] width 12 height 12
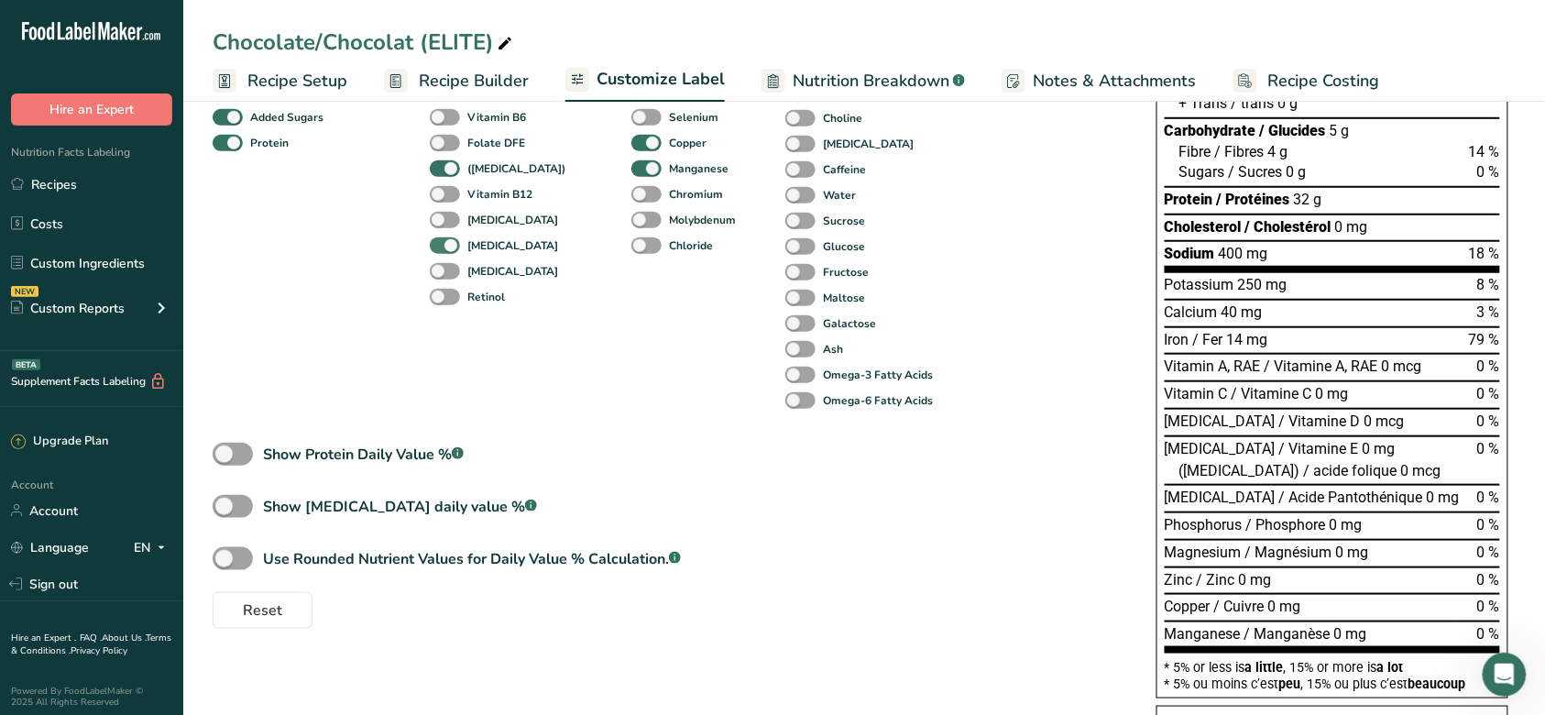
click at [453, 243] on span at bounding box center [445, 245] width 30 height 17
click at [442, 243] on input "[MEDICAL_DATA]" at bounding box center [436, 245] width 12 height 12
checkbox input "false"
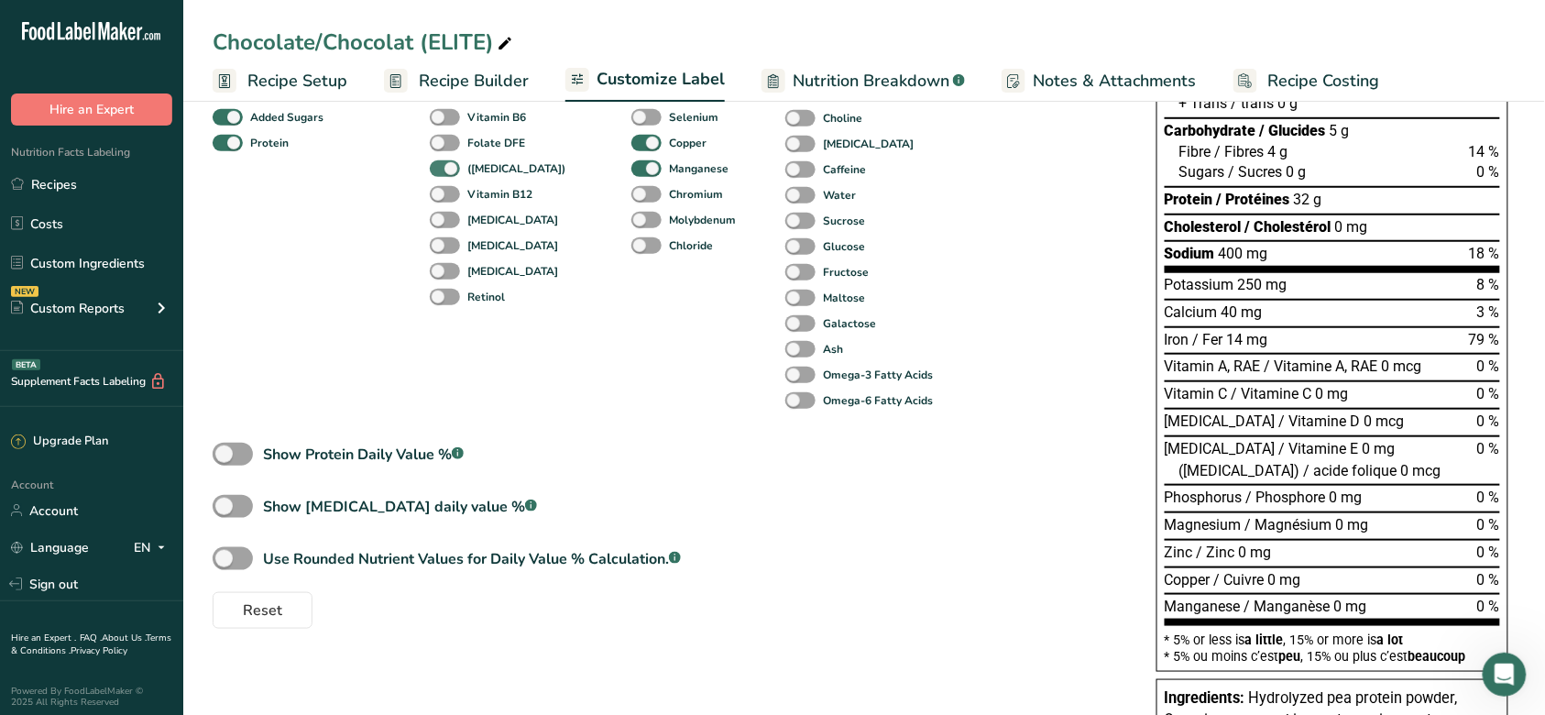
click at [442, 168] on span at bounding box center [445, 168] width 30 height 17
click at [442, 168] on input "([MEDICAL_DATA])" at bounding box center [436, 168] width 12 height 12
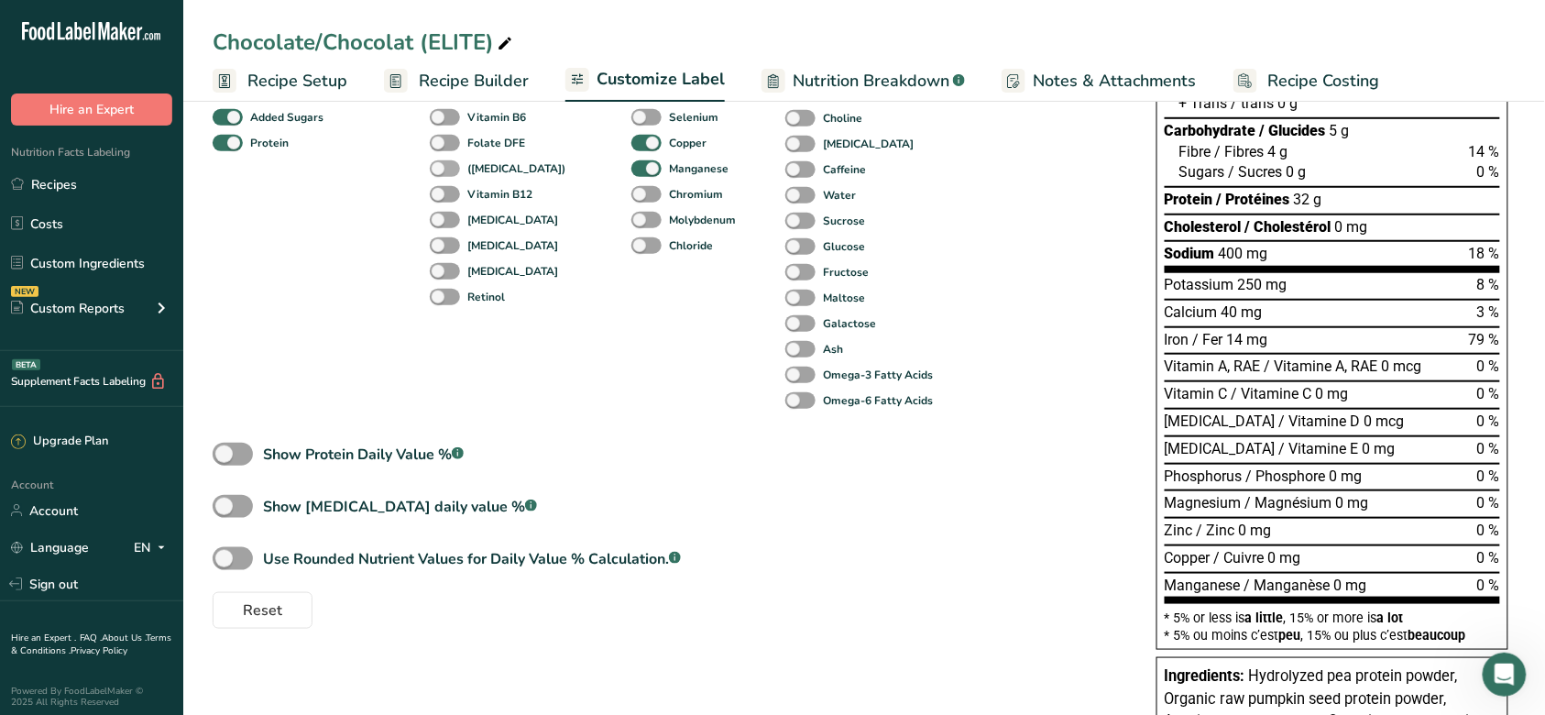
click at [442, 168] on span at bounding box center [445, 168] width 30 height 17
click at [442, 168] on input "([MEDICAL_DATA])" at bounding box center [436, 168] width 12 height 12
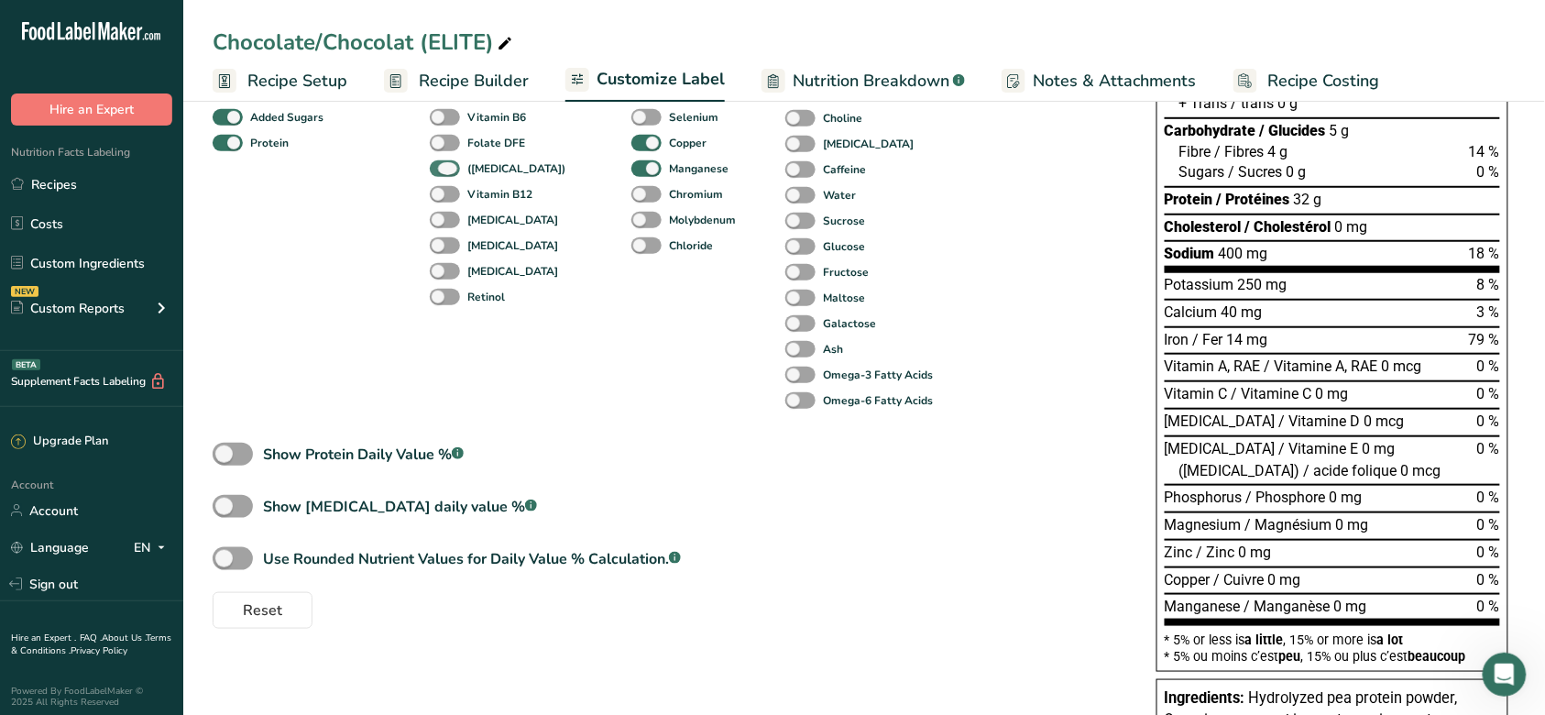
click at [442, 168] on span at bounding box center [445, 168] width 30 height 17
click at [442, 168] on input "([MEDICAL_DATA])" at bounding box center [436, 168] width 12 height 12
checkbox input "false"
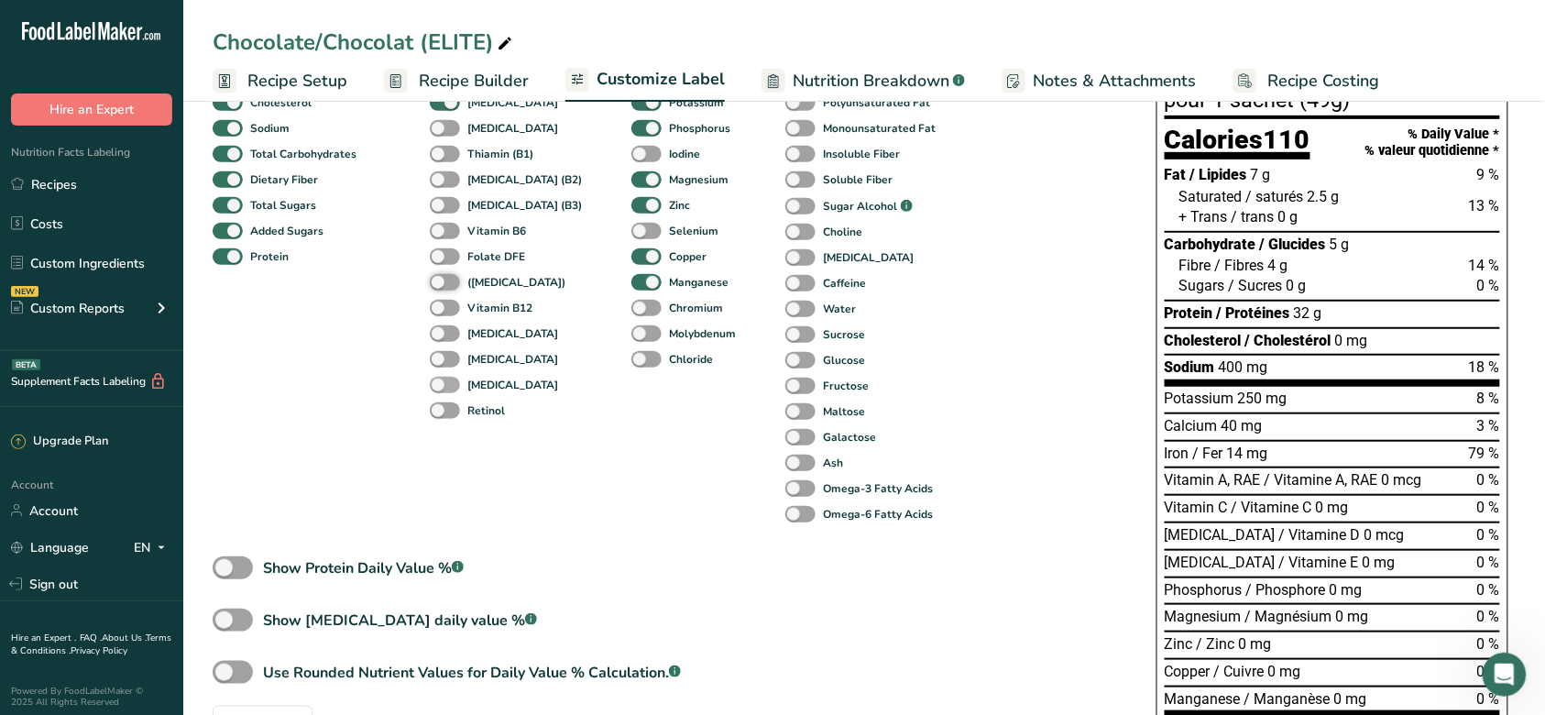
scroll to position [244, 0]
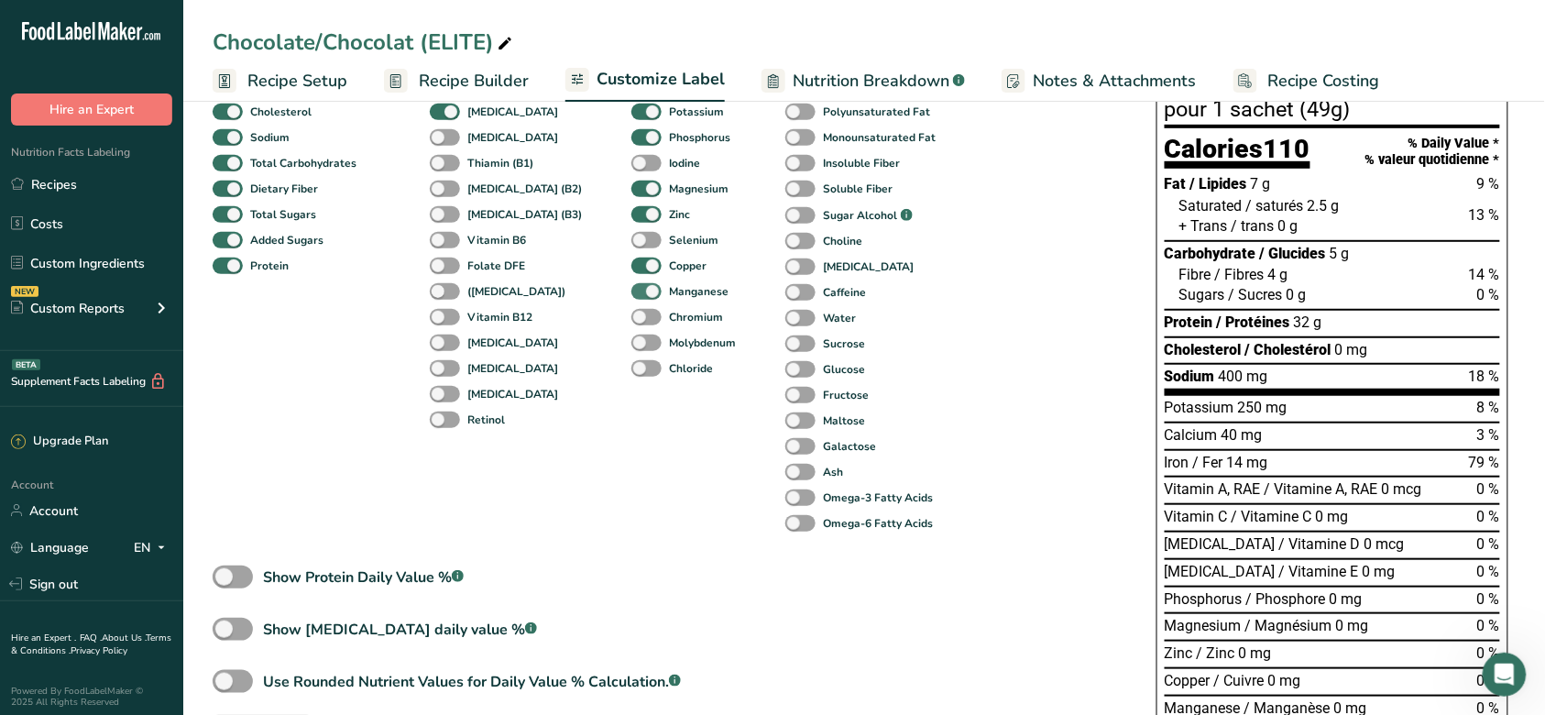
click at [632, 291] on span at bounding box center [647, 291] width 30 height 17
click at [632, 291] on input "Manganese" at bounding box center [638, 291] width 12 height 12
click at [632, 291] on span at bounding box center [647, 291] width 30 height 17
click at [632, 291] on input "Manganese" at bounding box center [638, 291] width 12 height 12
click at [632, 291] on span at bounding box center [647, 291] width 30 height 17
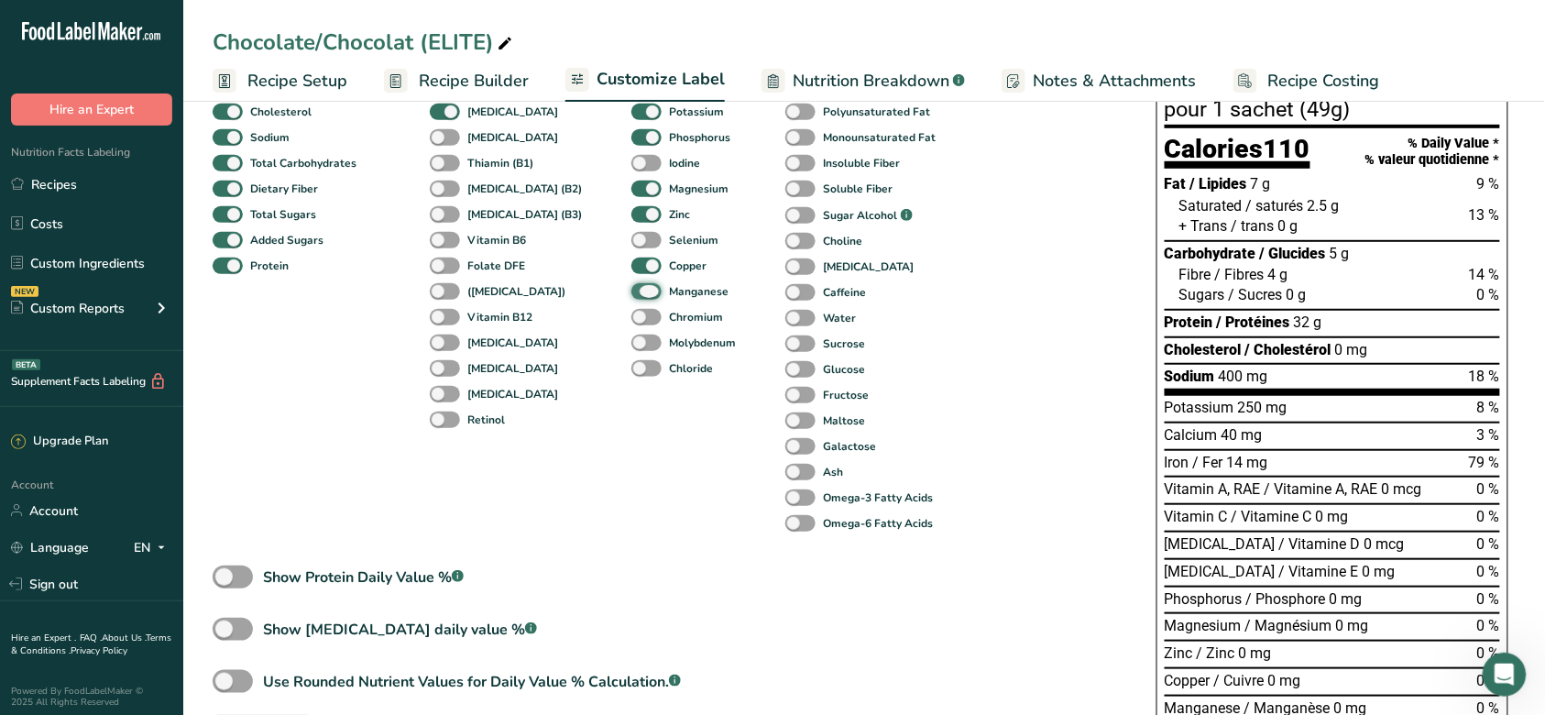
click at [632, 291] on input "Manganese" at bounding box center [638, 291] width 12 height 12
checkbox input "false"
click at [632, 258] on span at bounding box center [647, 266] width 30 height 17
click at [632, 259] on input "Copper" at bounding box center [638, 265] width 12 height 12
checkbox input "false"
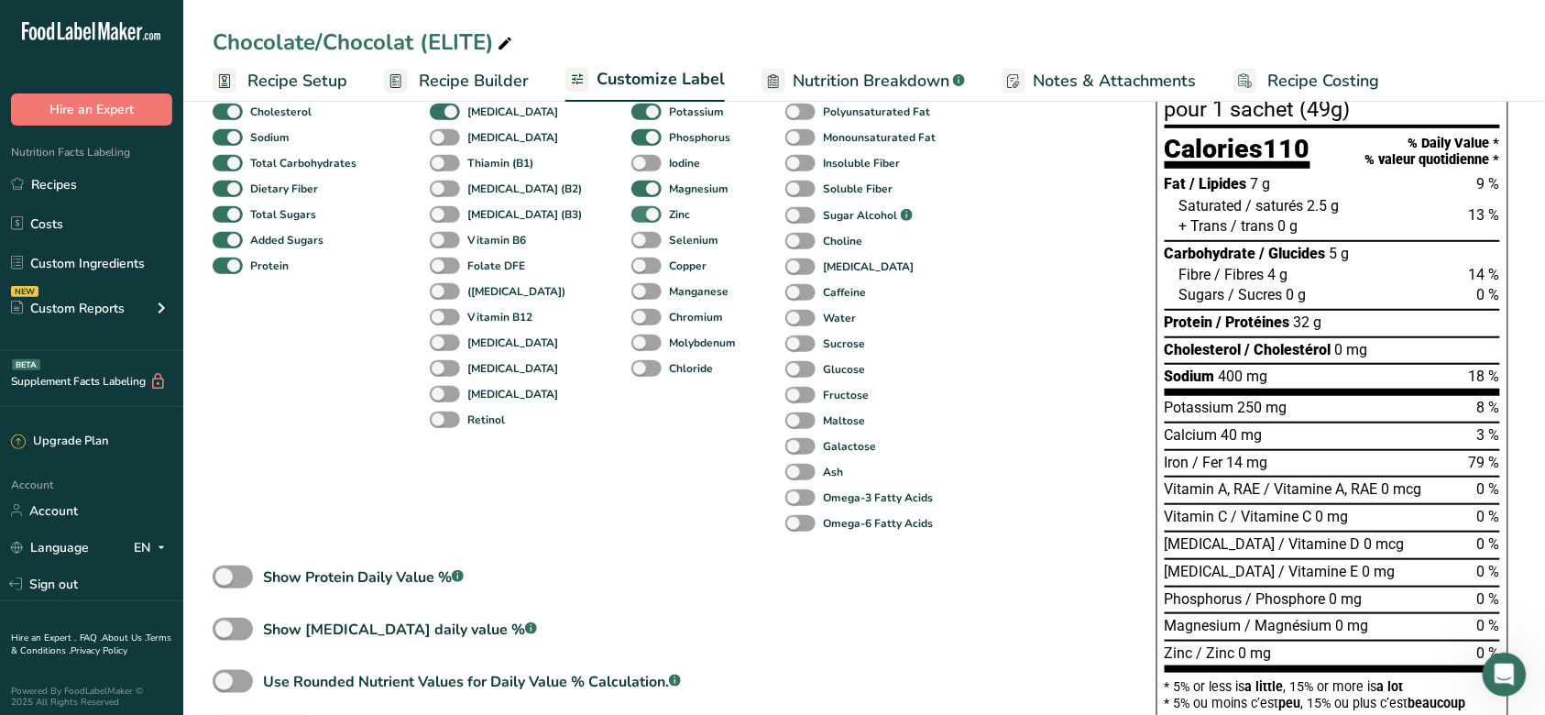
click at [632, 214] on span at bounding box center [647, 214] width 30 height 17
click at [632, 214] on input "Zinc" at bounding box center [638, 214] width 12 height 12
checkbox input "false"
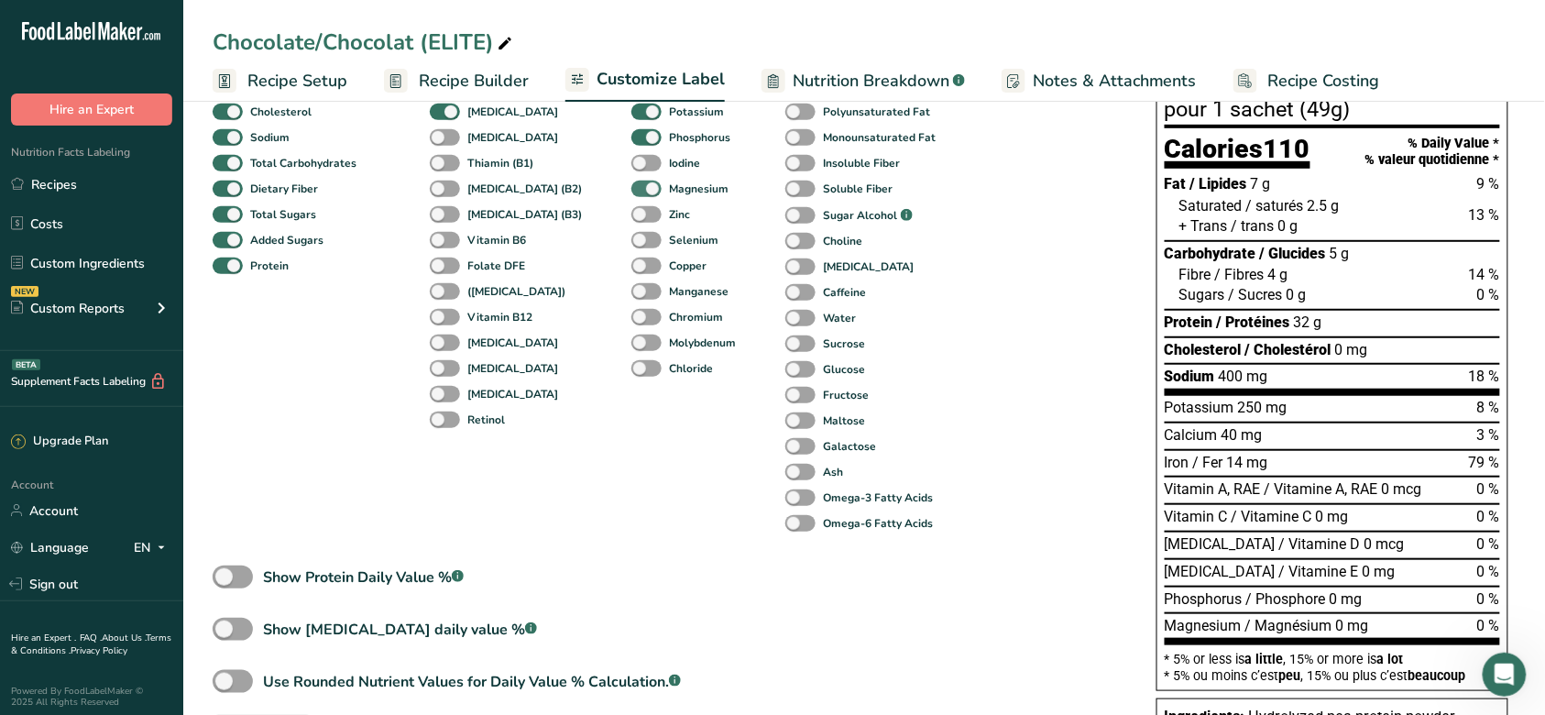
click at [632, 184] on span at bounding box center [647, 189] width 30 height 17
click at [632, 184] on input "Magnesium" at bounding box center [638, 188] width 12 height 12
checkbox input "false"
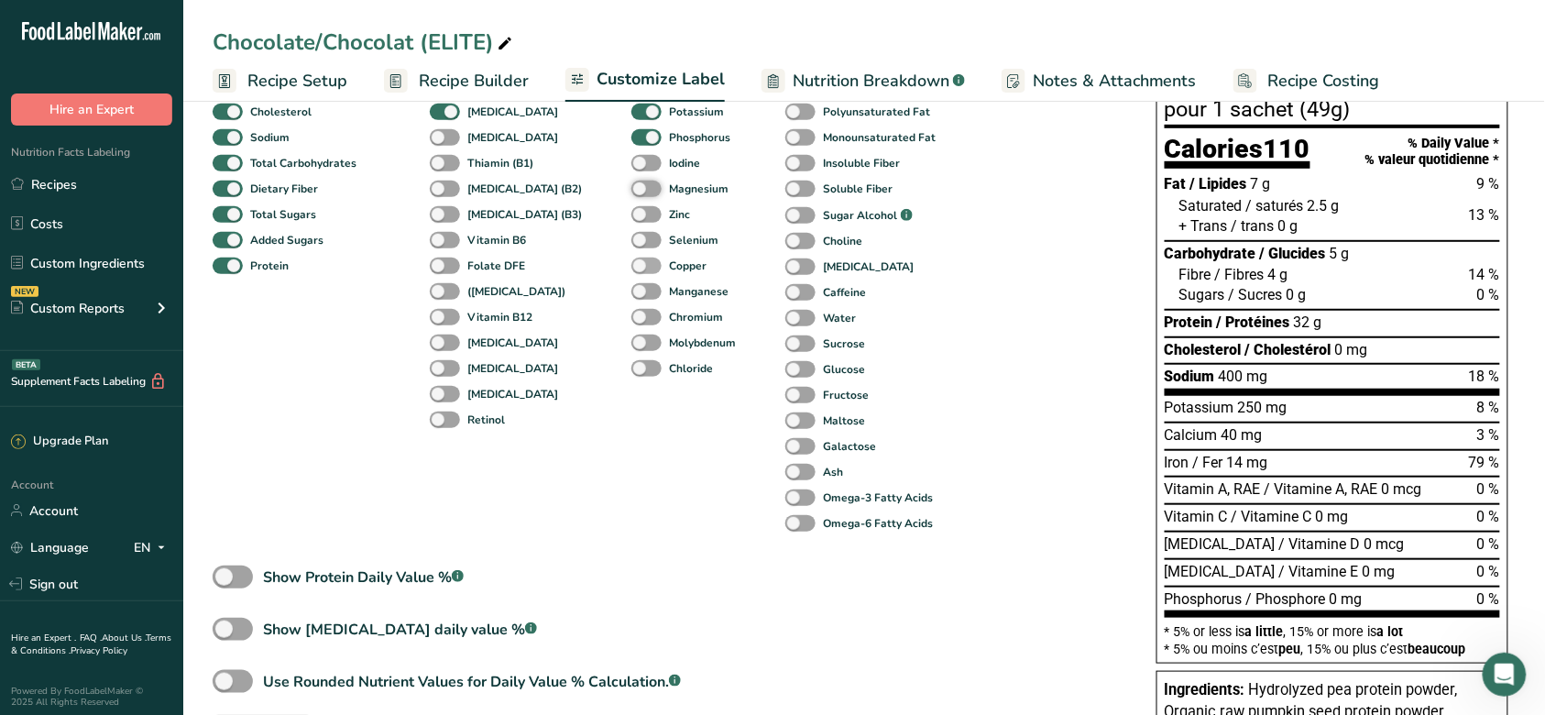
scroll to position [122, 0]
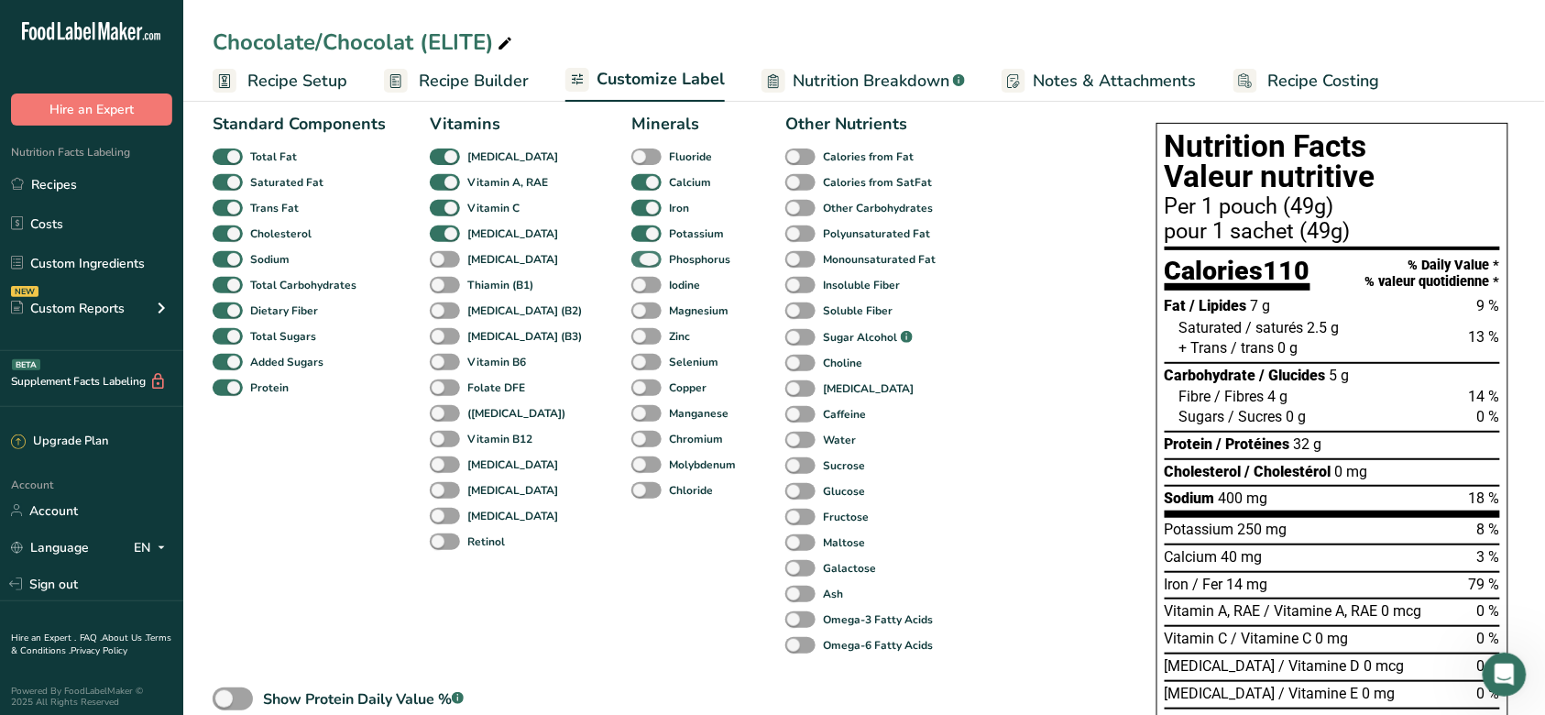
click at [632, 253] on span at bounding box center [647, 259] width 30 height 17
click at [632, 253] on input "Phosphorus" at bounding box center [638, 259] width 12 height 12
checkbox input "false"
click at [442, 233] on span at bounding box center [445, 233] width 30 height 17
click at [442, 233] on input "[MEDICAL_DATA]" at bounding box center [436, 233] width 12 height 12
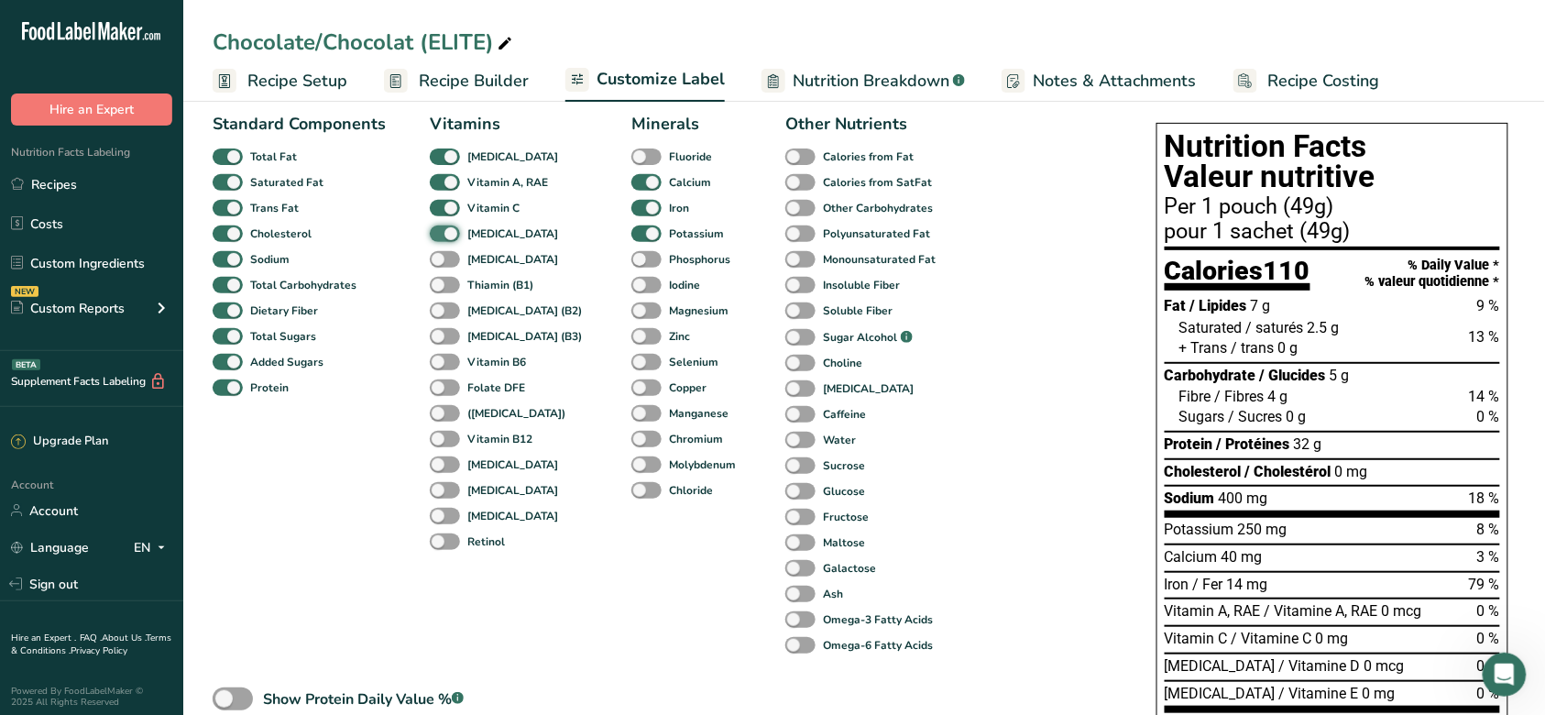
checkbox input "false"
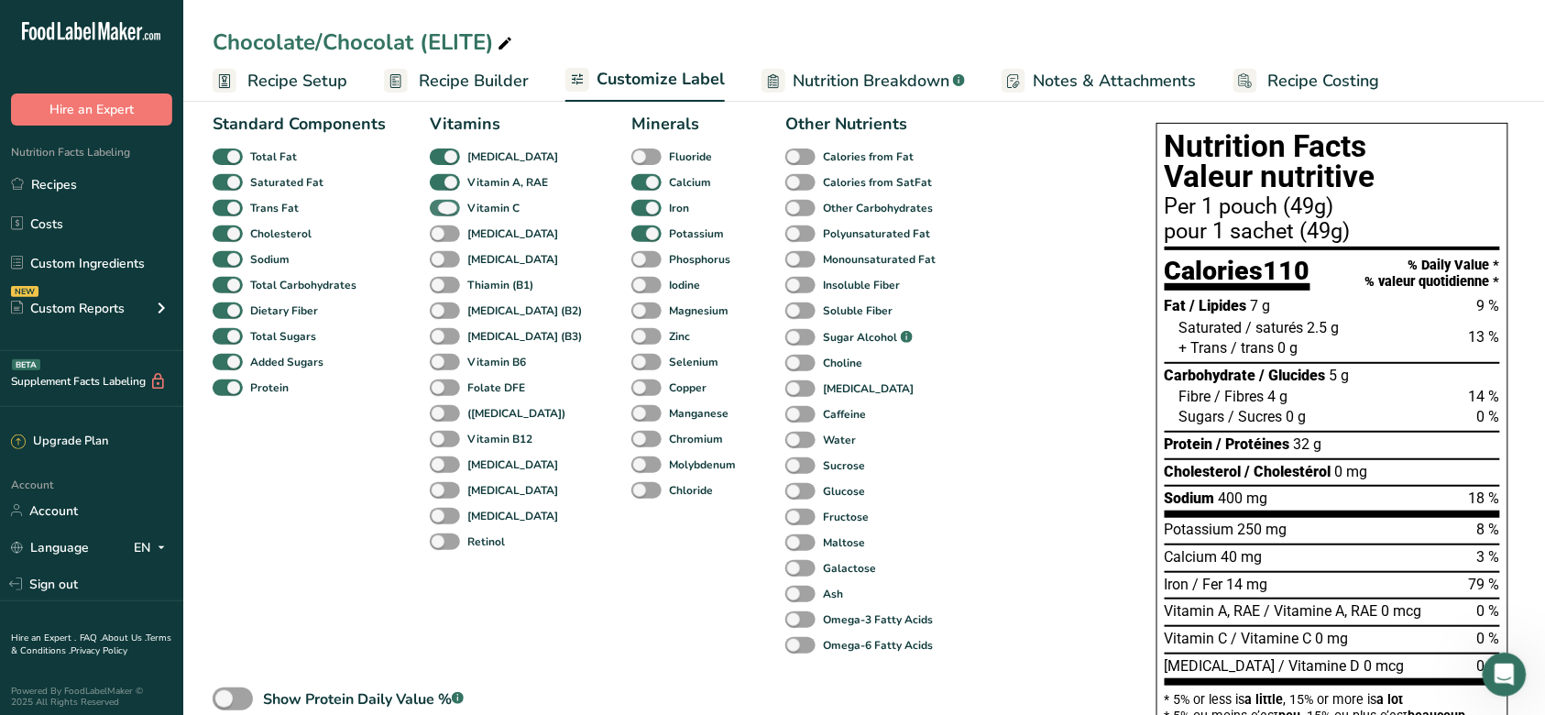
click at [442, 202] on span at bounding box center [445, 208] width 30 height 17
click at [442, 202] on input "Vitamin C" at bounding box center [436, 208] width 12 height 12
checkbox input "false"
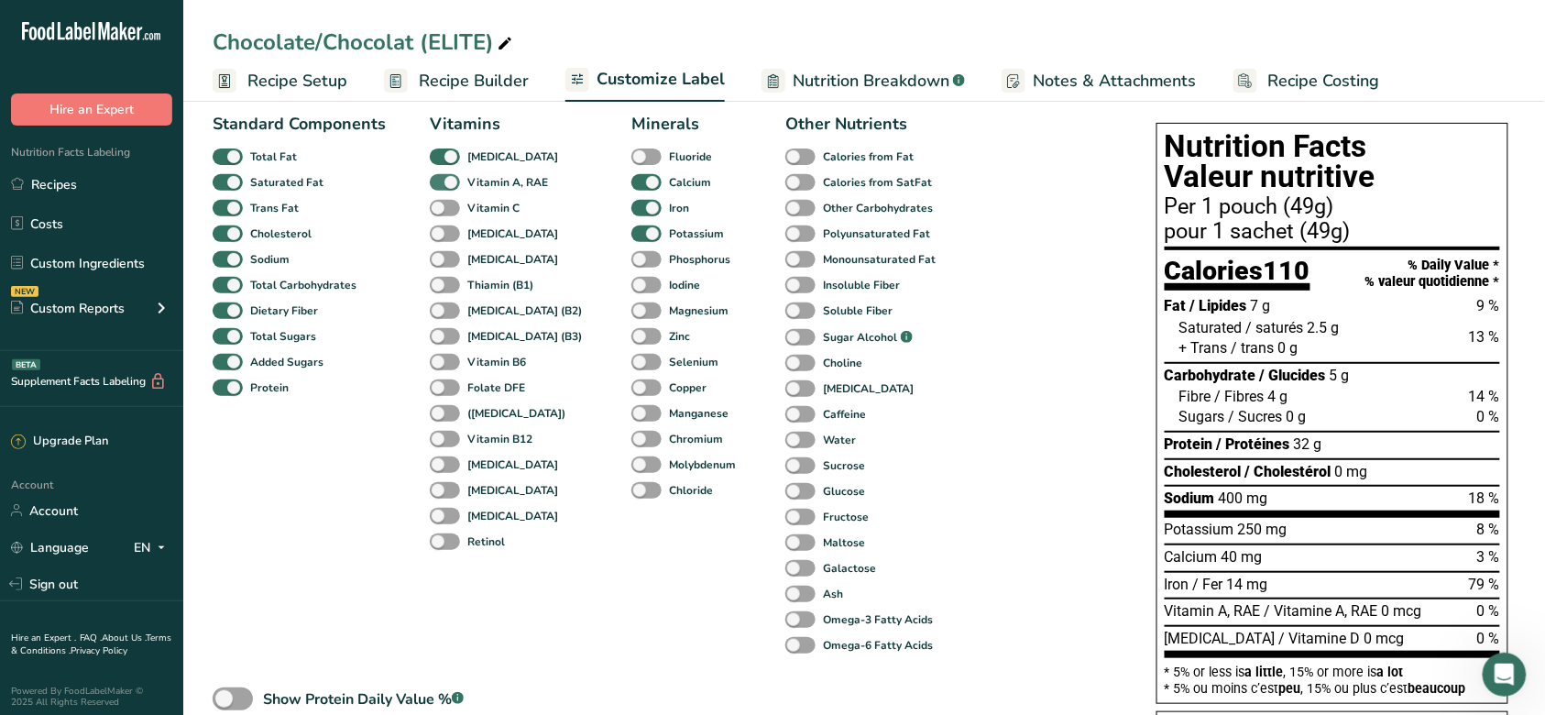
click at [445, 179] on span at bounding box center [445, 182] width 30 height 17
click at [442, 179] on input "Vitamin A, RAE" at bounding box center [436, 182] width 12 height 12
checkbox input "false"
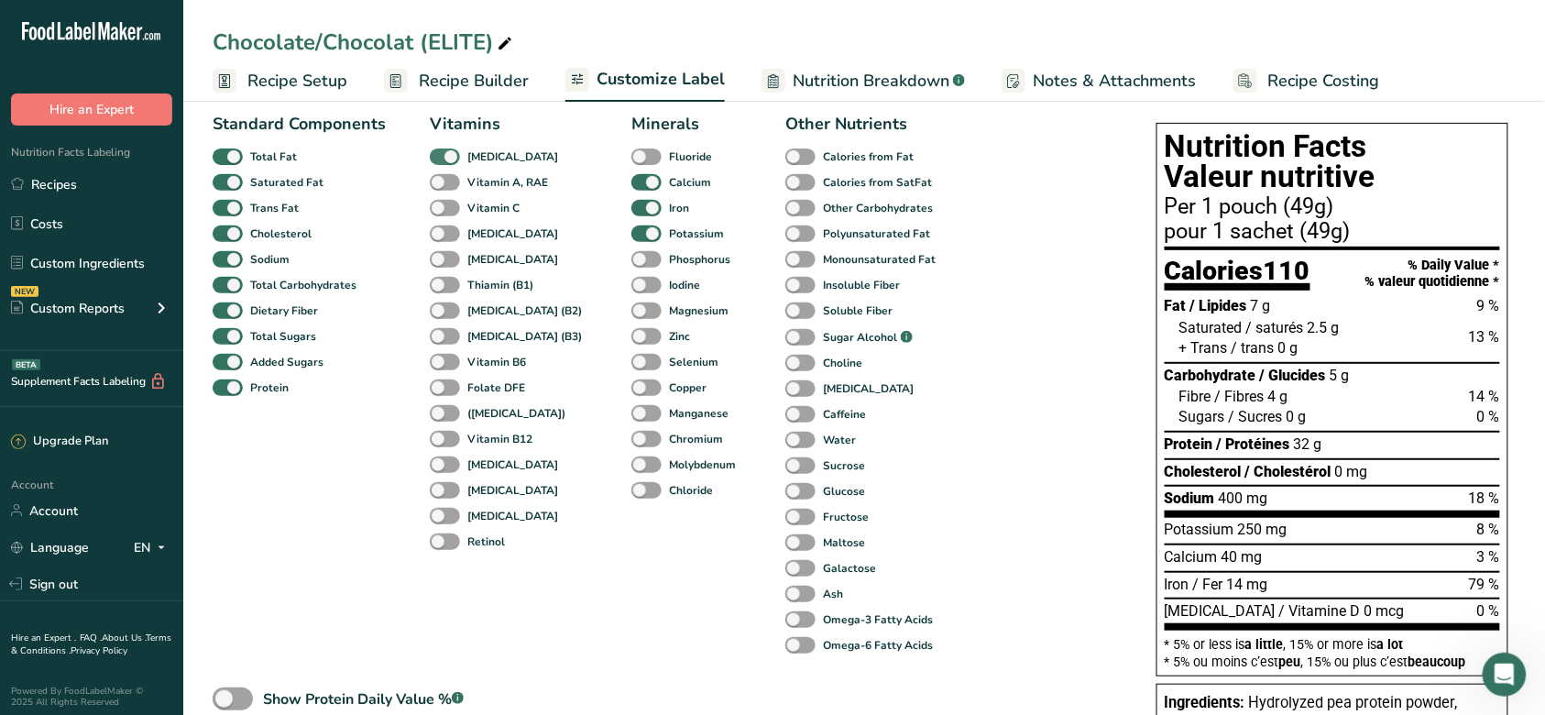
click at [445, 158] on span at bounding box center [445, 156] width 30 height 17
click at [442, 158] on input "[MEDICAL_DATA]" at bounding box center [436, 156] width 12 height 12
checkbox input "false"
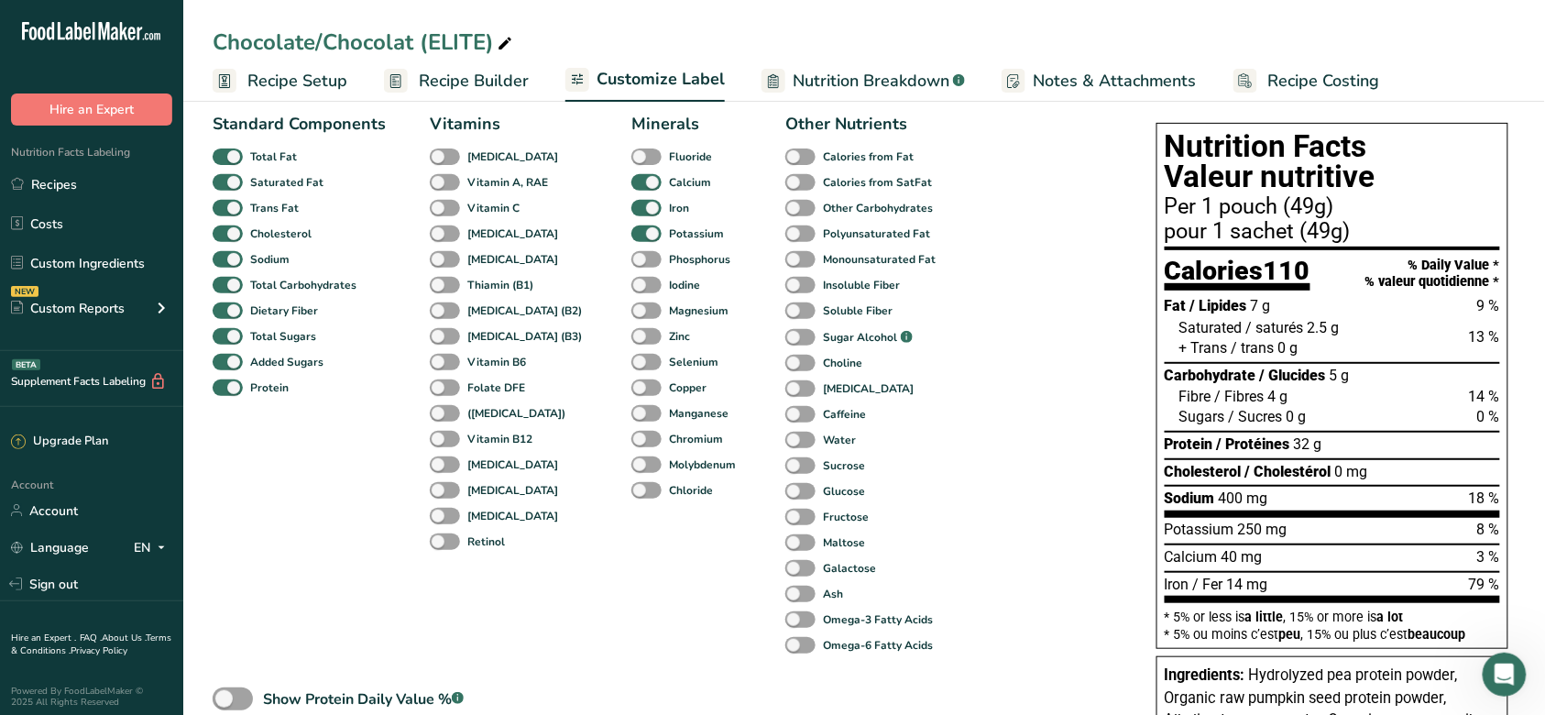
click at [306, 76] on span "Recipe Setup" at bounding box center [297, 81] width 100 height 25
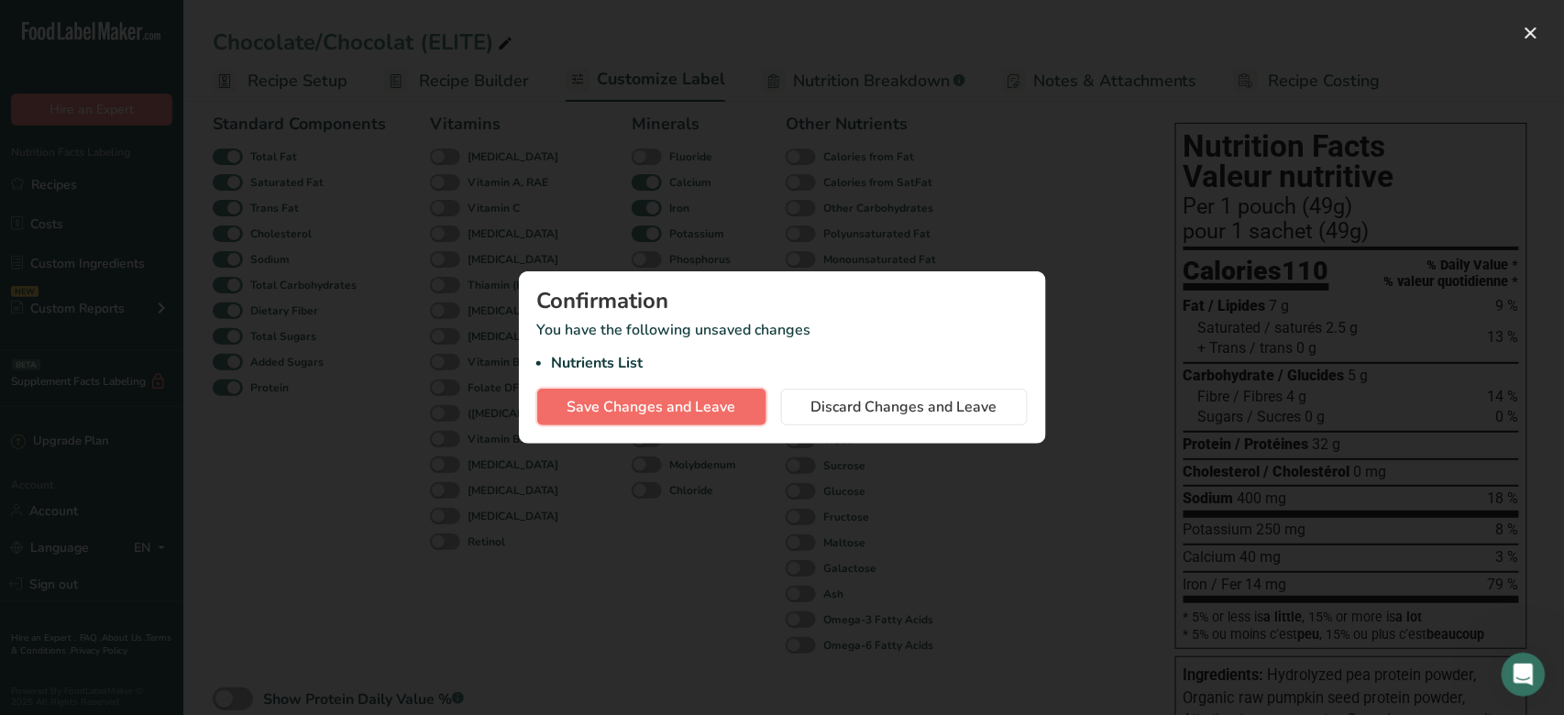
click at [678, 403] on span "Save Changes and Leave" at bounding box center [651, 407] width 169 height 22
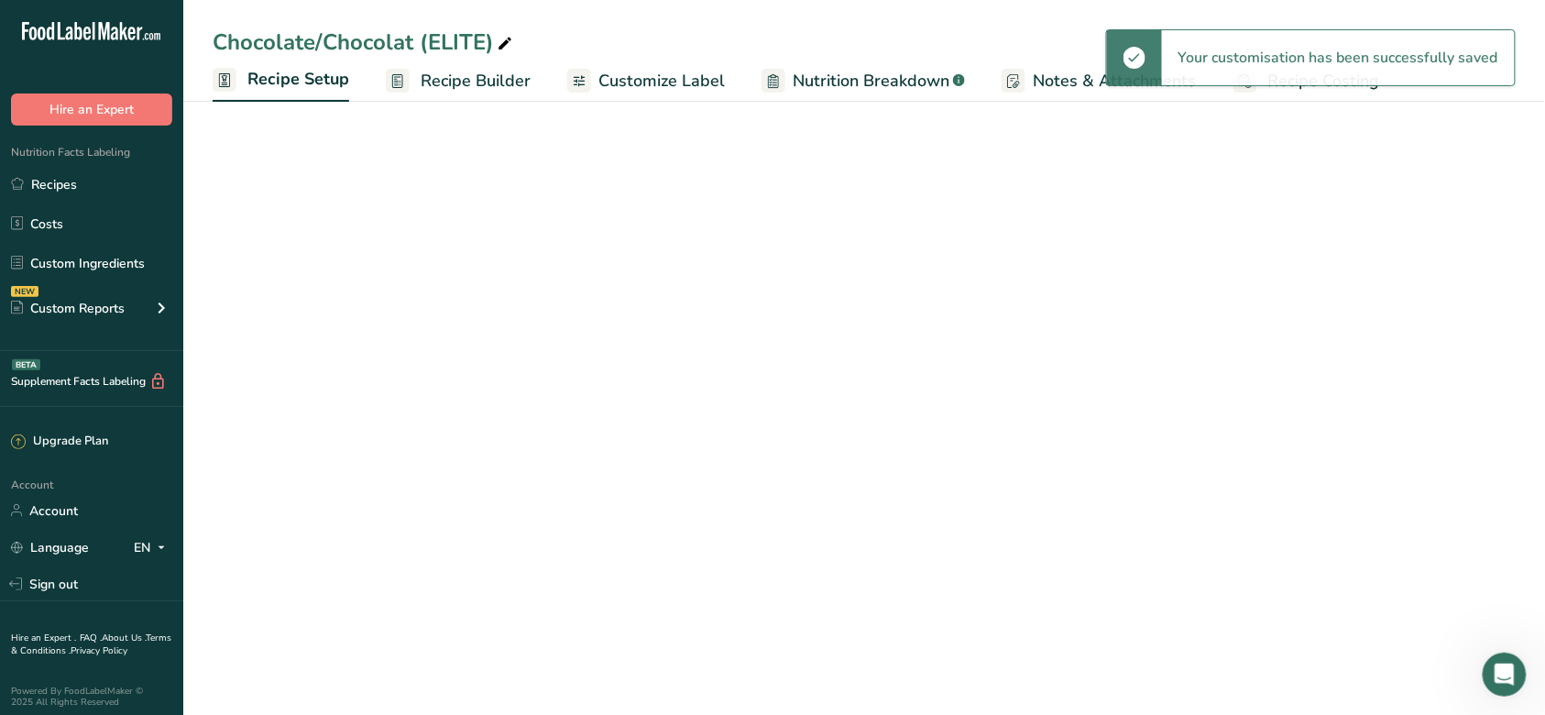
scroll to position [46, 0]
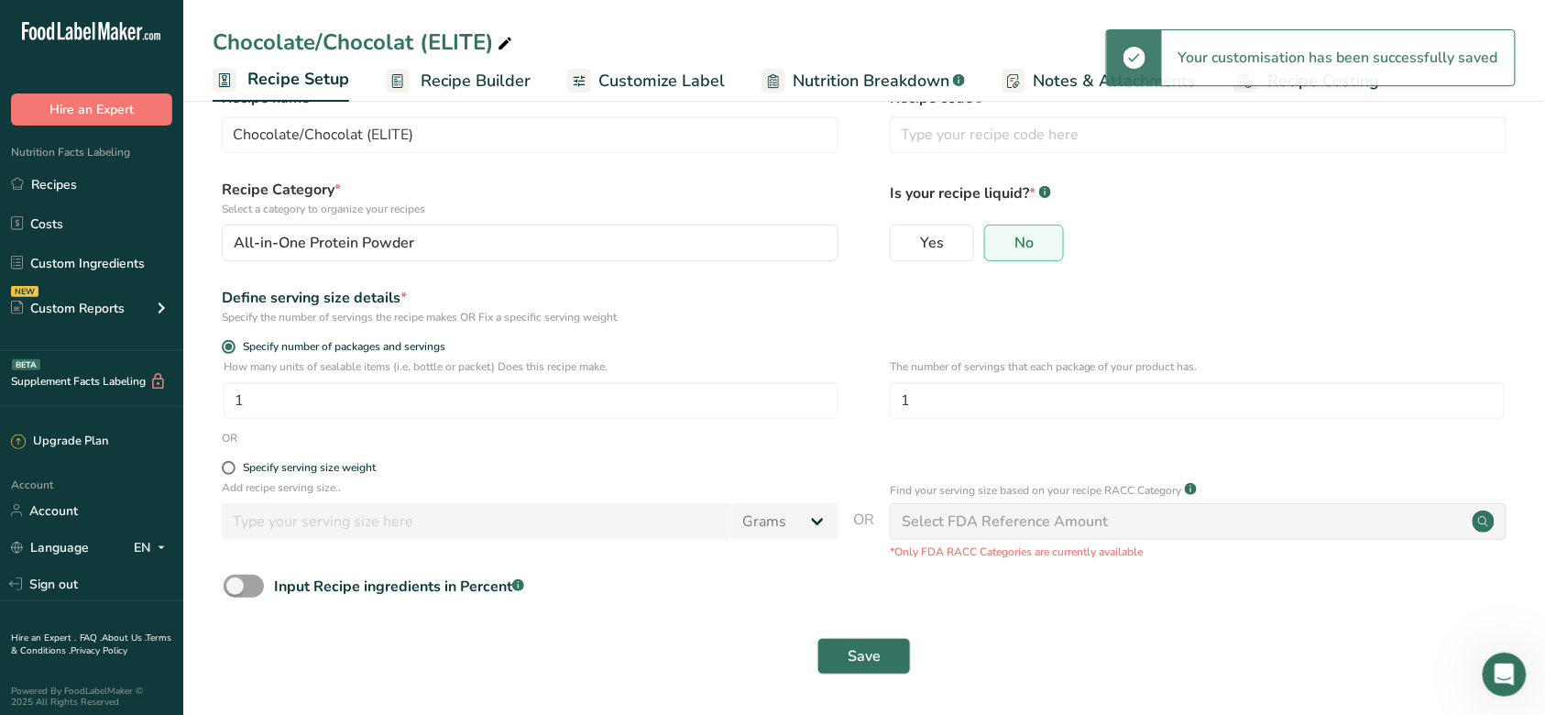
click at [478, 83] on span "Recipe Builder" at bounding box center [476, 81] width 110 height 25
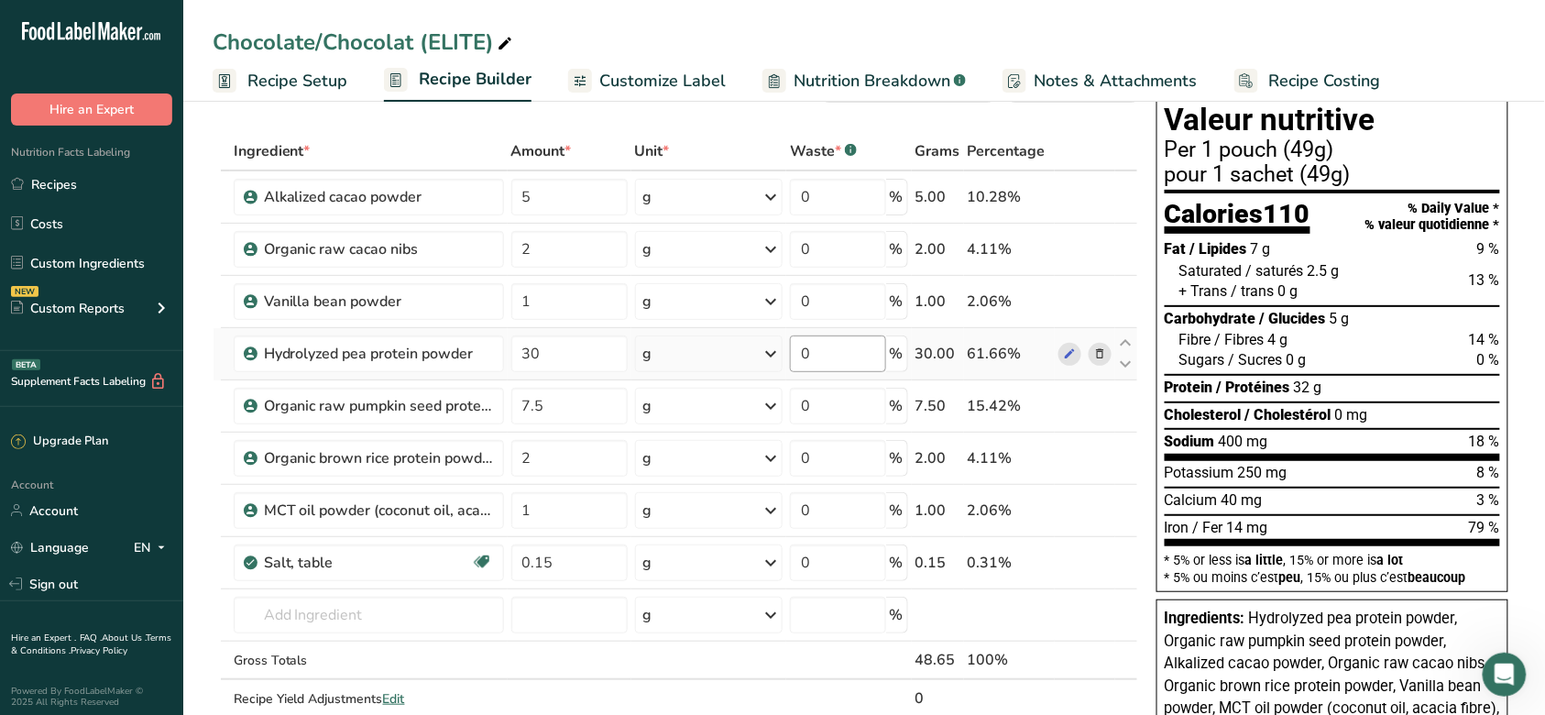
scroll to position [46, 0]
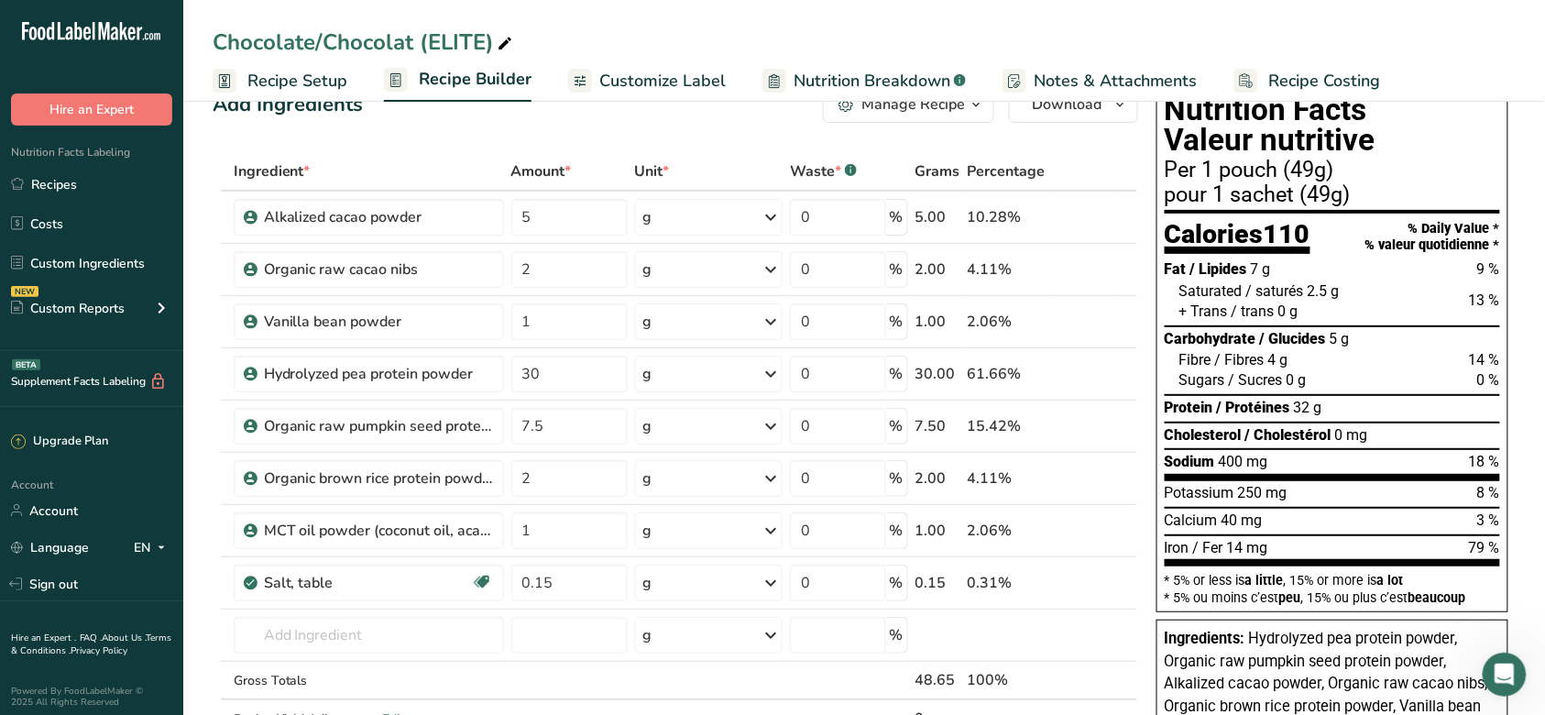
click at [864, 69] on span "Nutrition Breakdown" at bounding box center [872, 81] width 157 height 25
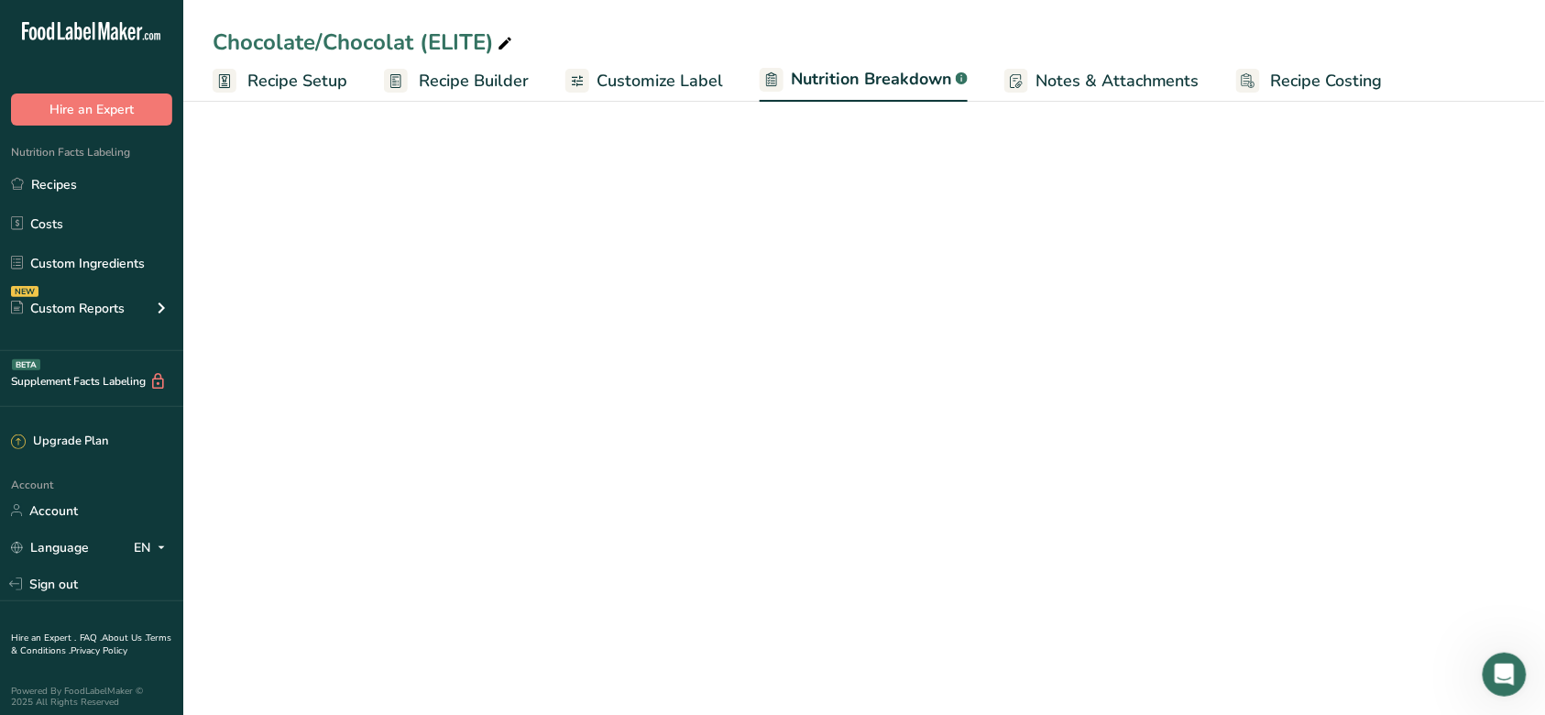
select select "Calories"
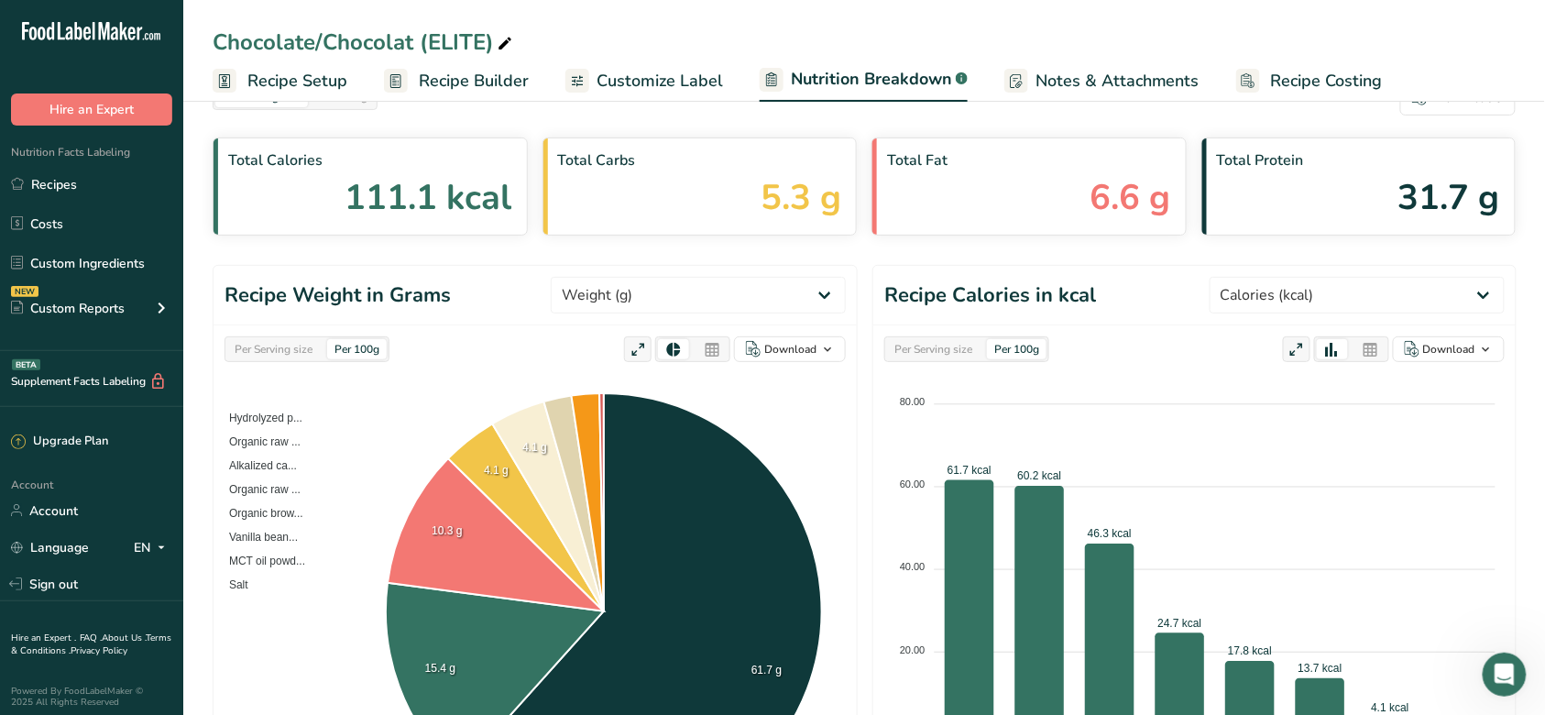
scroll to position [290, 0]
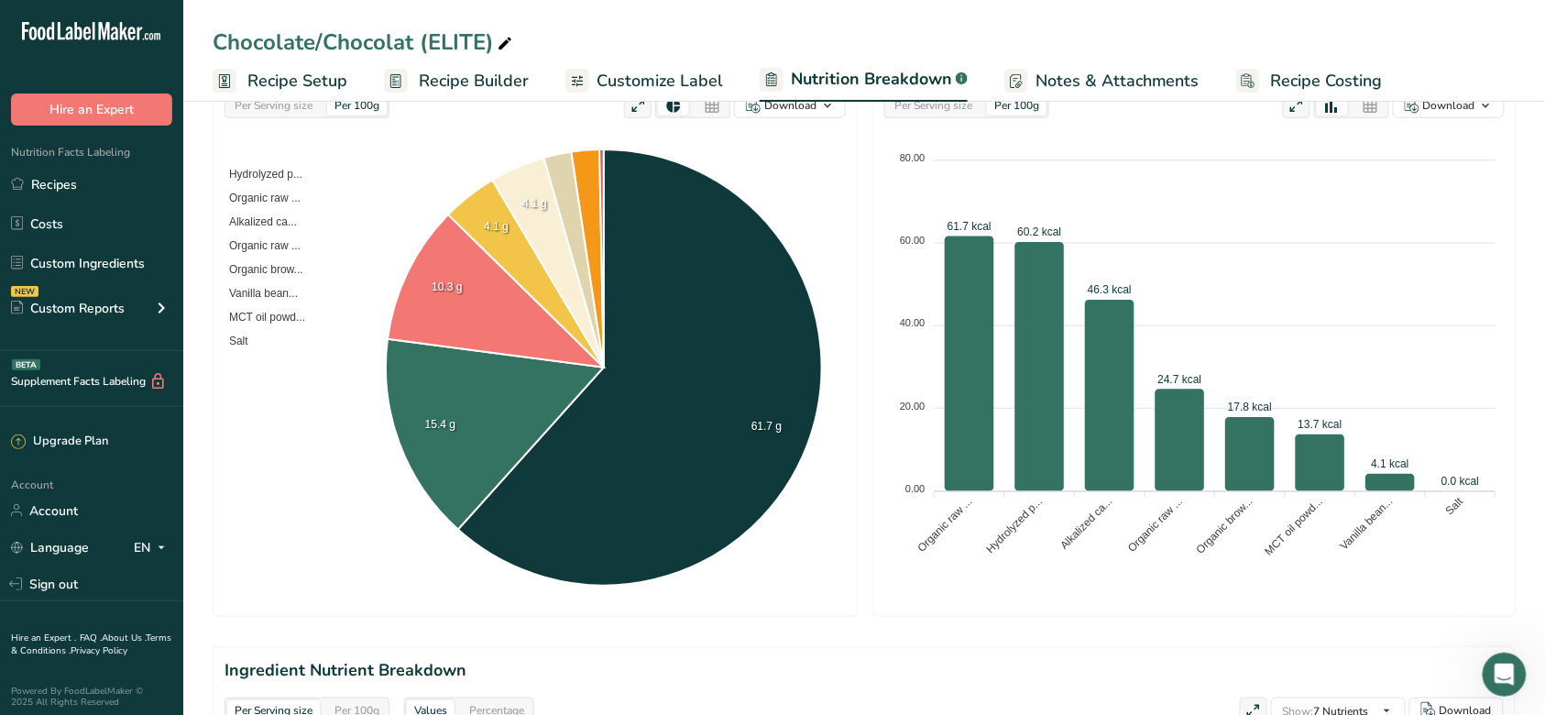
click at [517, 87] on span "Recipe Builder" at bounding box center [474, 81] width 110 height 25
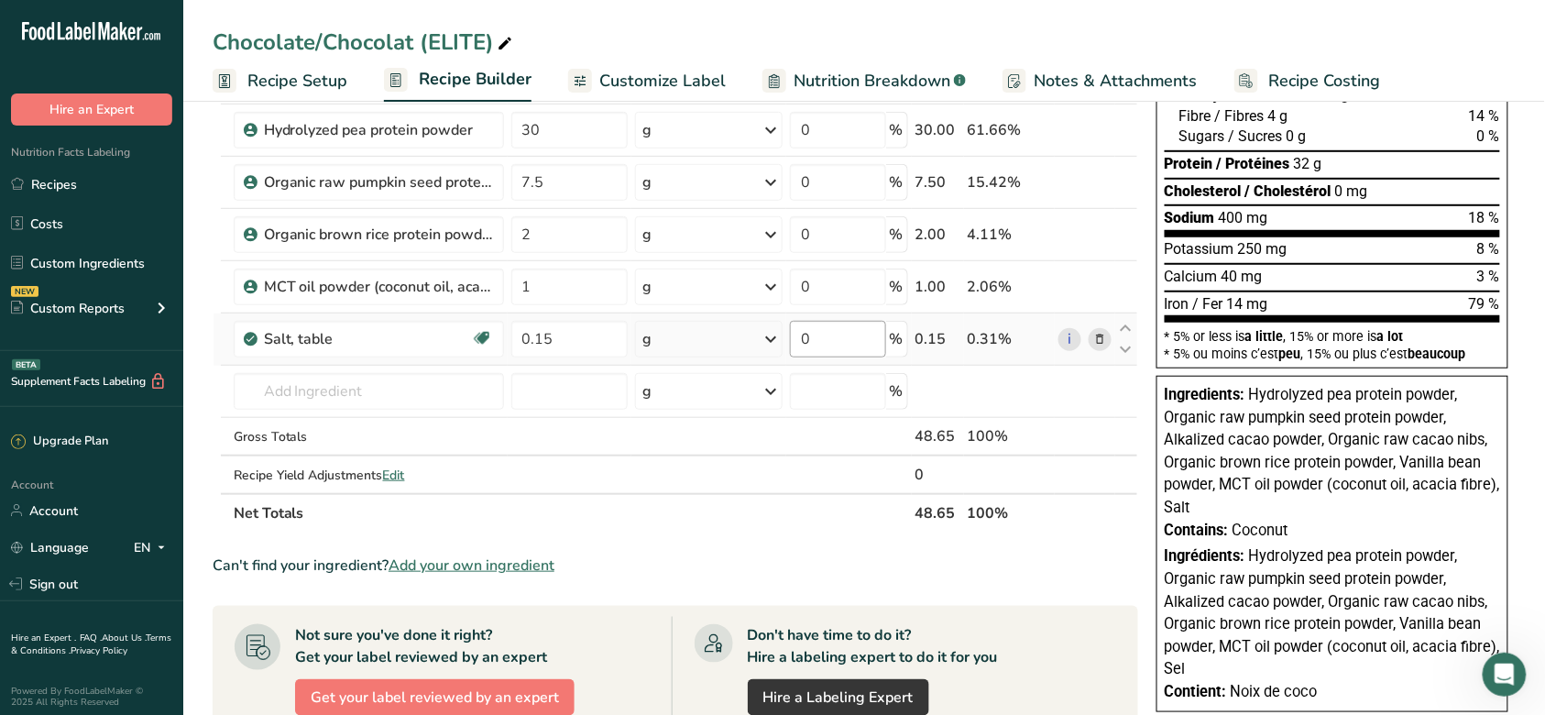
scroll to position [46, 0]
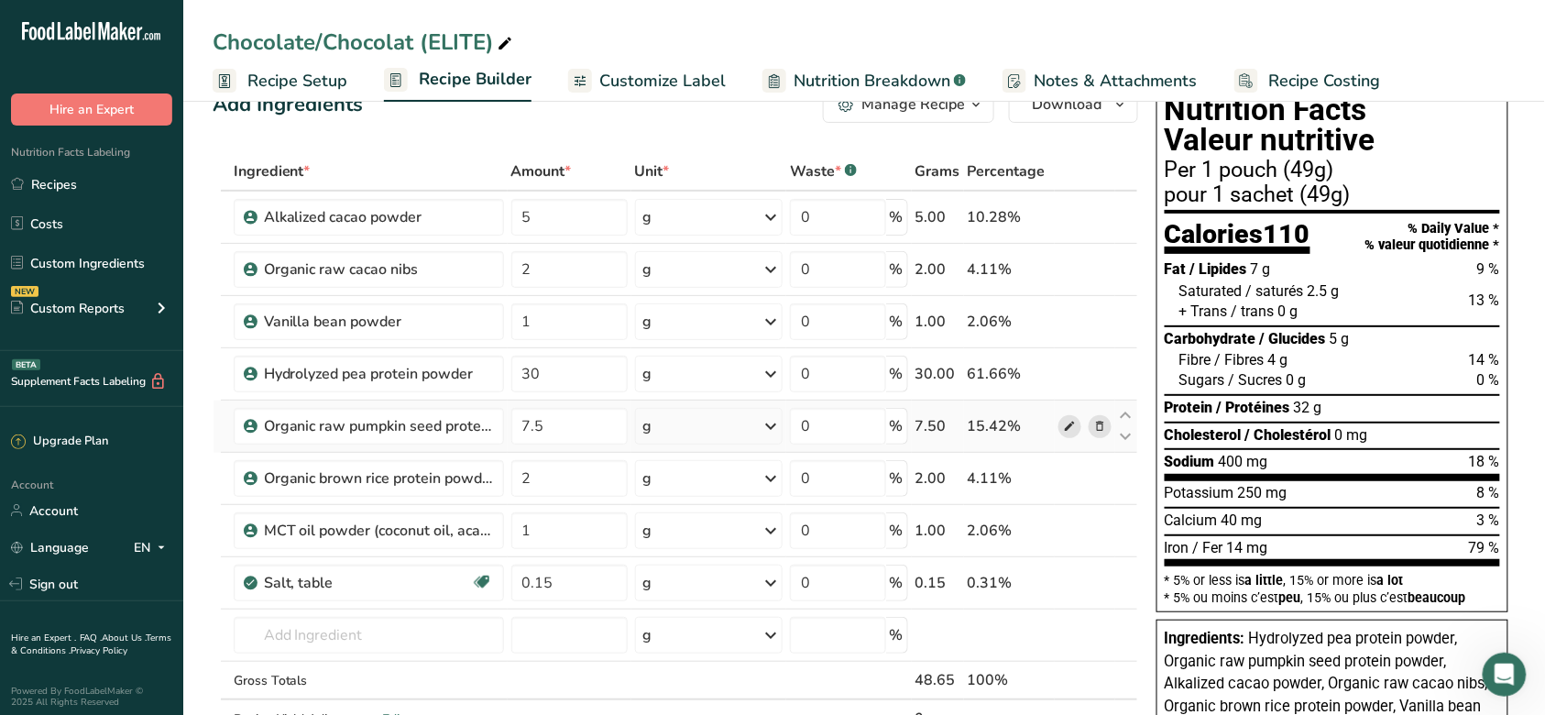
click at [1071, 423] on icon at bounding box center [1069, 426] width 13 height 19
click at [1072, 374] on icon at bounding box center [1069, 374] width 13 height 19
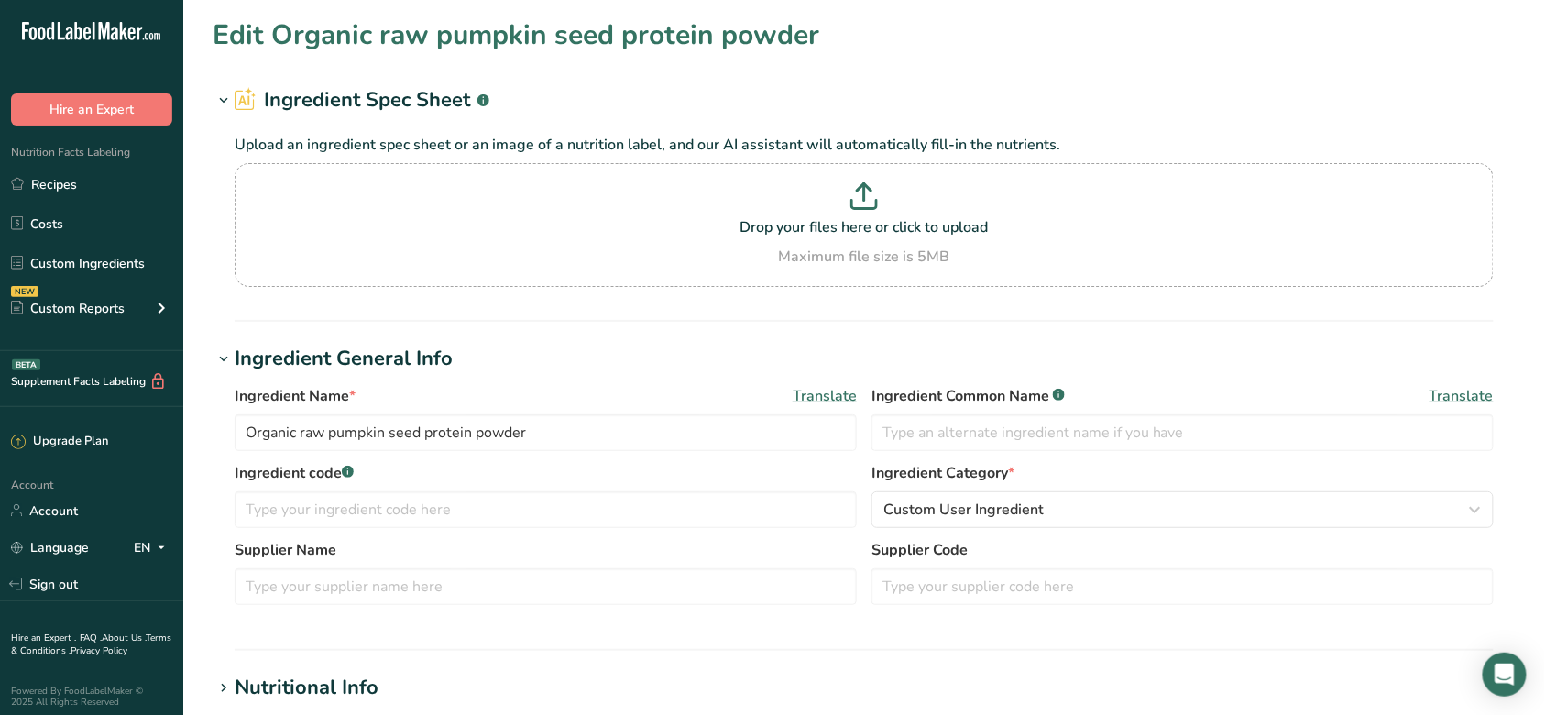
scroll to position [489, 0]
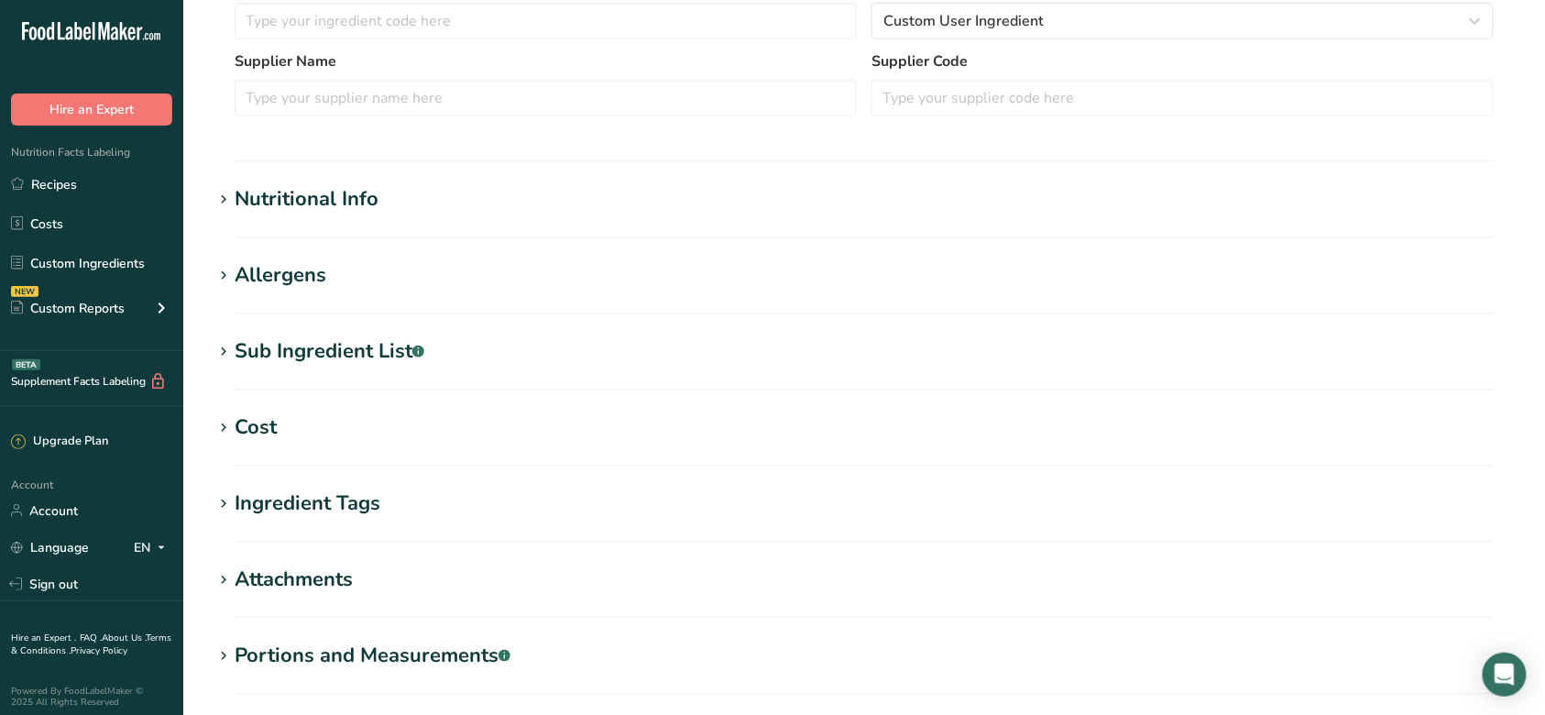
click at [301, 221] on section "Nutritional Info Serving Size .a-a{fill:#347362;}.b-a{fill:#fff;} Add ingredien…" at bounding box center [864, 211] width 1303 height 54
click at [312, 216] on section "Nutritional Info Serving Size .a-a{fill:#347362;}.b-a{fill:#fff;} Add ingredien…" at bounding box center [864, 211] width 1303 height 54
click at [328, 206] on div "Nutritional Info" at bounding box center [307, 199] width 144 height 30
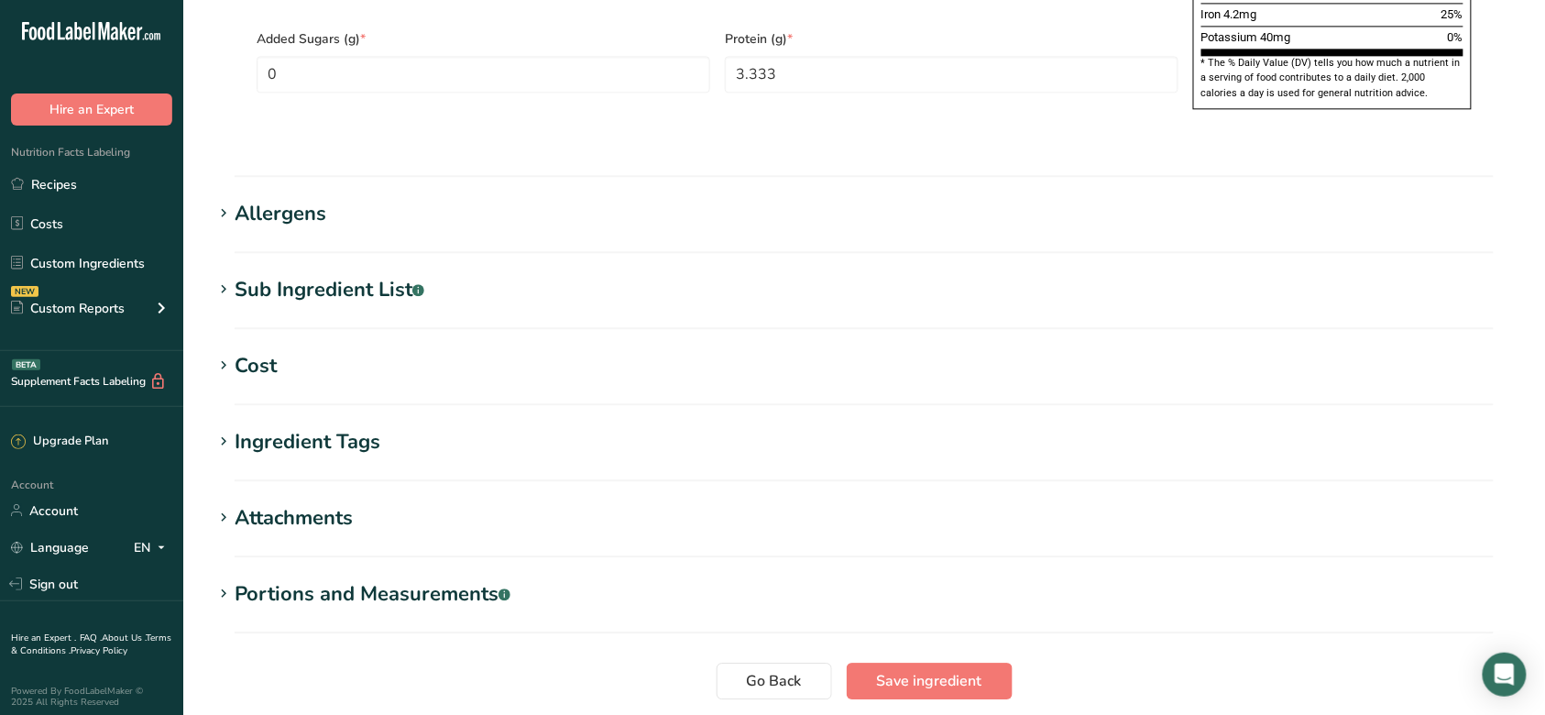
scroll to position [1507, 0]
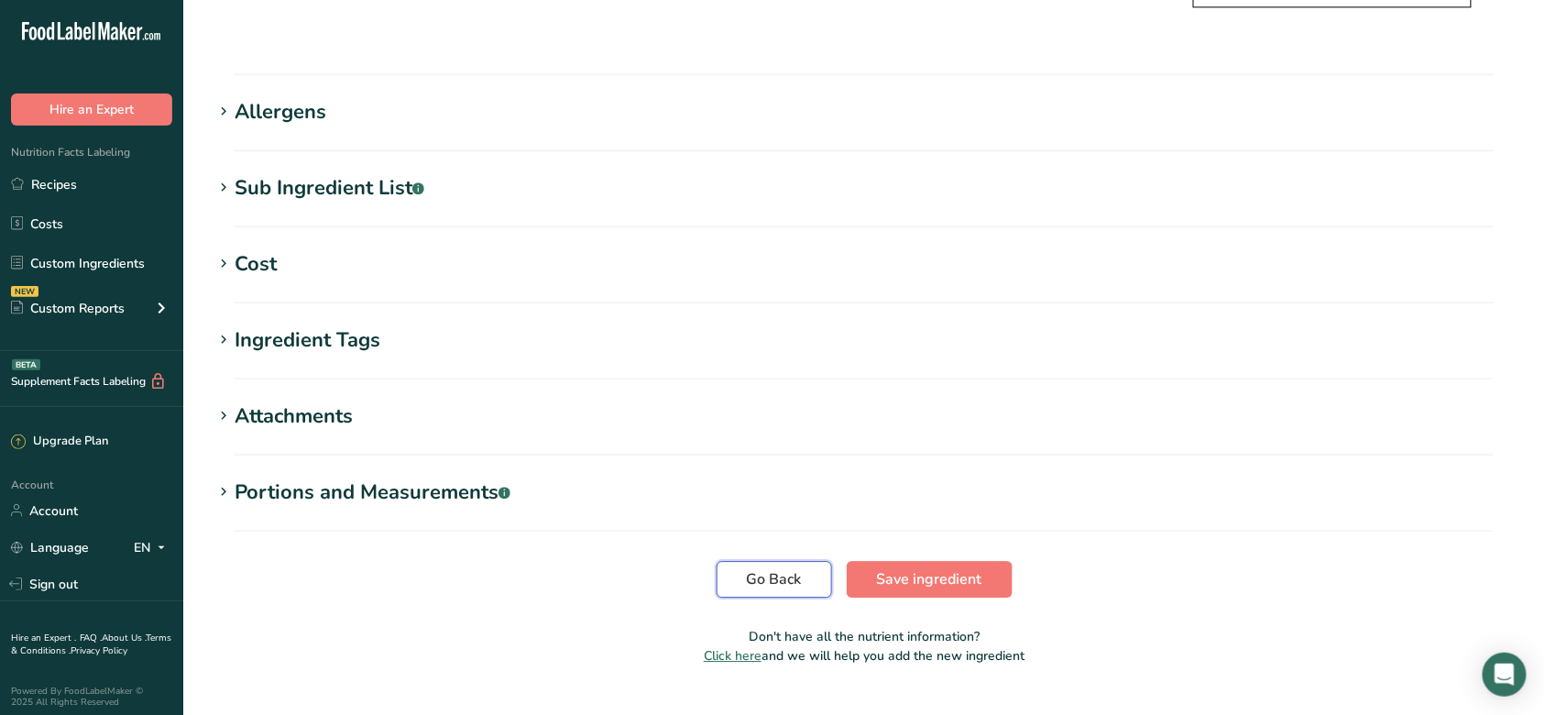
click at [755, 568] on span "Go Back" at bounding box center [774, 579] width 55 height 22
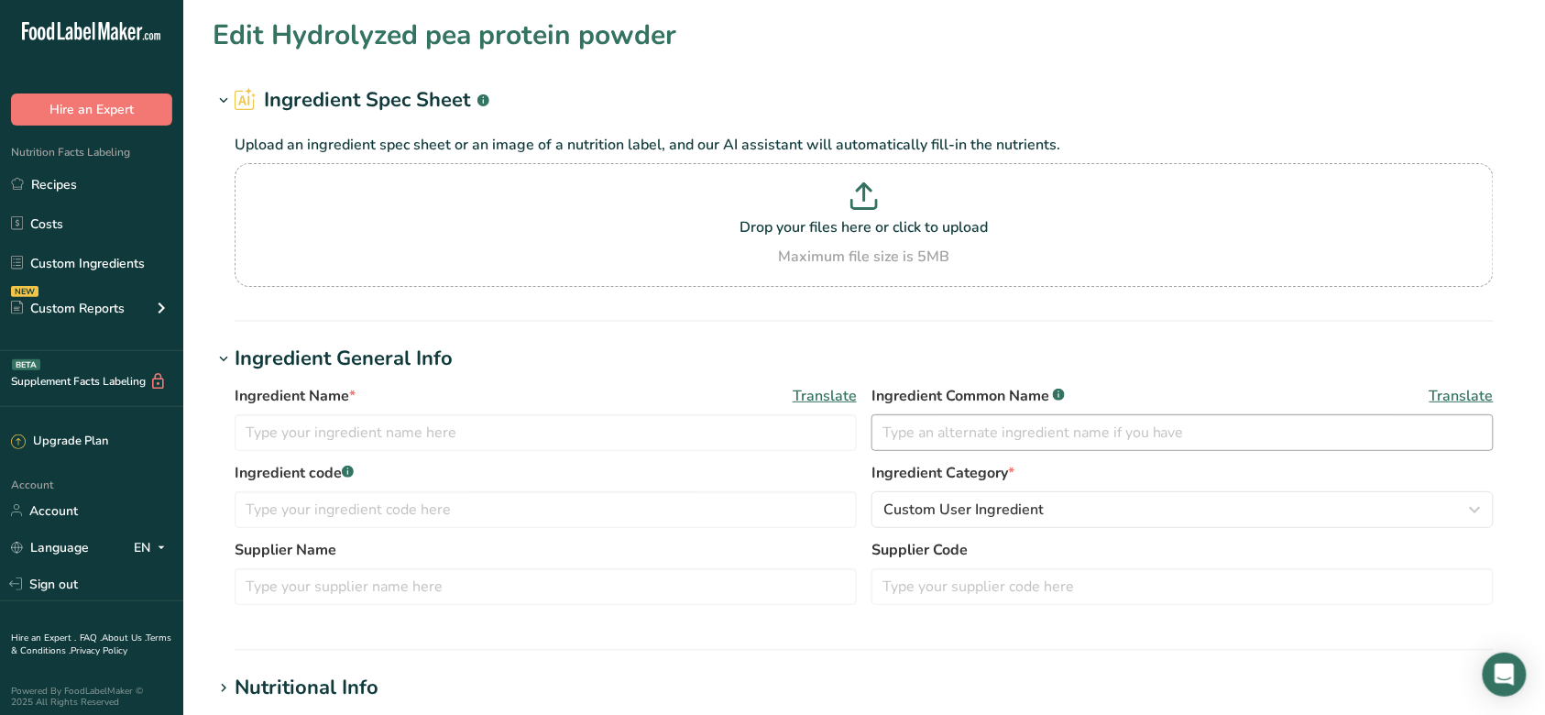
type input "Hydrolyzed pea protein powder"
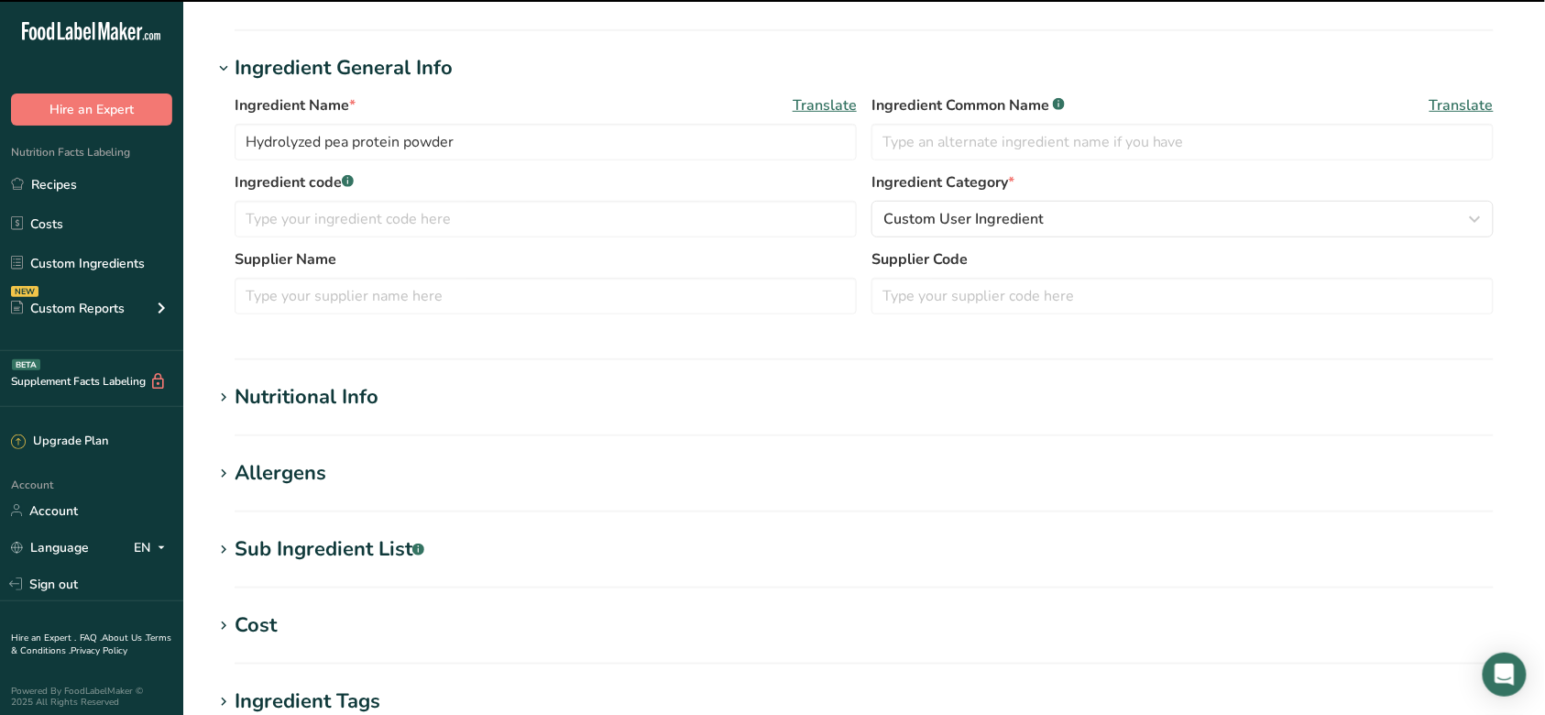
scroll to position [489, 0]
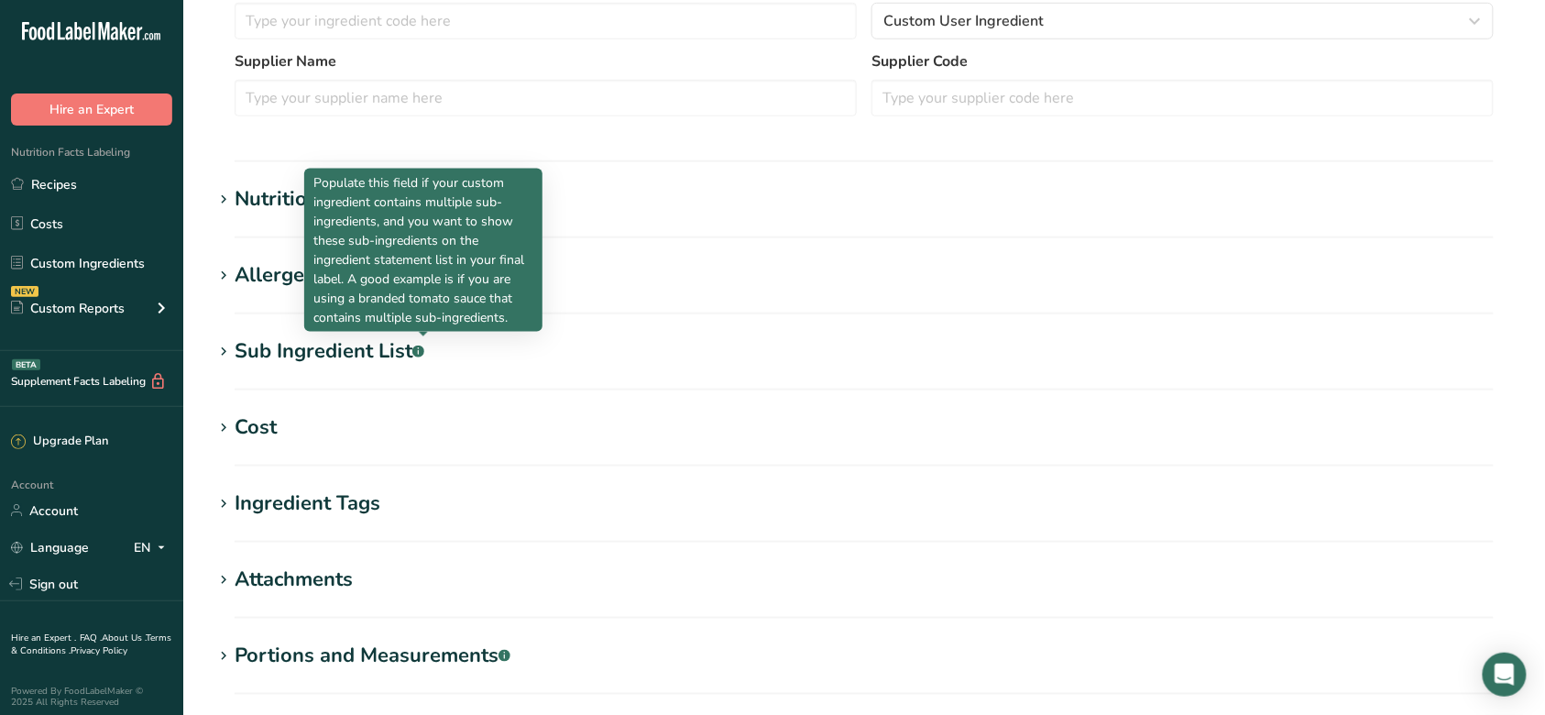
click at [321, 214] on p "Populate this field if your custom ingredient contains multiple sub-ingredients…" at bounding box center [423, 250] width 220 height 154
click at [269, 207] on div "Nutritional Info" at bounding box center [307, 199] width 144 height 30
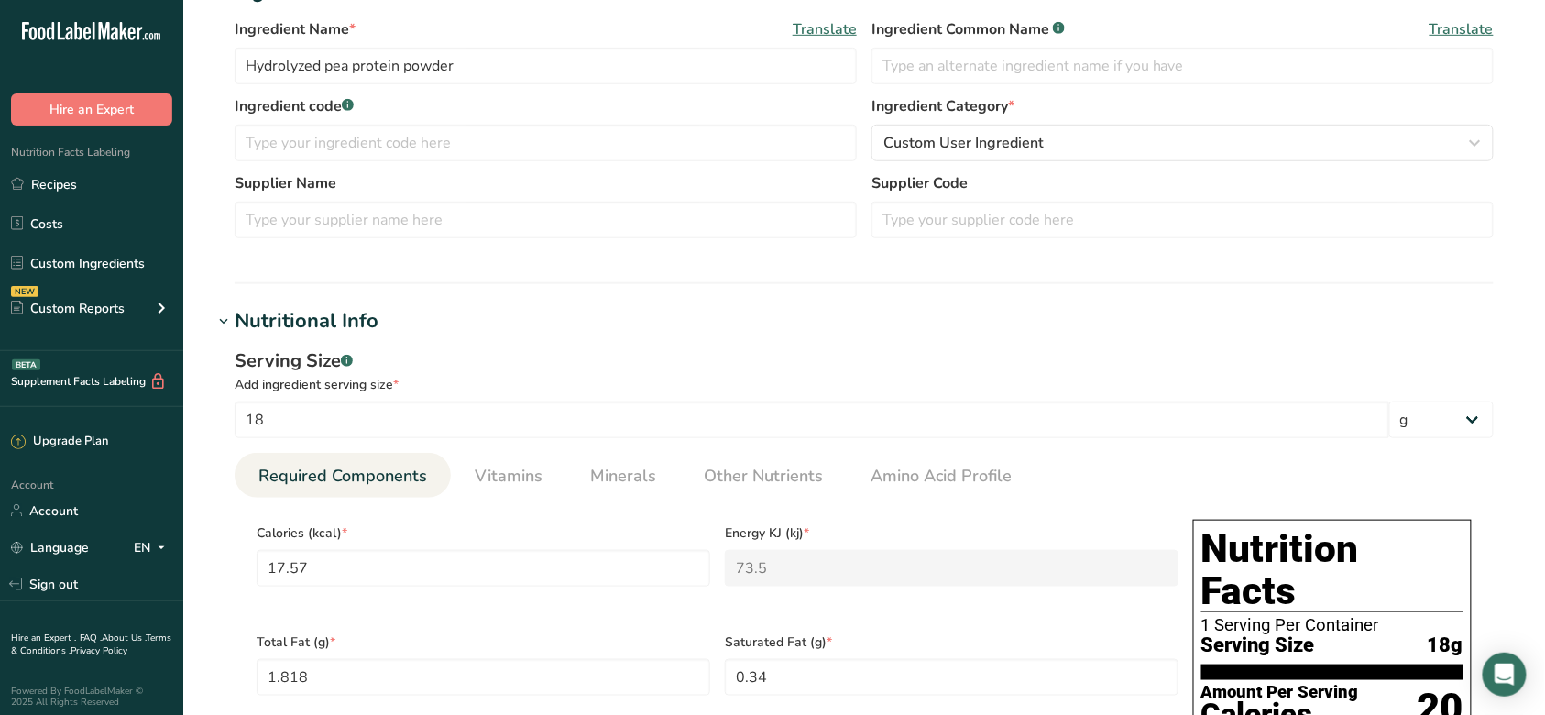
scroll to position [610, 0]
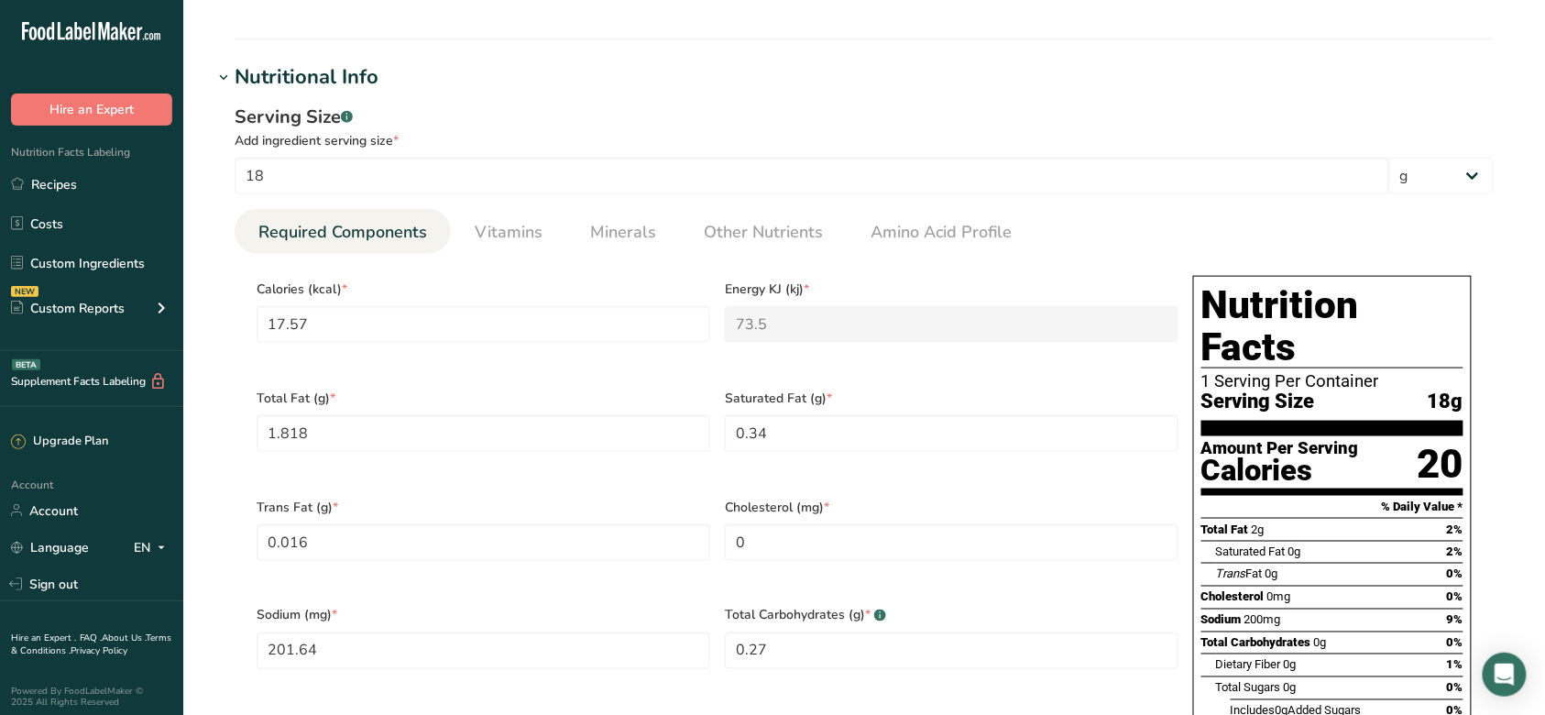
click at [550, 378] on div "Total Fat (g) * 1.818" at bounding box center [483, 432] width 468 height 109
click at [669, 389] on span "Total Fat (g) *" at bounding box center [484, 398] width 454 height 19
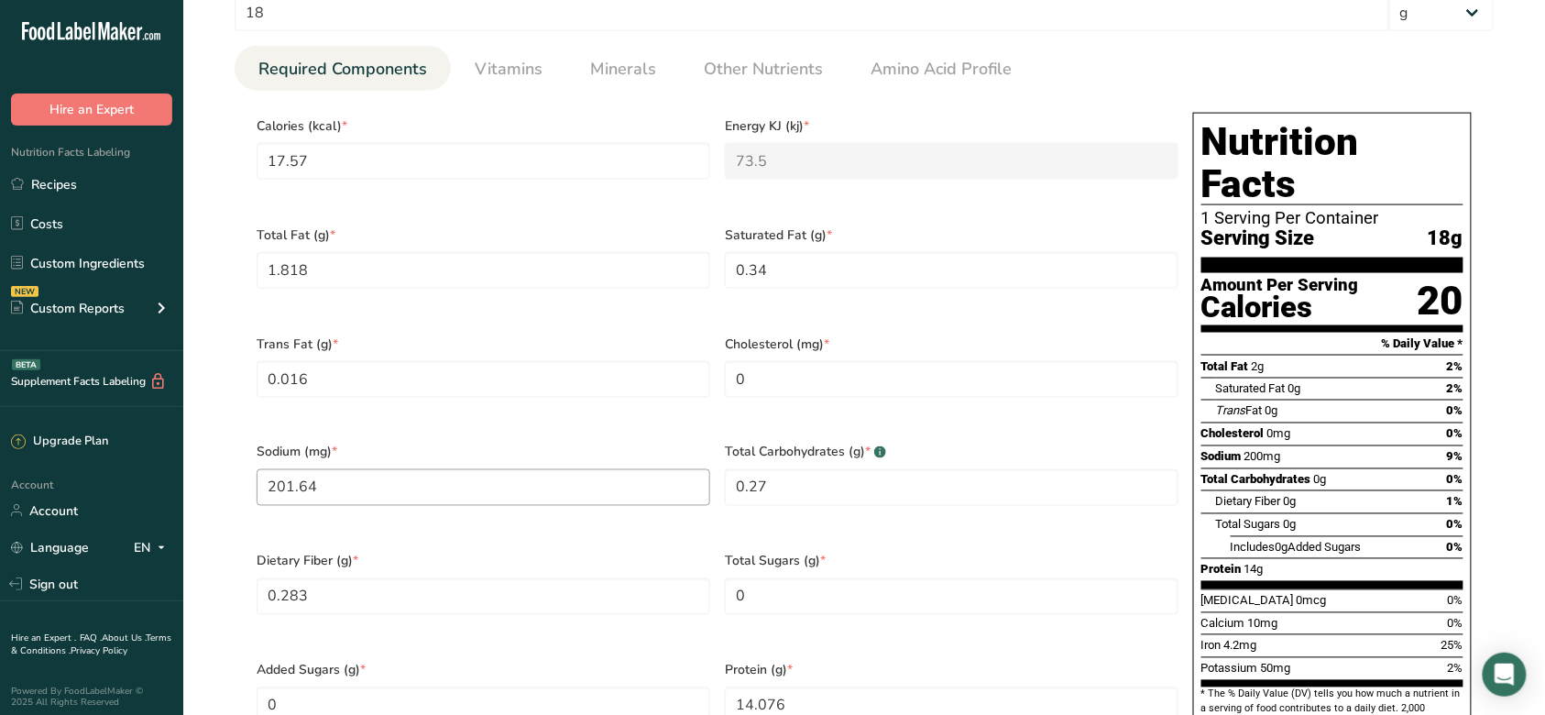
scroll to position [530, 0]
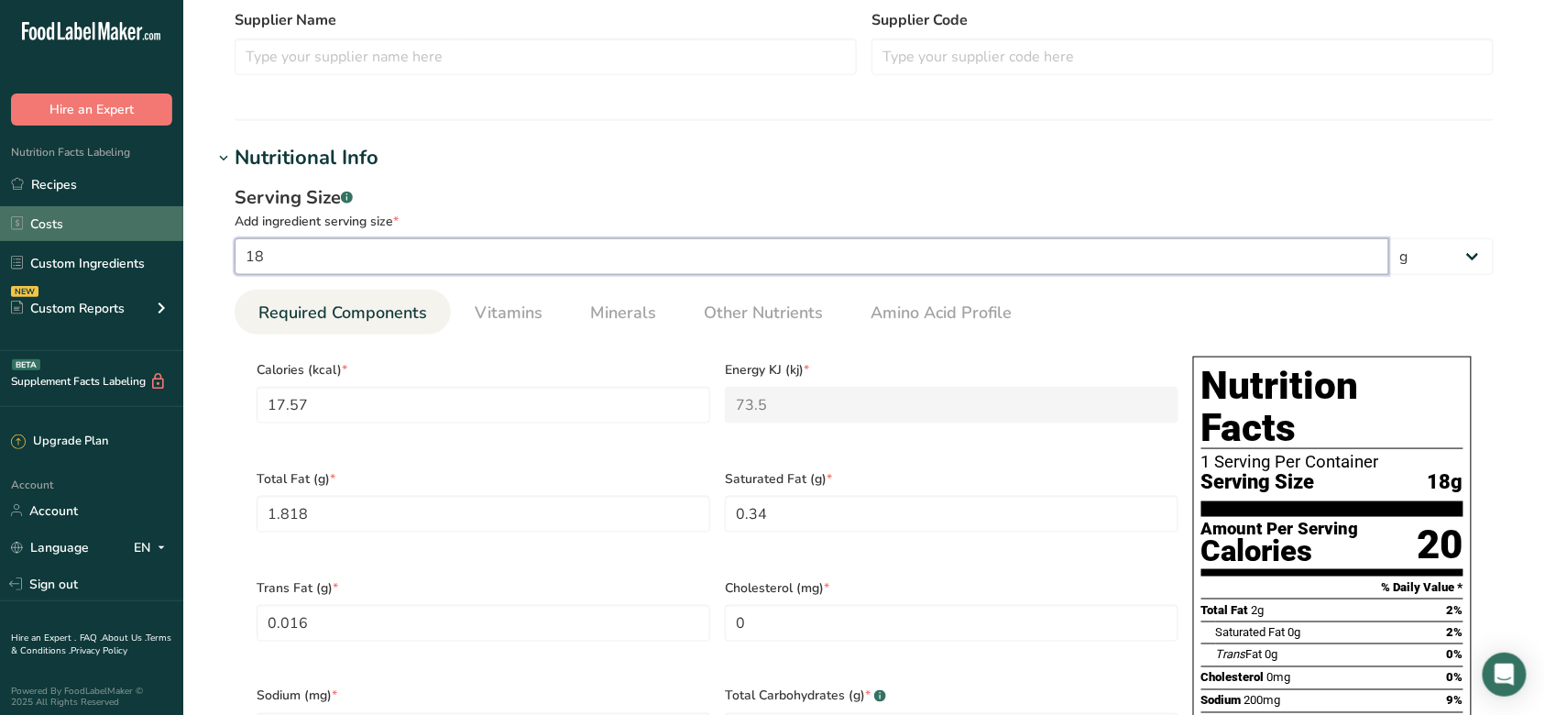
drag, startPoint x: 363, startPoint y: 237, endPoint x: 70, endPoint y: 222, distance: 293.7
click at [92, 225] on div ".a-20{fill:#fff;} Hire an Expert Nutrition Facts Labeling Recipes Costs Custom …" at bounding box center [772, 600] width 1545 height 2260
type input "1"
type input "0.9761"
type KJ "4.0833"
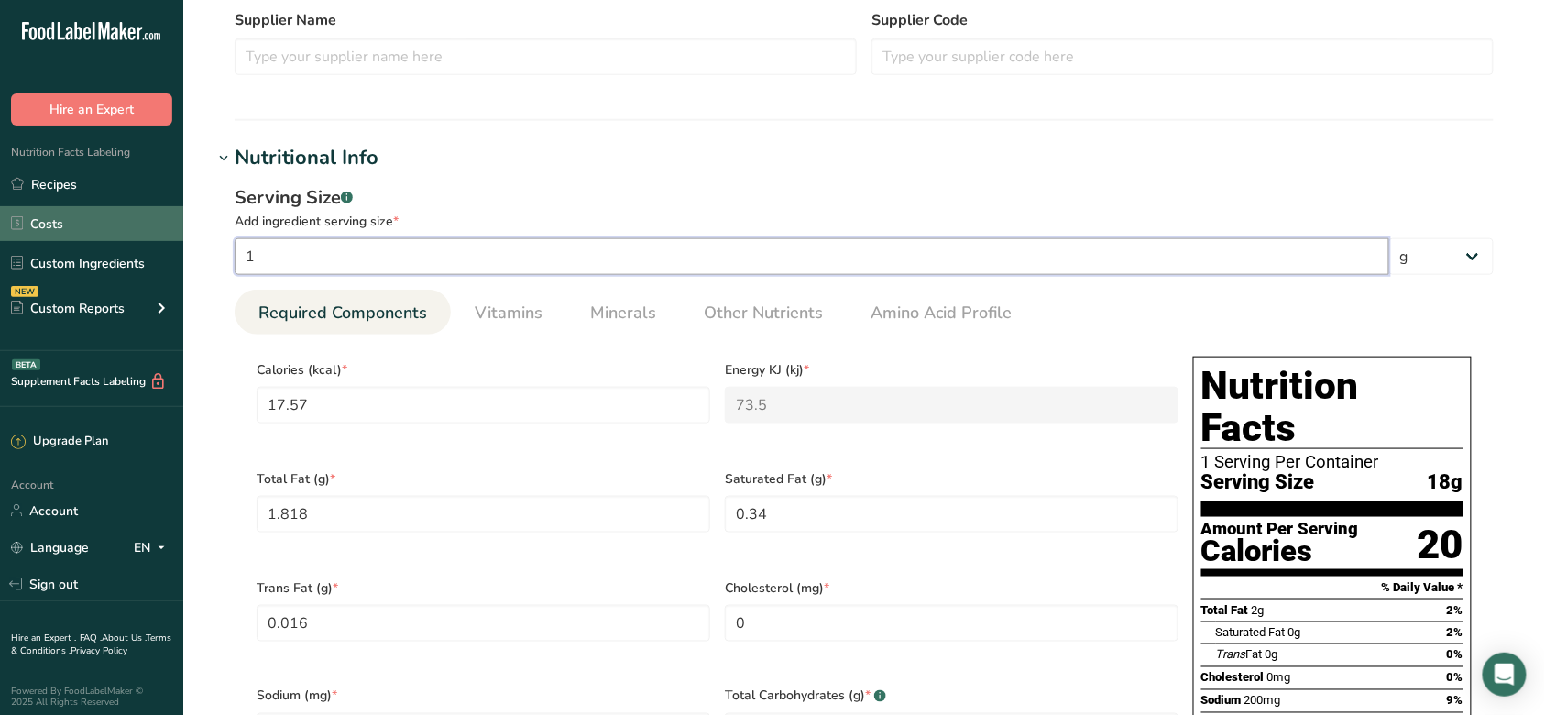
type Fat "0.101"
type Fat "0.0189"
type Fat "0.0009"
type input "11.2022"
type Carbohydrates "0.015"
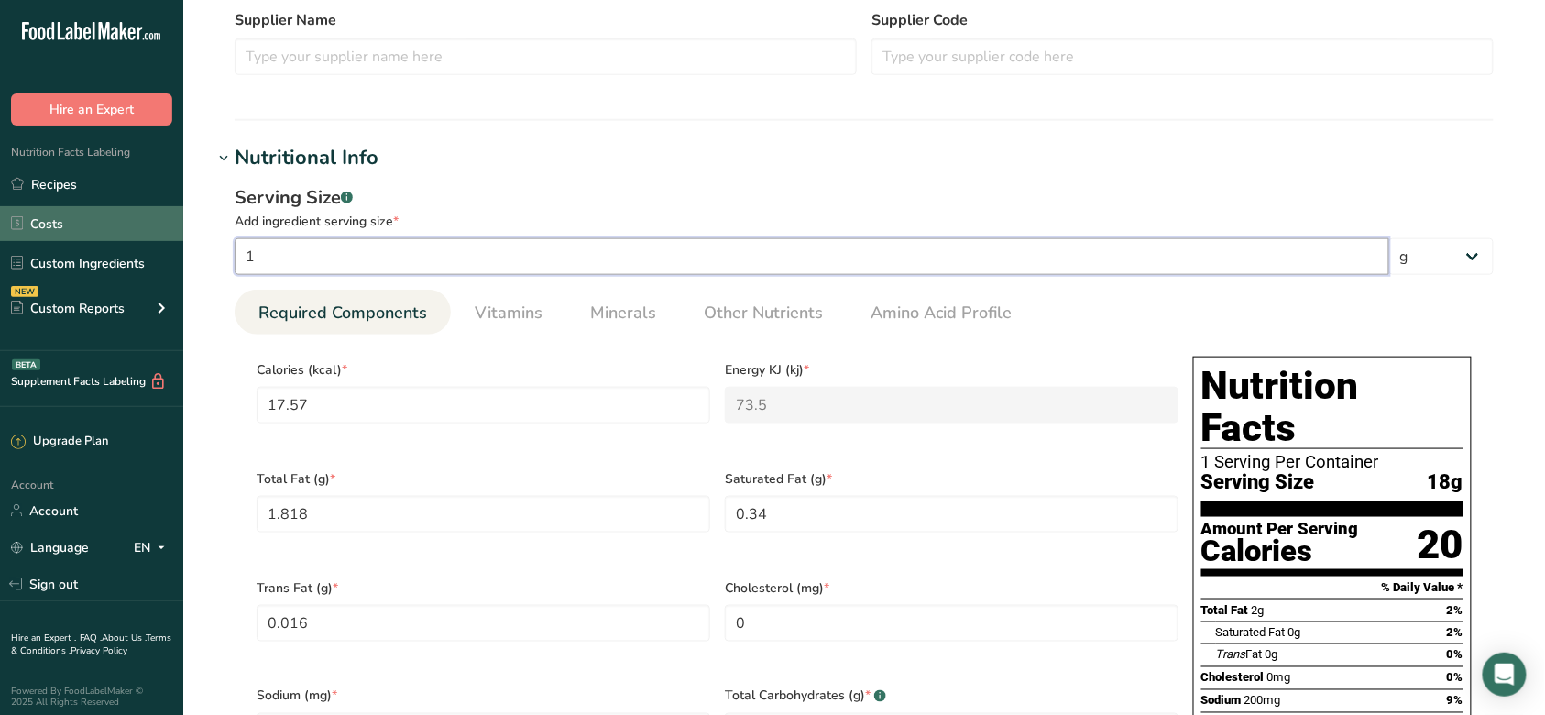
type Fiber "0.0157"
type input "0.782"
type input "10"
type input "9.7611"
type KJ "40.8333"
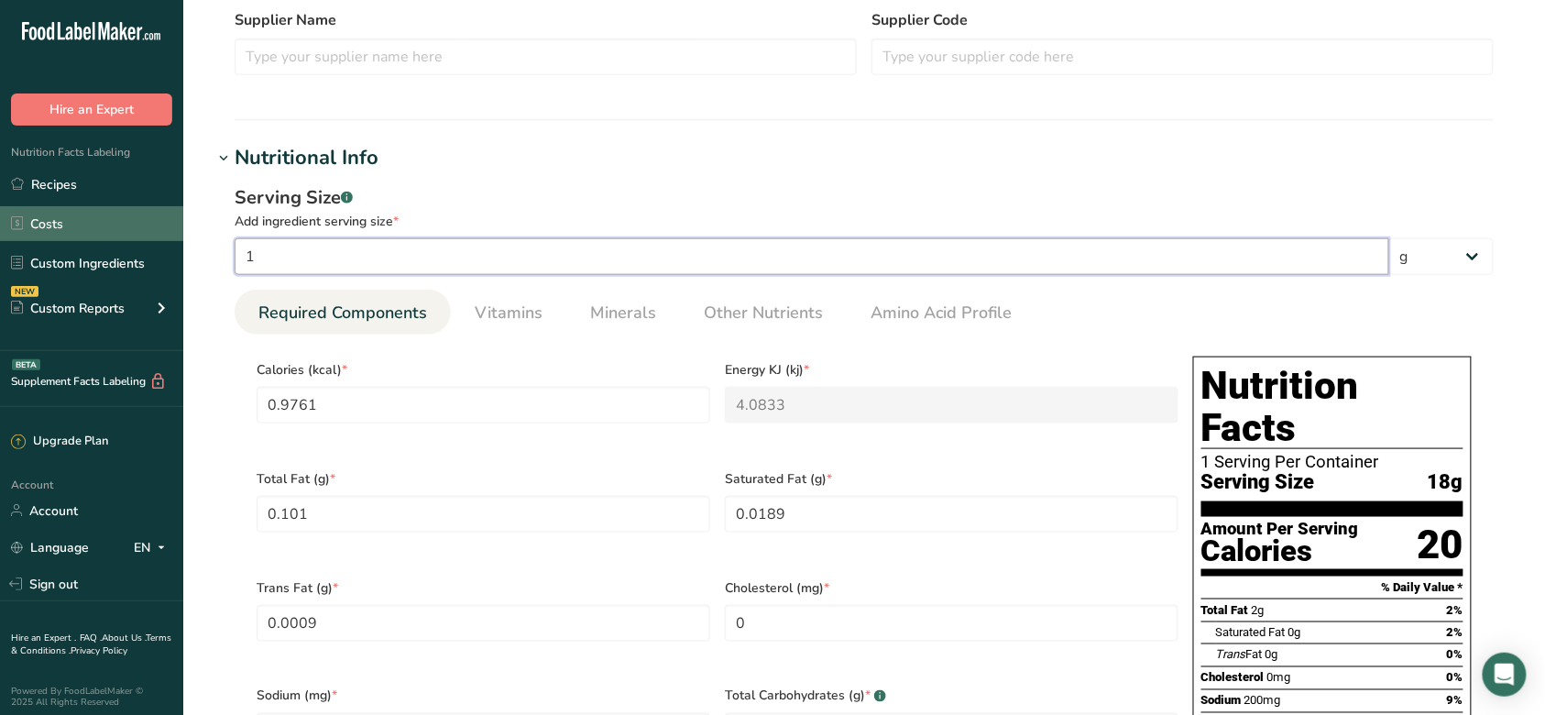
type Fat "1.01"
type Fat "0.1889"
type Fat "0.0089"
type input "112.0222"
type Carbohydrates "0.15"
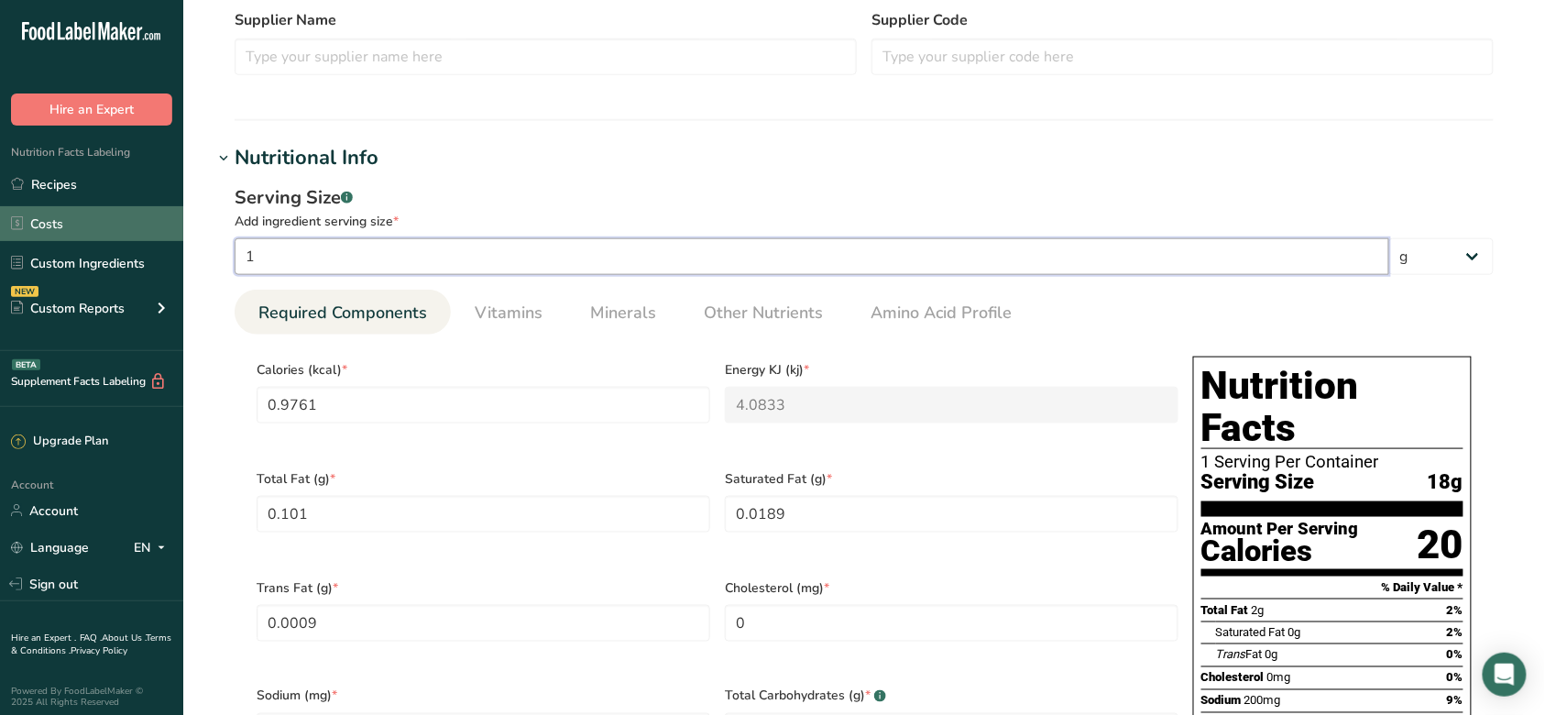
type Fiber "0.1572"
type input "7.82"
type input "100"
type input "97.6111"
type KJ "408.3333"
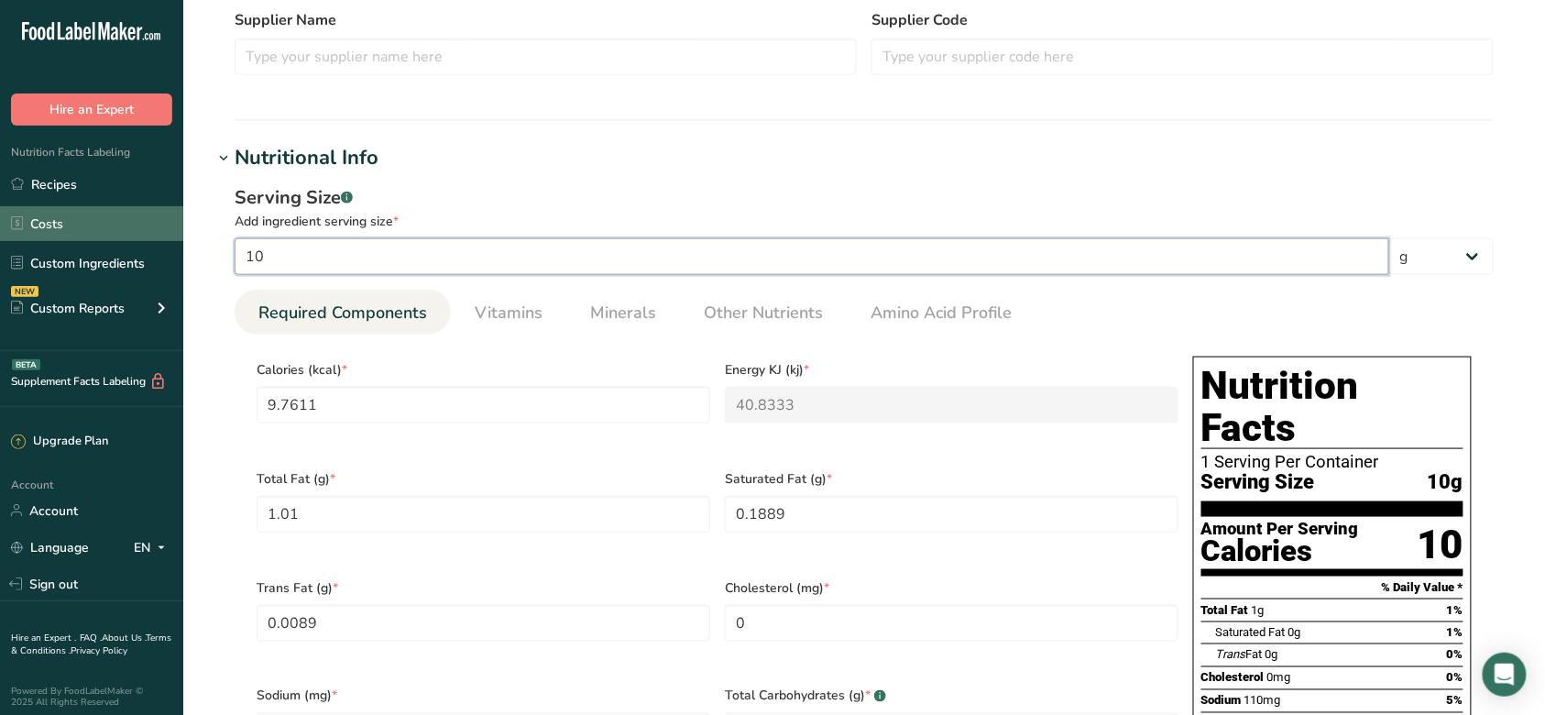
type Fat "10.1"
type Fat "1.8889"
type Fat "0.0889"
type input "1120.2222"
type Carbohydrates "1.5"
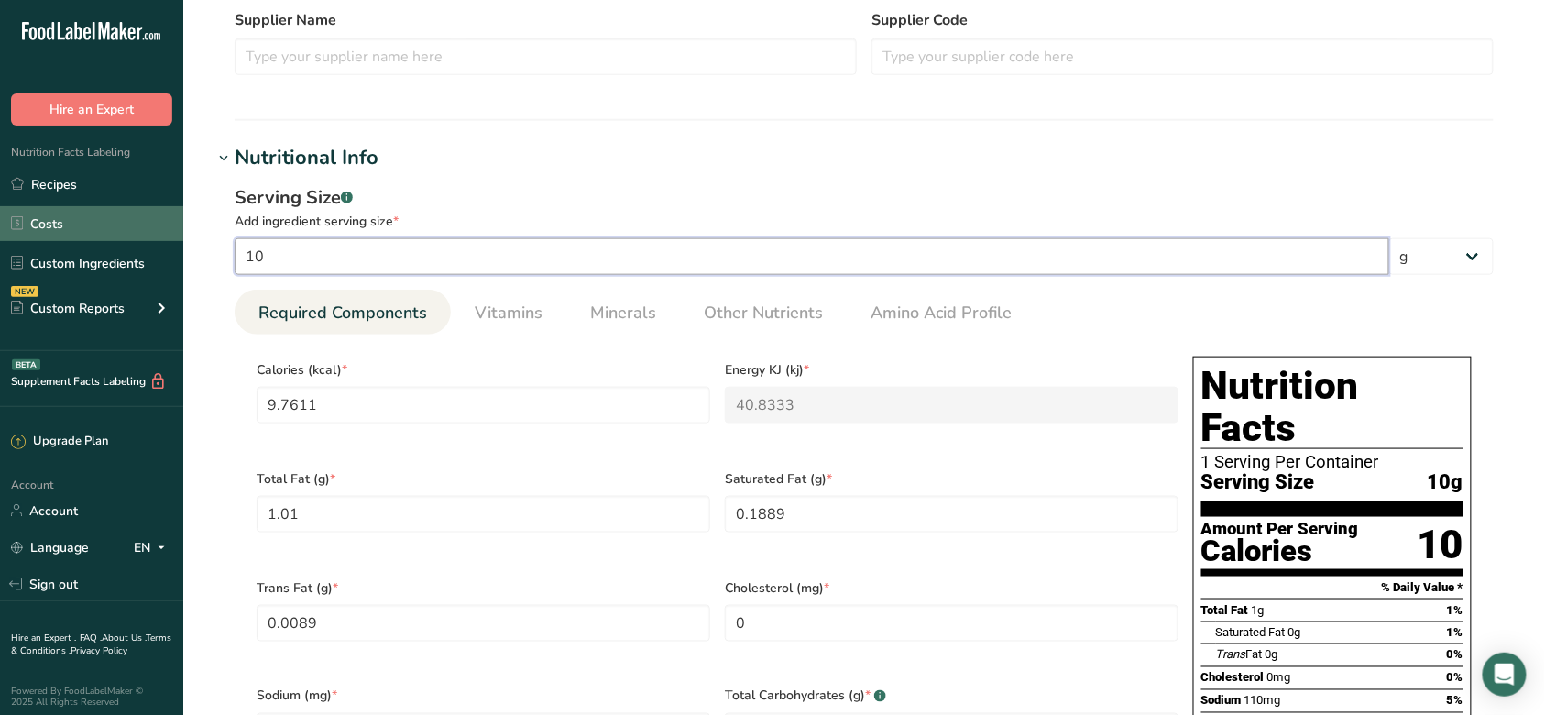
type Fiber "1.5722"
type input "78.2"
type input "100"
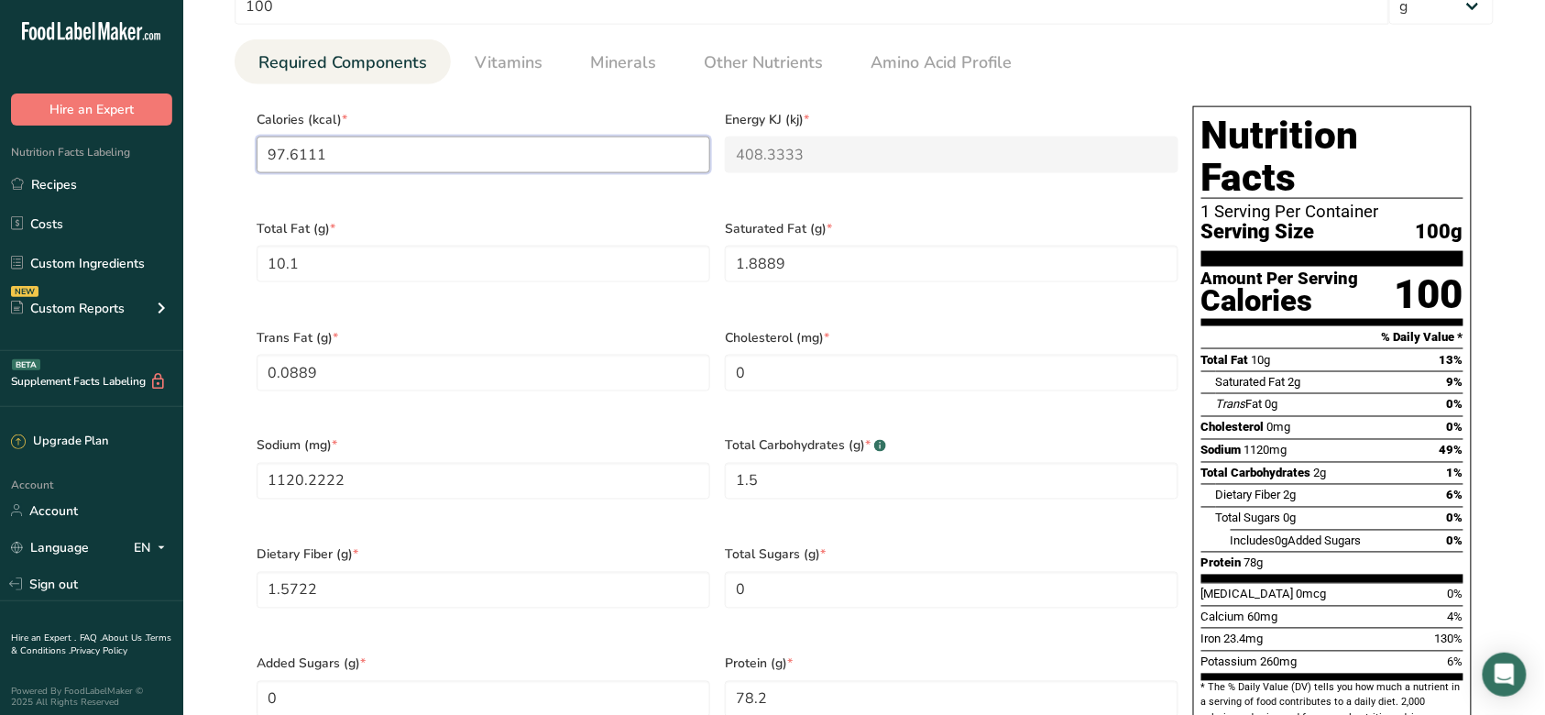
drag, startPoint x: 543, startPoint y: 145, endPoint x: 0, endPoint y: 90, distance: 545.4
click at [10, 95] on div ".a-20{fill:#fff;} Hire an Expert Nutrition Facts Labeling Recipes Costs Custom …" at bounding box center [772, 350] width 1545 height 2260
type input "4"
type KJ "16.7"
type input "41"
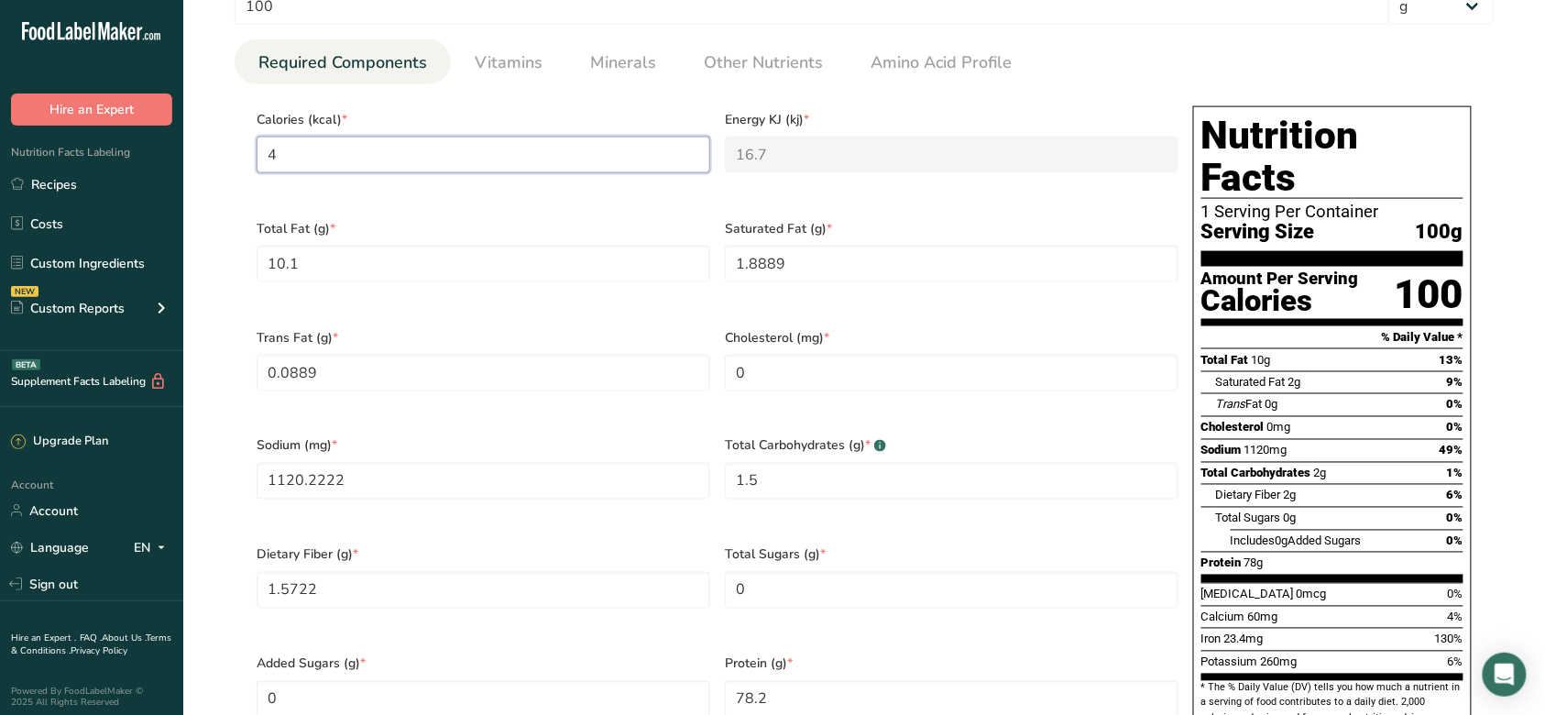
type KJ "171.5"
type input "410"
type KJ "1715.4"
type input "410"
click at [522, 288] on div "Total Fat (g) * 10.1" at bounding box center [483, 262] width 468 height 109
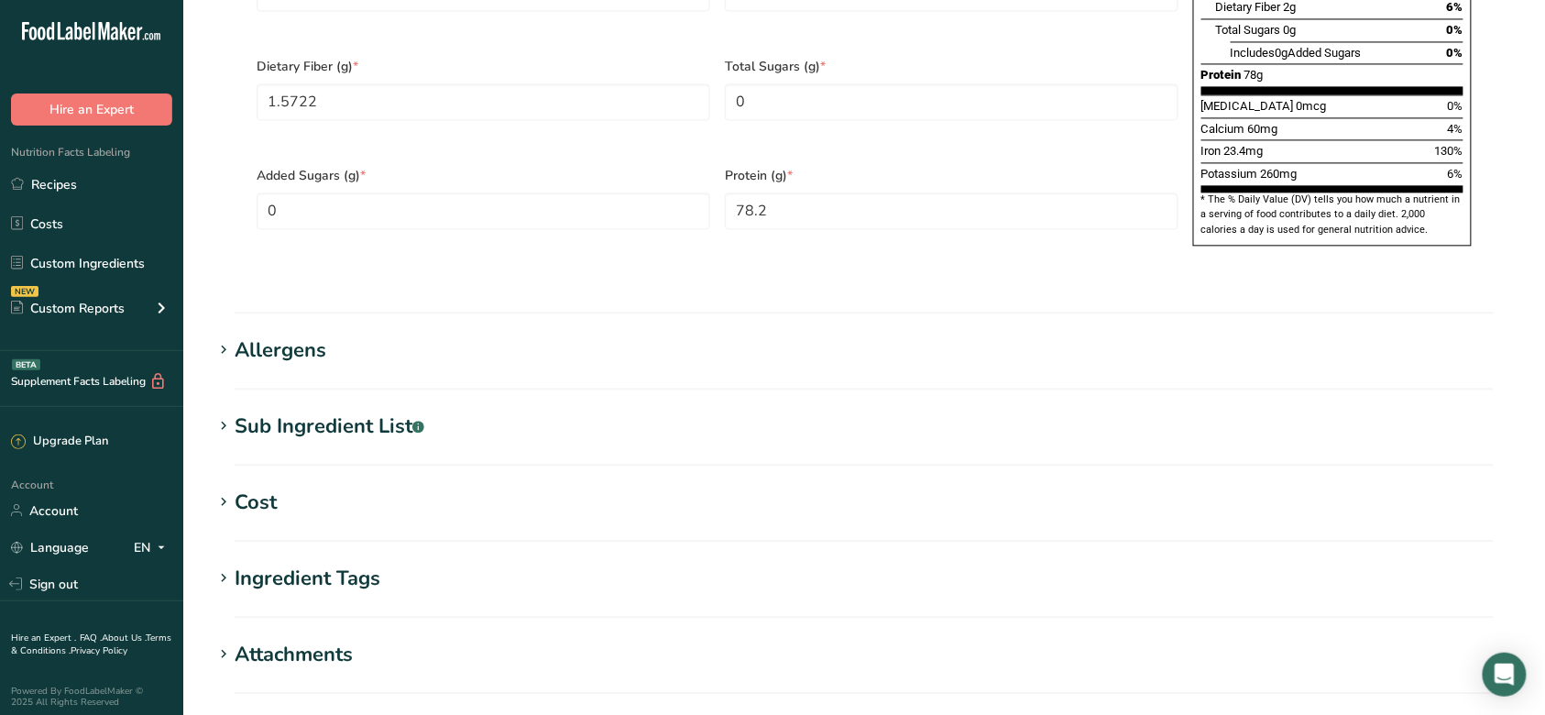
scroll to position [1507, 0]
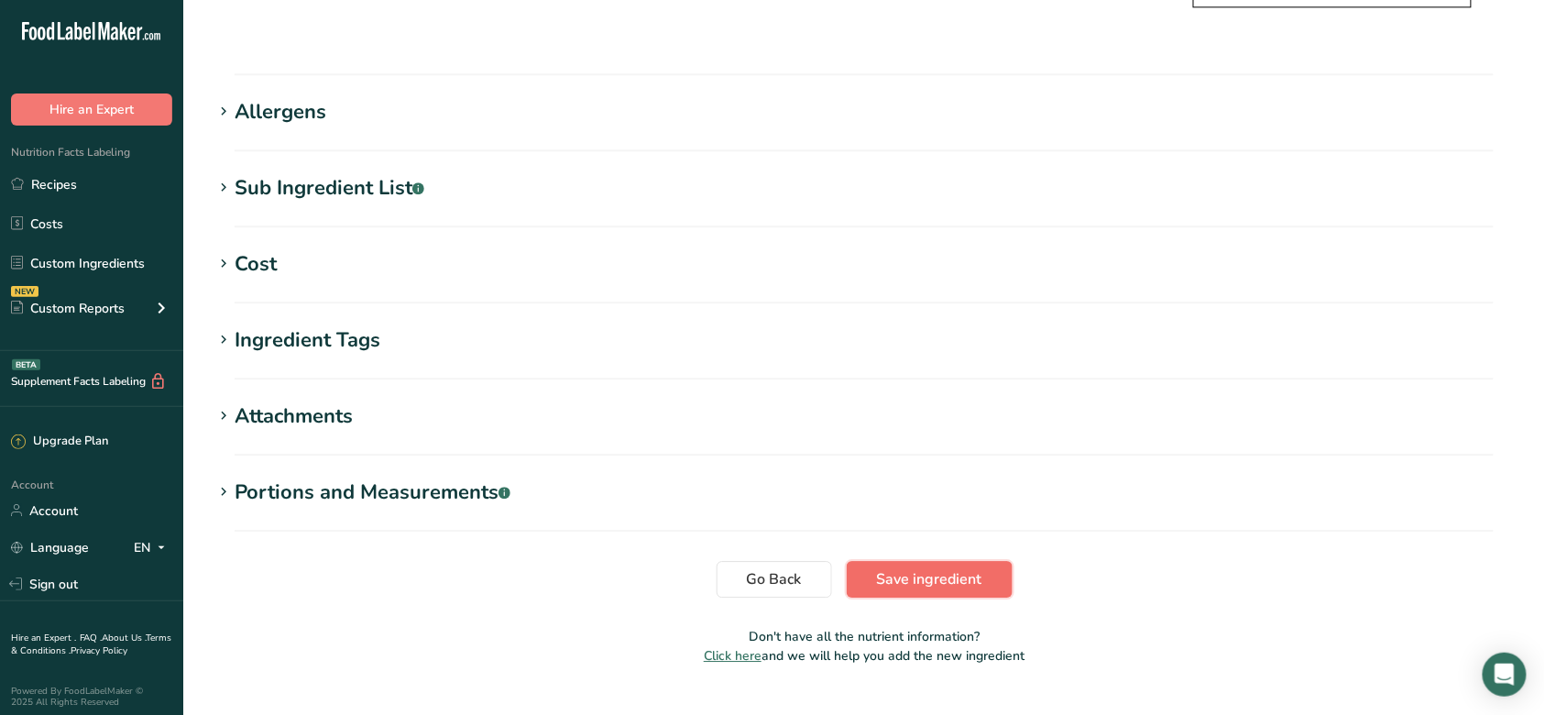
click at [903, 561] on button "Save ingredient" at bounding box center [930, 579] width 166 height 37
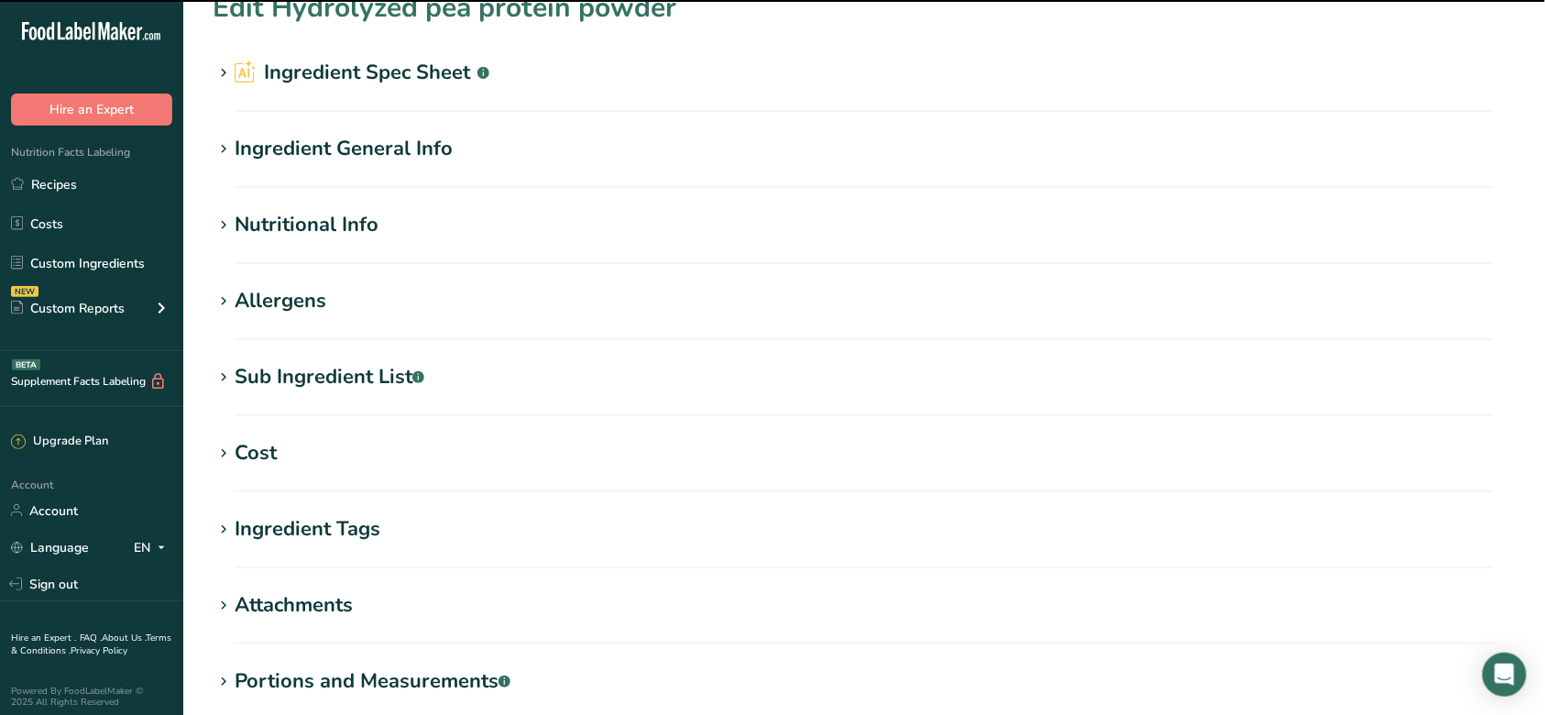
scroll to position [0, 0]
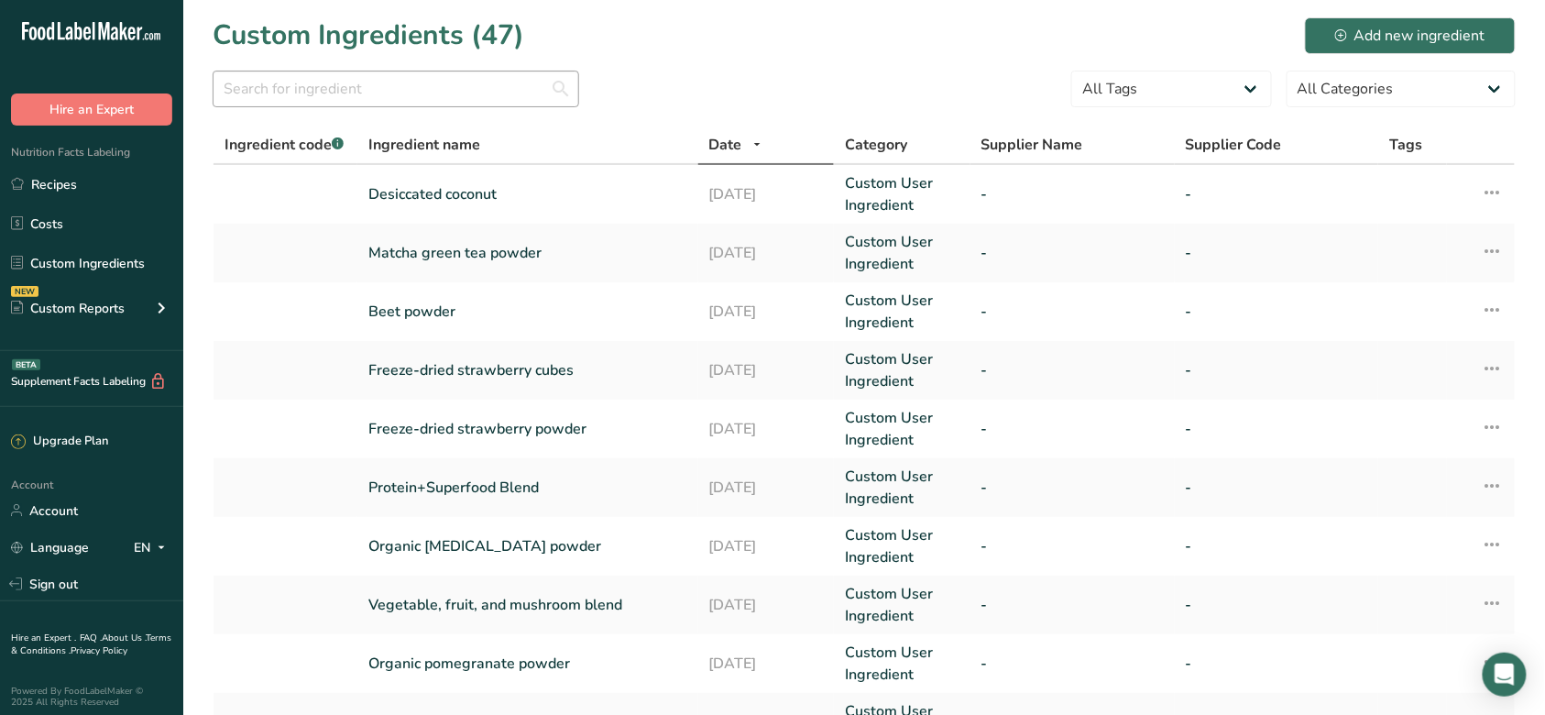
drag, startPoint x: 88, startPoint y: 183, endPoint x: 390, endPoint y: 86, distance: 316.8
click at [88, 183] on link "Recipes" at bounding box center [91, 184] width 183 height 35
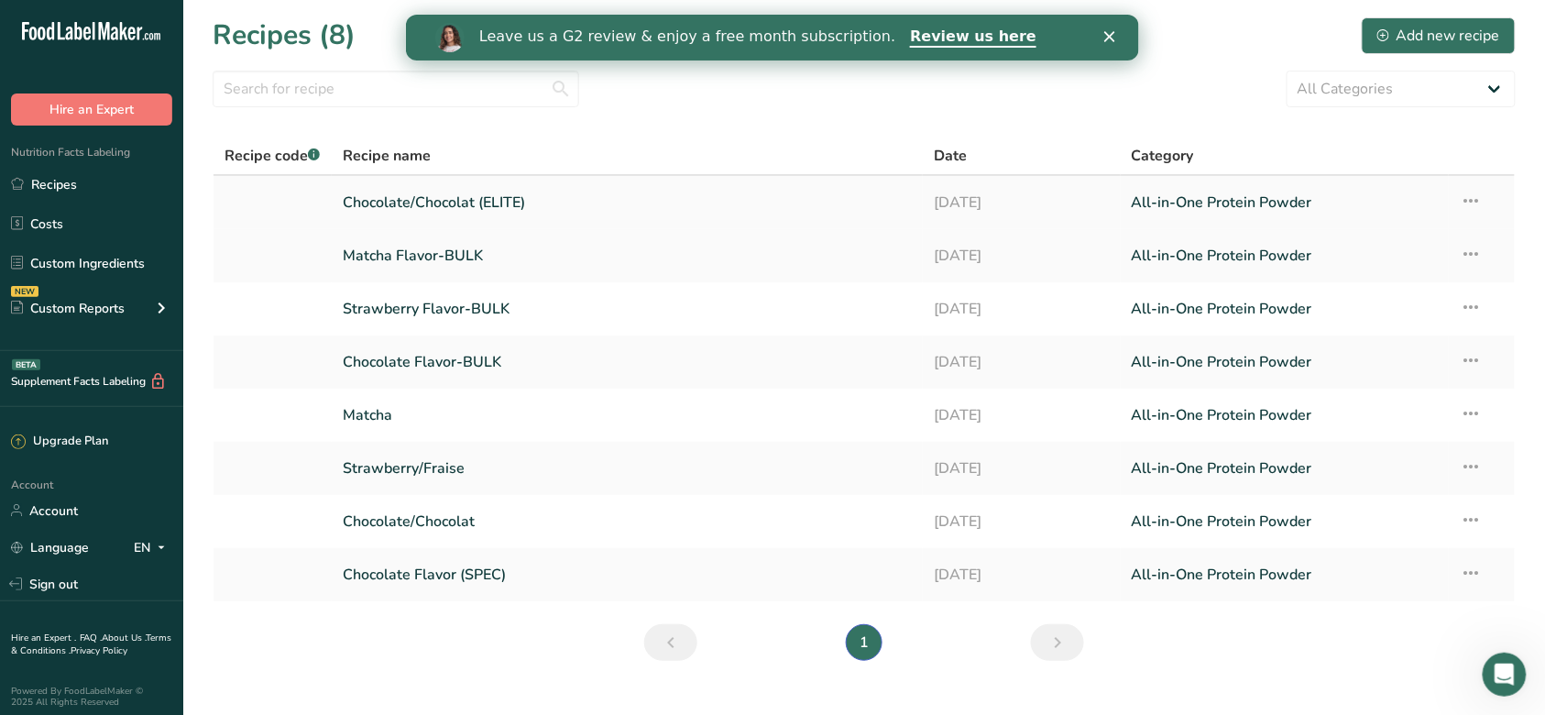
click at [502, 199] on link "Chocolate/Chocolat (ELITE)" at bounding box center [628, 202] width 570 height 38
